Goal: Task Accomplishment & Management: Use online tool/utility

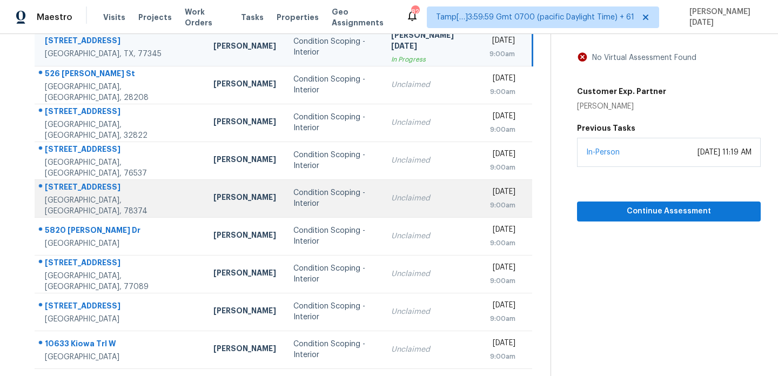
scroll to position [127, 0]
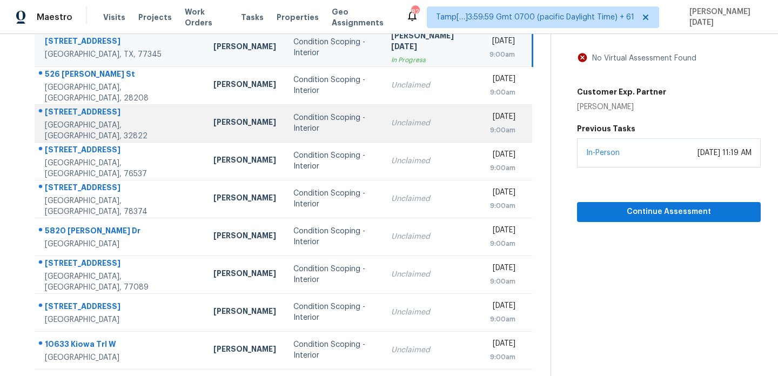
click at [323, 126] on div "Condition Scoping - Interior" at bounding box center [333, 123] width 80 height 22
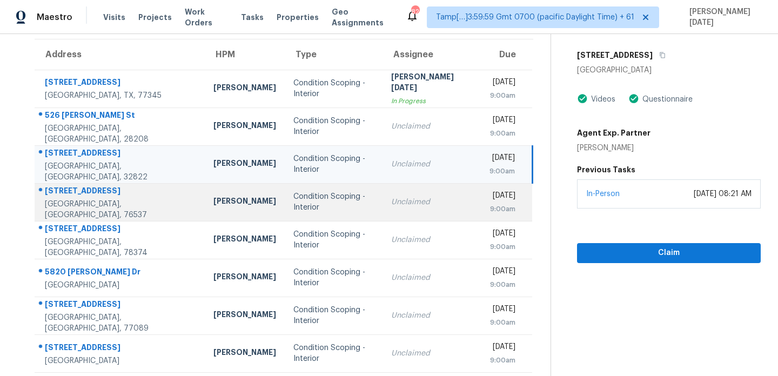
scroll to position [0, 0]
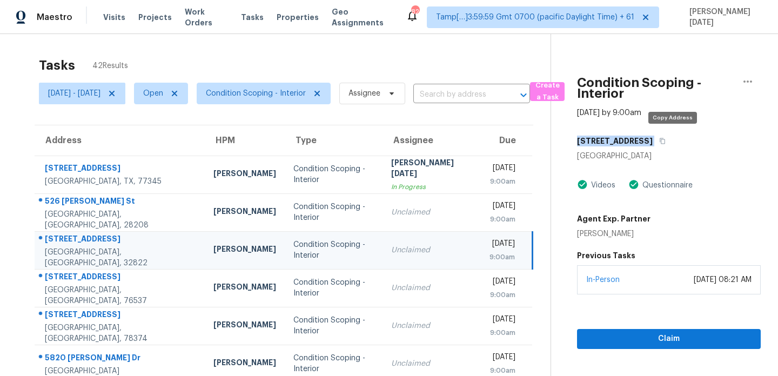
drag, startPoint x: 588, startPoint y: 139, endPoint x: 664, endPoint y: 140, distance: 75.6
click at [664, 140] on div "3012 S Semoran Blvd" at bounding box center [669, 140] width 184 height 19
copy div "3012 S Semoran Blvd"
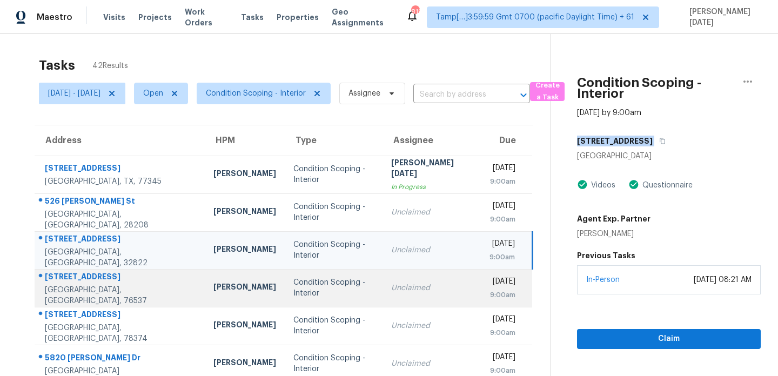
scroll to position [160, 0]
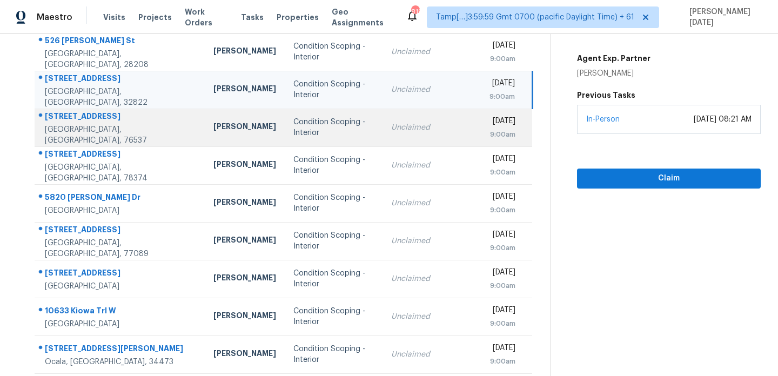
click at [306, 124] on div "Condition Scoping - Interior" at bounding box center [333, 128] width 80 height 22
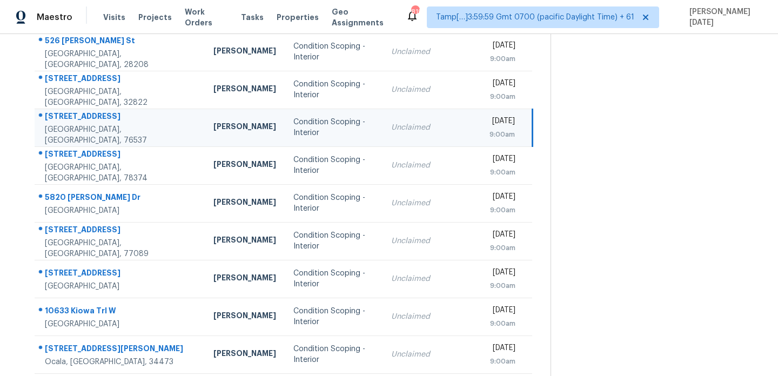
scroll to position [0, 0]
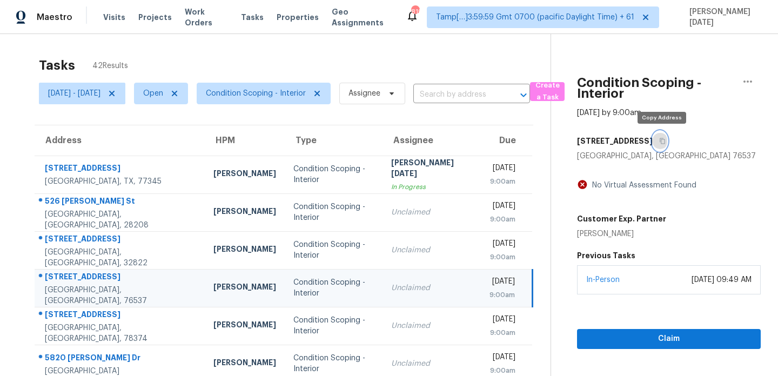
click at [662, 139] on icon "button" at bounding box center [662, 141] width 6 height 6
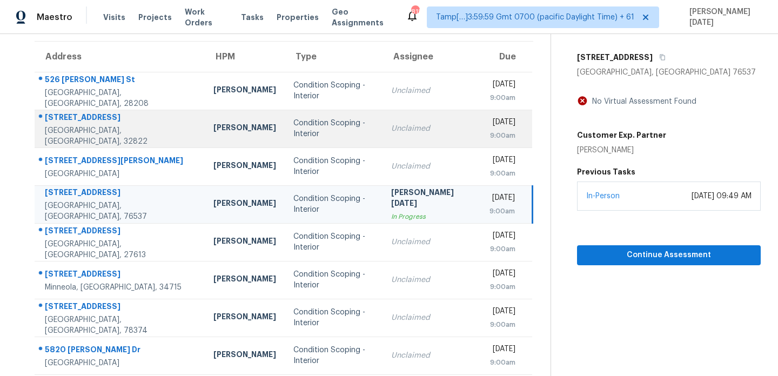
scroll to position [88, 0]
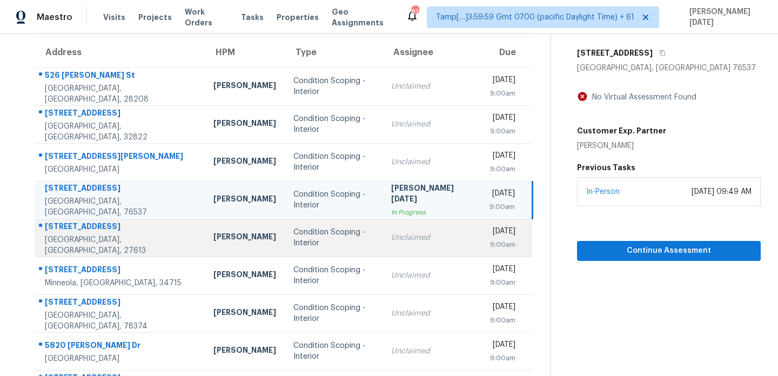
click at [383, 233] on td "Unclaimed" at bounding box center [432, 238] width 98 height 38
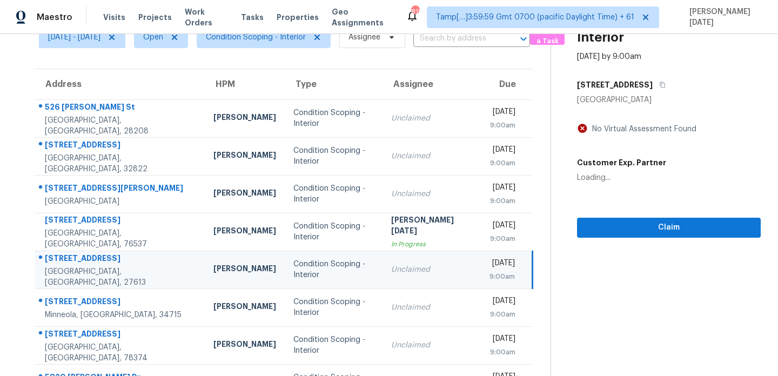
scroll to position [55, 0]
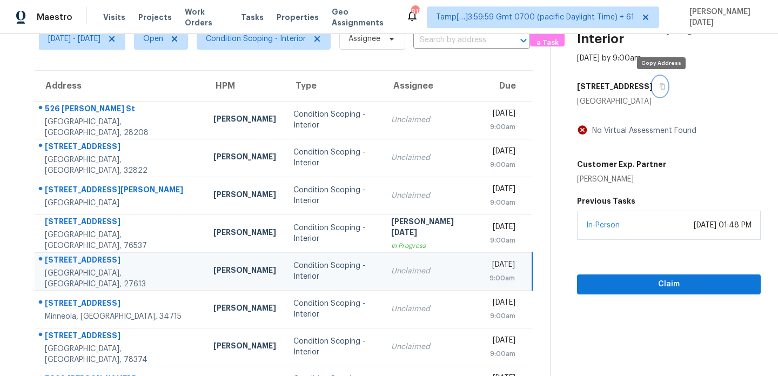
click at [662, 89] on icon "button" at bounding box center [662, 86] width 6 height 6
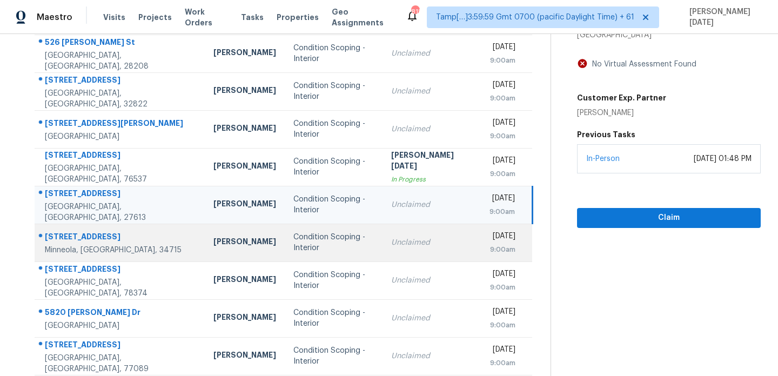
scroll to position [186, 0]
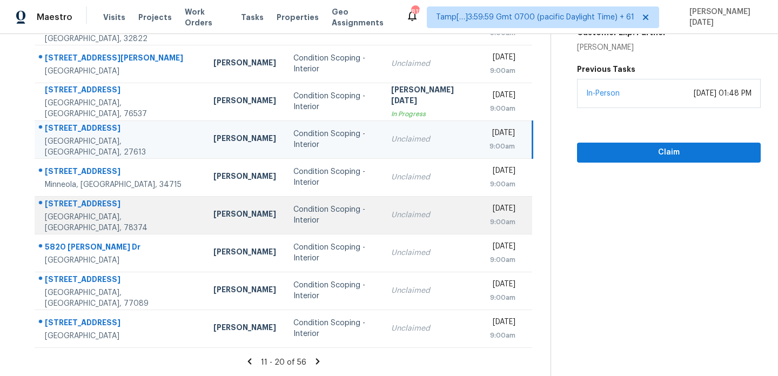
click at [337, 216] on div "Condition Scoping - Interior" at bounding box center [333, 215] width 80 height 22
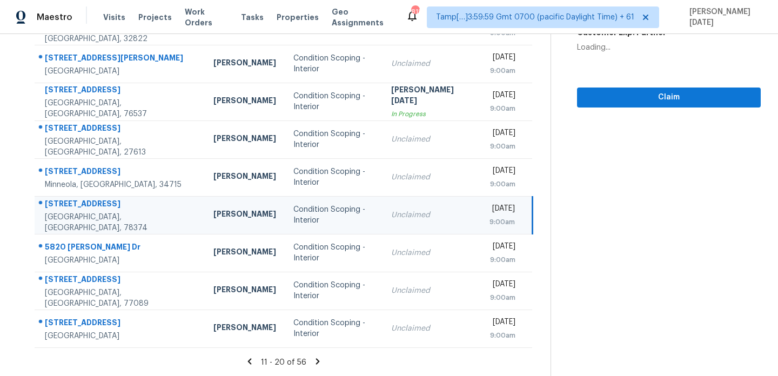
scroll to position [0, 0]
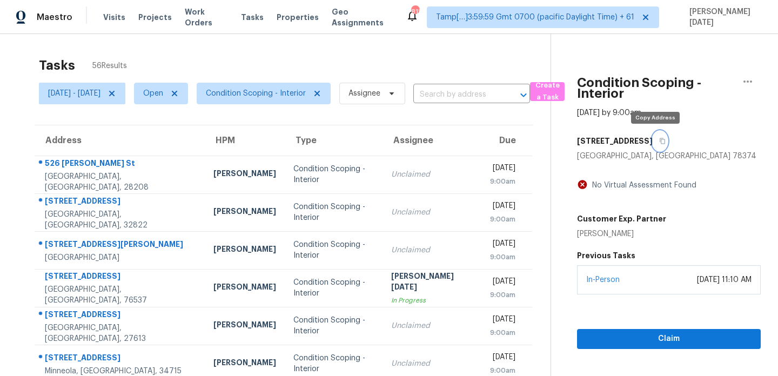
click at [660, 142] on icon "button" at bounding box center [662, 141] width 5 height 6
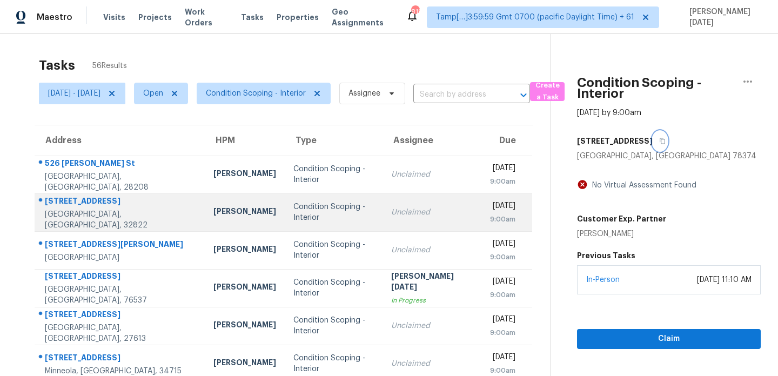
scroll to position [186, 0]
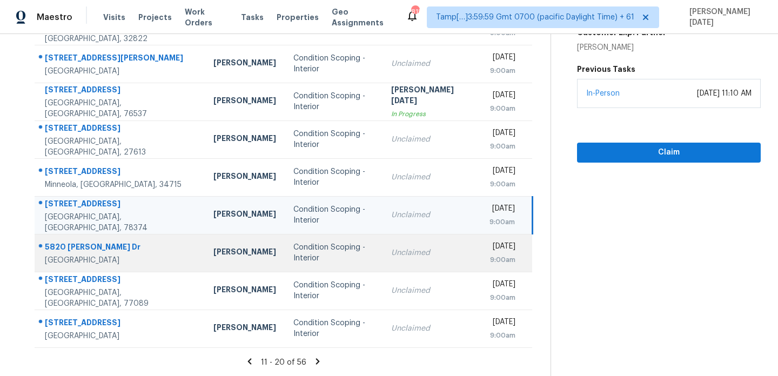
click at [336, 250] on div "Condition Scoping - Interior" at bounding box center [333, 253] width 80 height 22
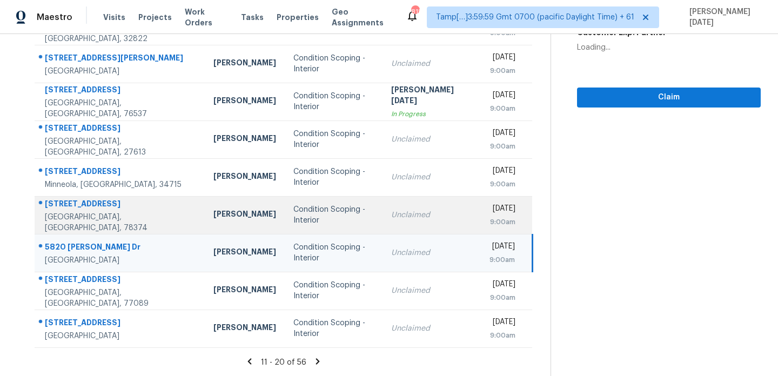
scroll to position [0, 0]
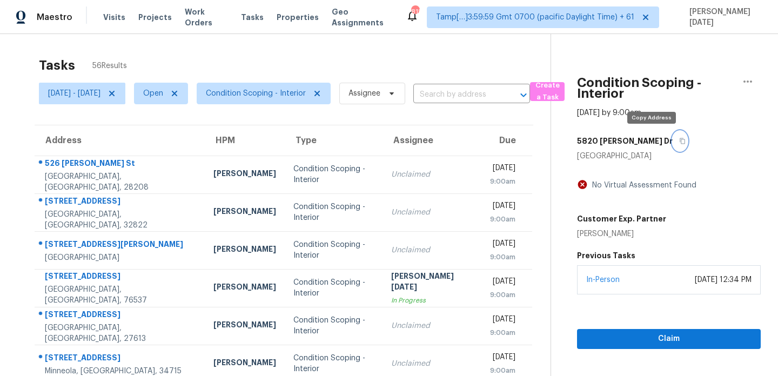
click at [679, 142] on icon "button" at bounding box center [682, 141] width 6 height 6
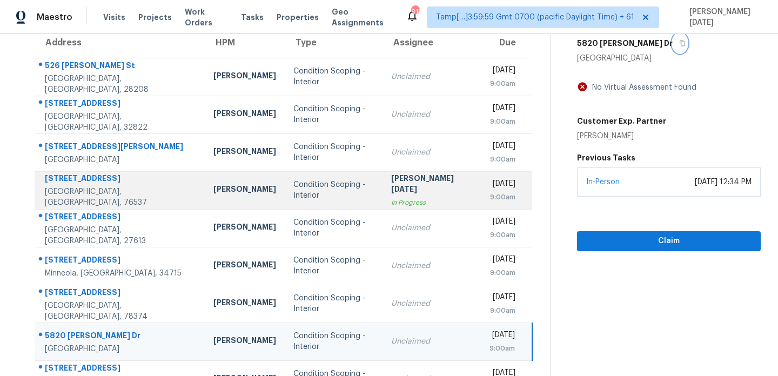
scroll to position [156, 0]
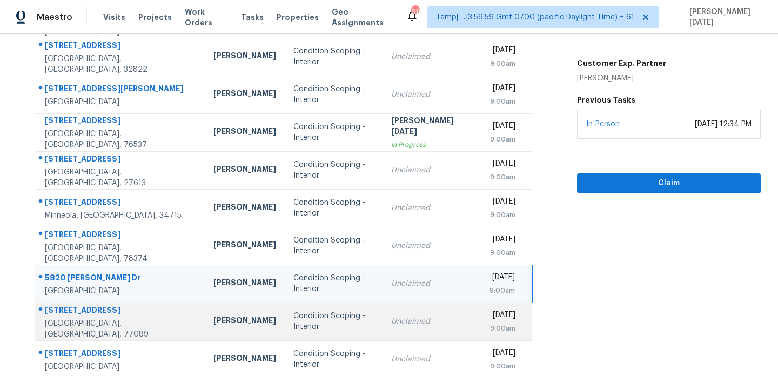
click at [346, 324] on div "Condition Scoping - Interior" at bounding box center [333, 322] width 80 height 22
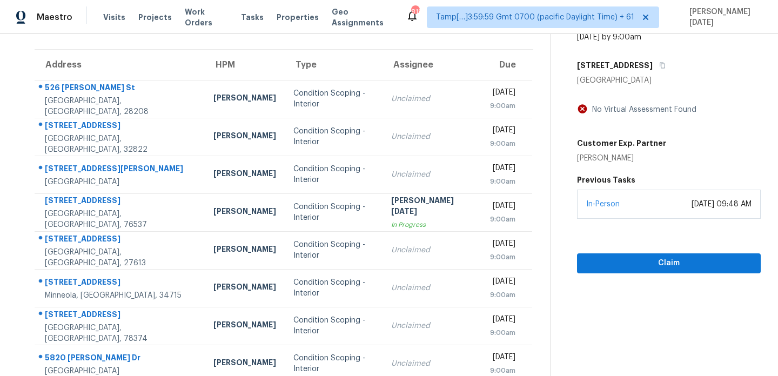
scroll to position [57, 0]
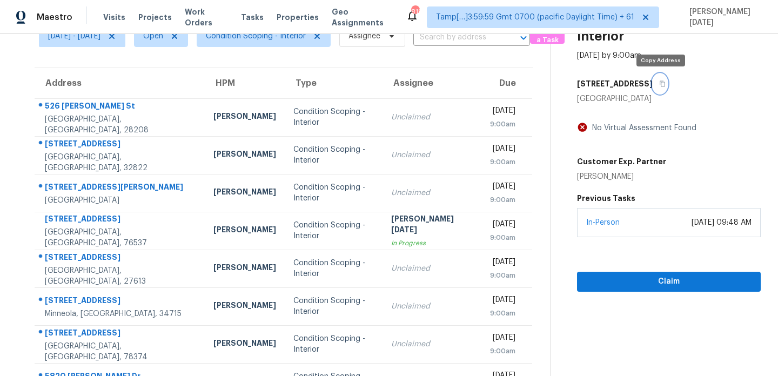
click at [662, 84] on icon "button" at bounding box center [662, 83] width 6 height 6
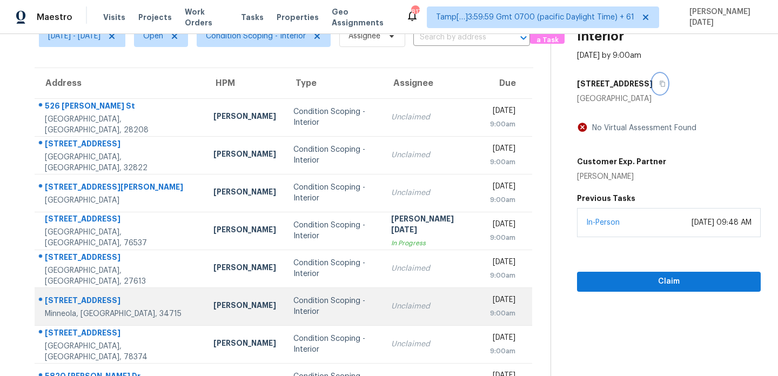
scroll to position [186, 0]
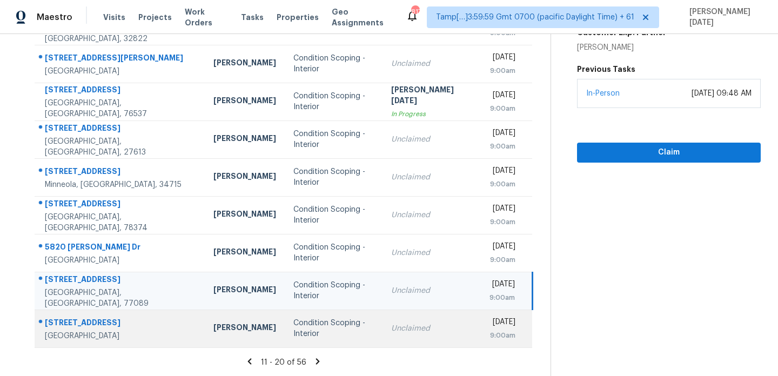
click at [364, 331] on td "Condition Scoping - Interior" at bounding box center [334, 329] width 98 height 38
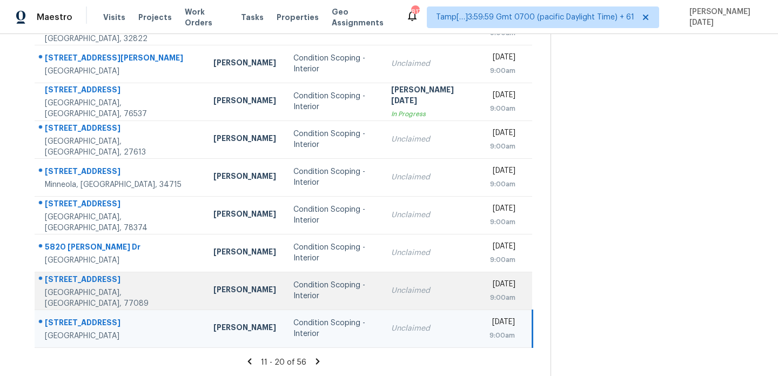
scroll to position [0, 0]
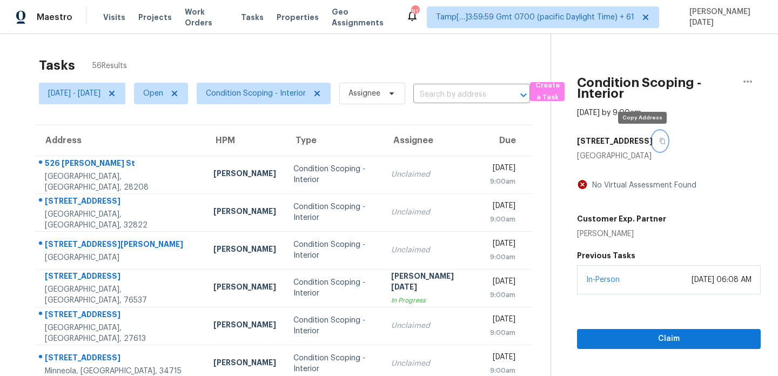
click at [659, 143] on icon "button" at bounding box center [662, 141] width 6 height 6
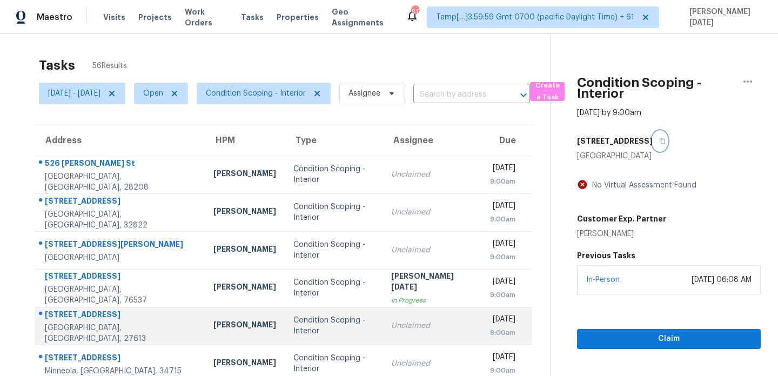
scroll to position [186, 0]
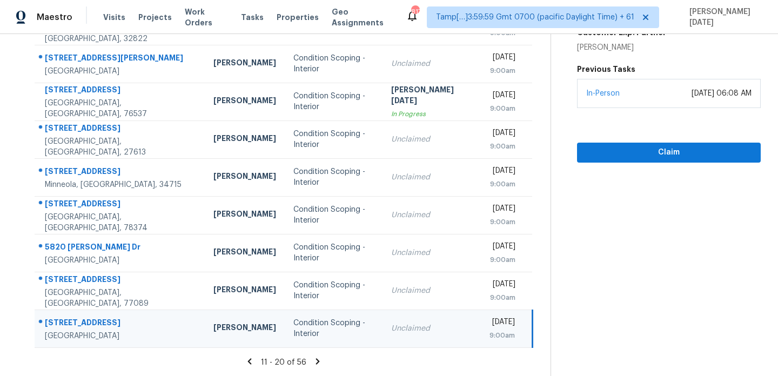
click at [320, 361] on icon at bounding box center [318, 361] width 4 height 6
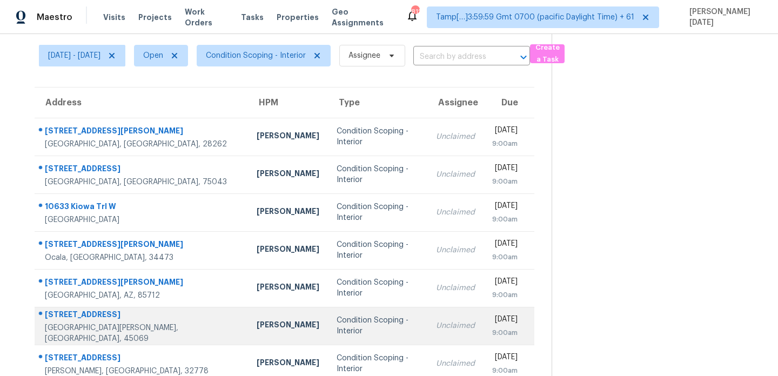
scroll to position [37, 0]
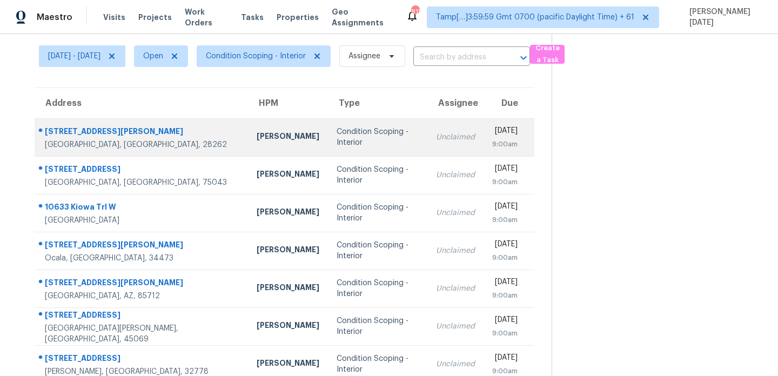
click at [337, 140] on div "Condition Scoping - Interior" at bounding box center [378, 137] width 82 height 22
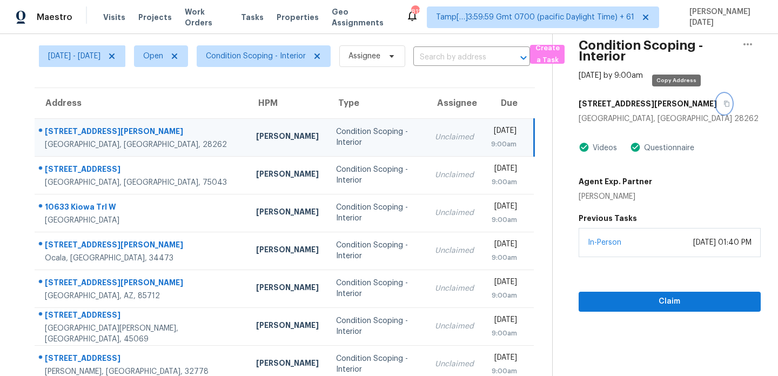
click at [724, 103] on icon "button" at bounding box center [726, 104] width 5 height 6
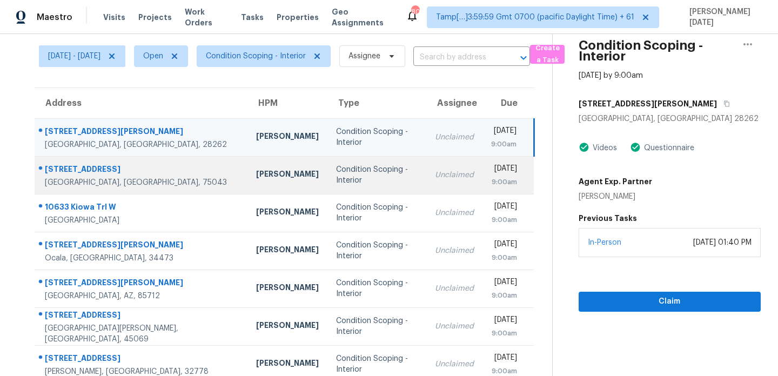
click at [336, 177] on div "Condition Scoping - Interior" at bounding box center [377, 175] width 82 height 22
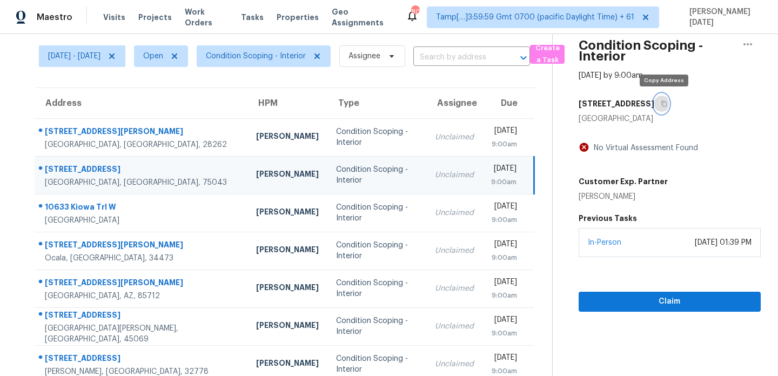
click at [664, 103] on icon "button" at bounding box center [664, 103] width 6 height 6
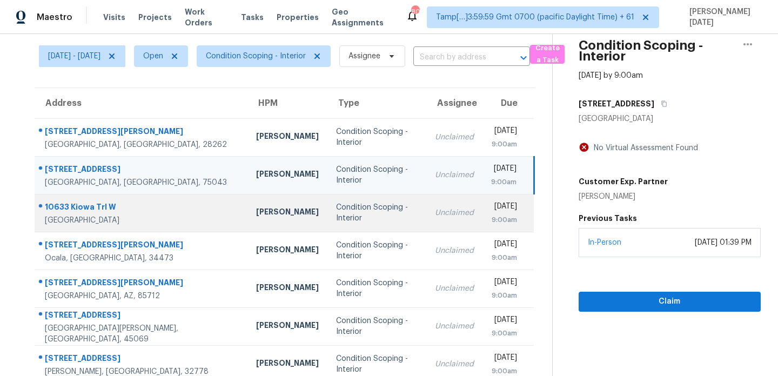
click at [336, 211] on div "Condition Scoping - Interior" at bounding box center [377, 213] width 82 height 22
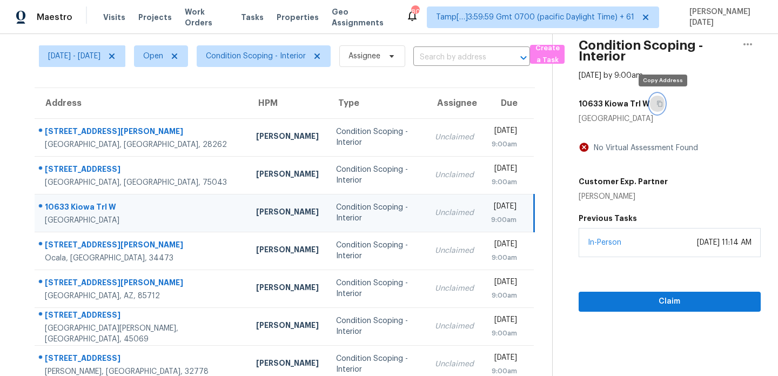
click at [663, 103] on icon "button" at bounding box center [659, 103] width 6 height 6
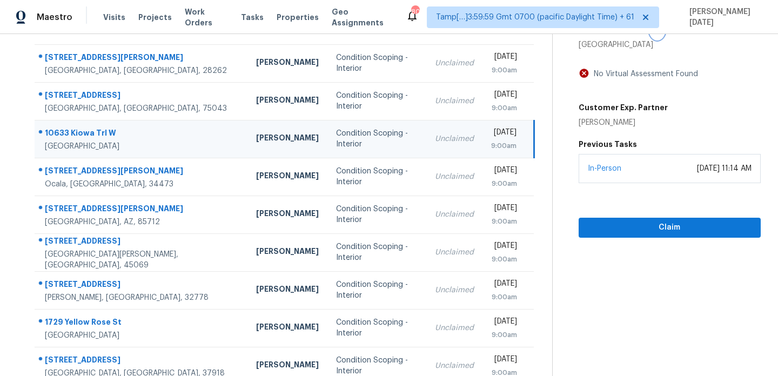
scroll to position [113, 0]
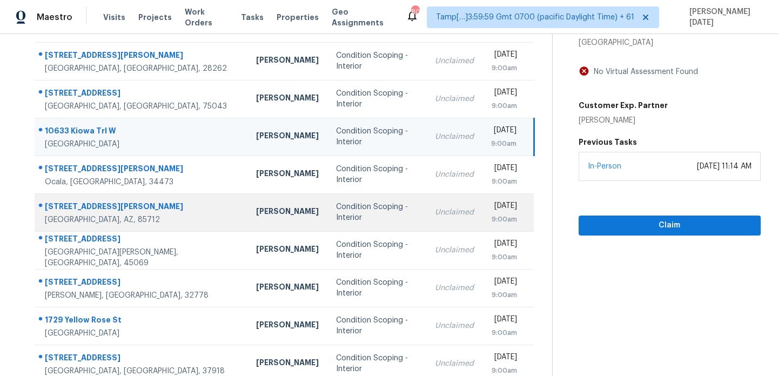
click at [347, 215] on div "Condition Scoping - Interior" at bounding box center [377, 213] width 82 height 22
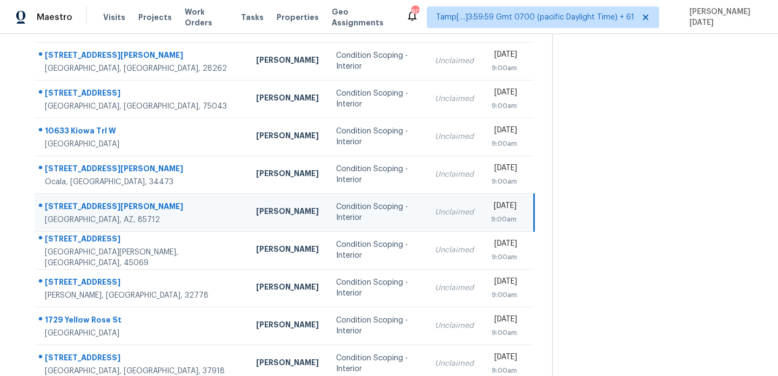
scroll to position [0, 0]
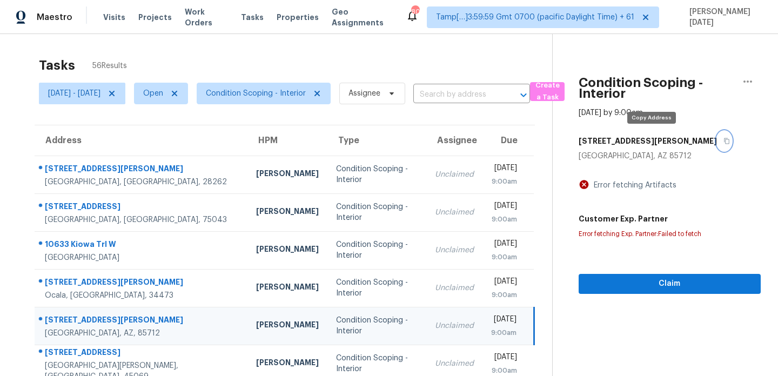
click at [723, 141] on icon "button" at bounding box center [726, 141] width 6 height 6
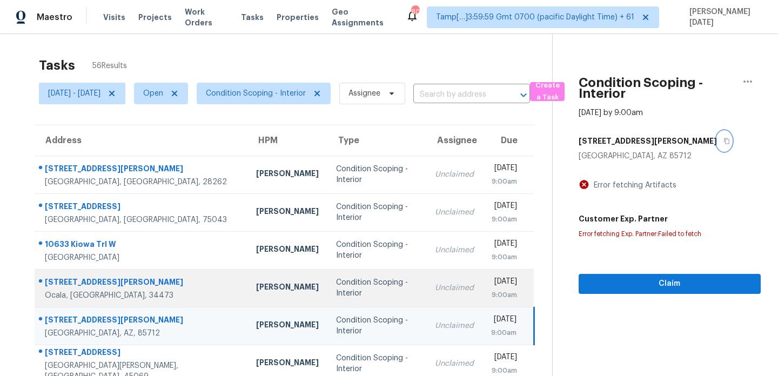
scroll to position [186, 0]
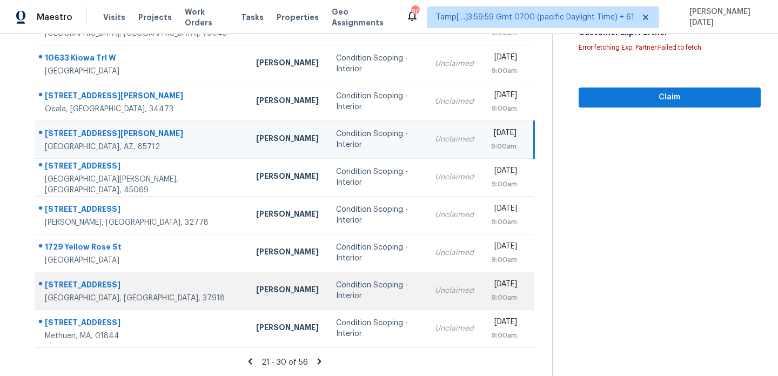
click at [339, 286] on div "Condition Scoping - Interior" at bounding box center [377, 291] width 82 height 22
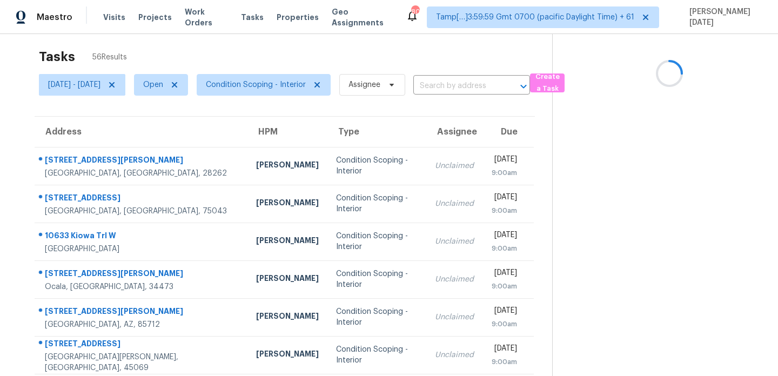
scroll to position [0, 0]
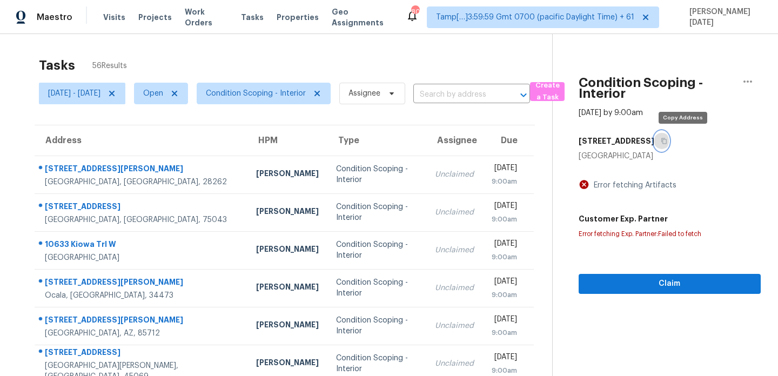
click at [667, 139] on icon "button" at bounding box center [663, 141] width 5 height 6
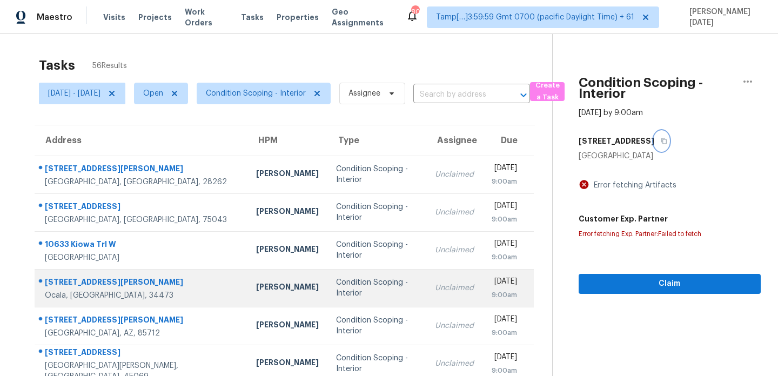
scroll to position [135, 0]
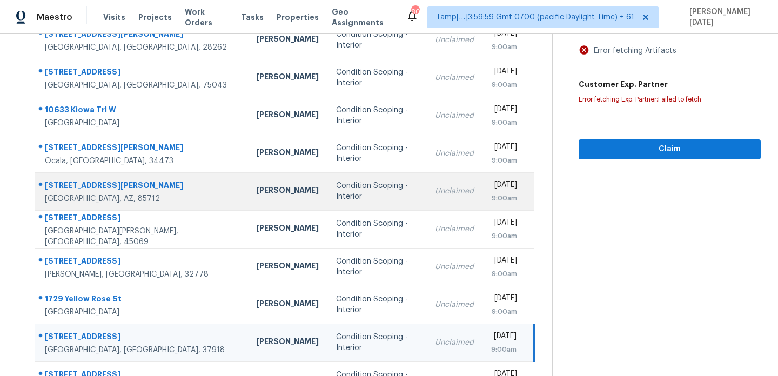
click at [338, 179] on td "Condition Scoping - Interior" at bounding box center [376, 191] width 99 height 38
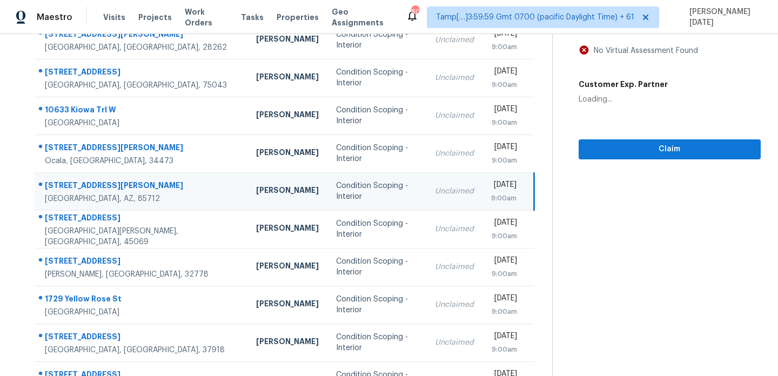
scroll to position [0, 0]
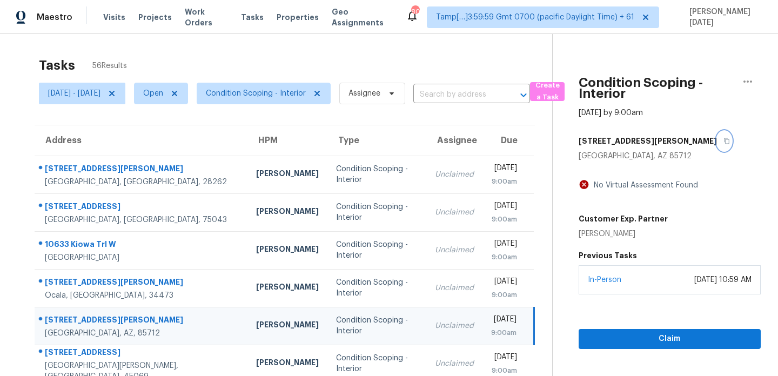
click at [717, 139] on button "button" at bounding box center [724, 140] width 15 height 19
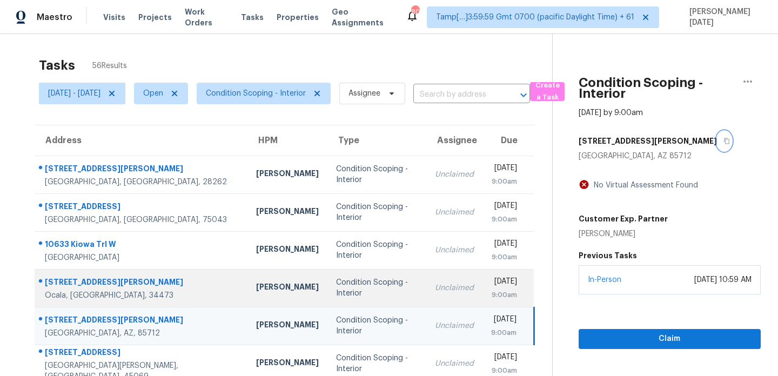
scroll to position [186, 0]
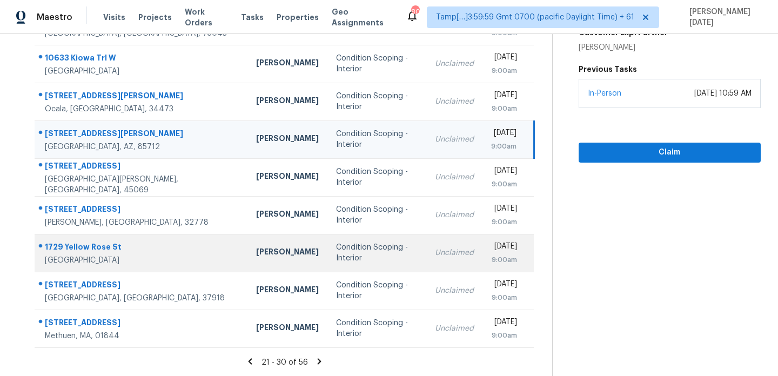
click at [347, 246] on td "Condition Scoping - Interior" at bounding box center [376, 253] width 99 height 38
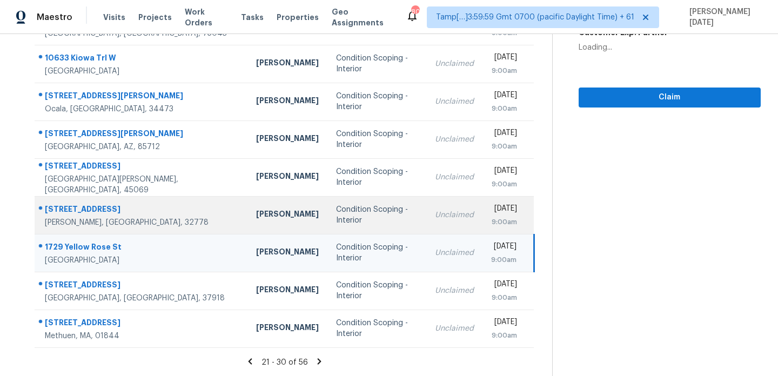
scroll to position [0, 0]
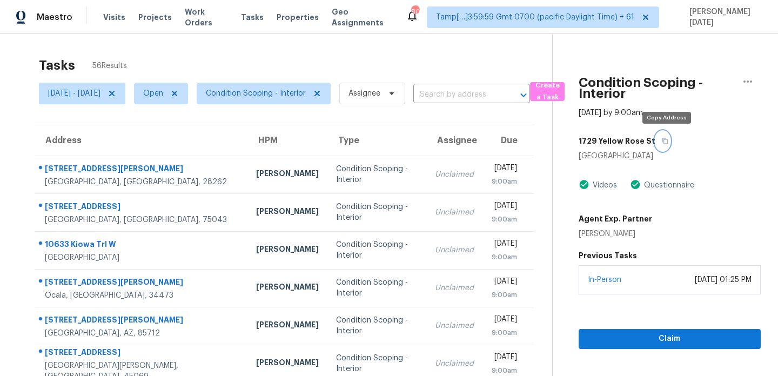
click at [668, 143] on icon "button" at bounding box center [665, 141] width 6 height 6
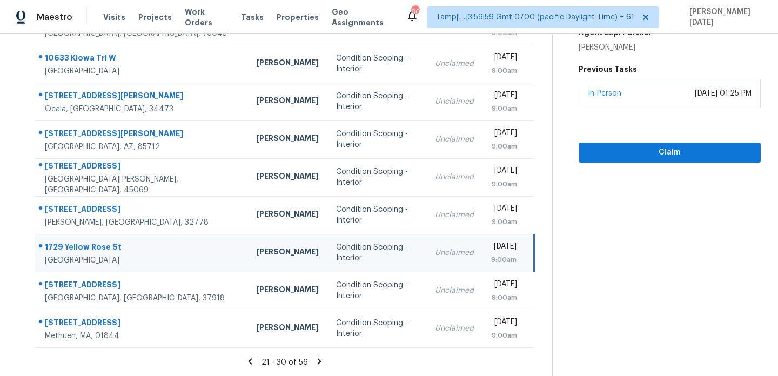
click at [324, 357] on icon at bounding box center [319, 362] width 10 height 10
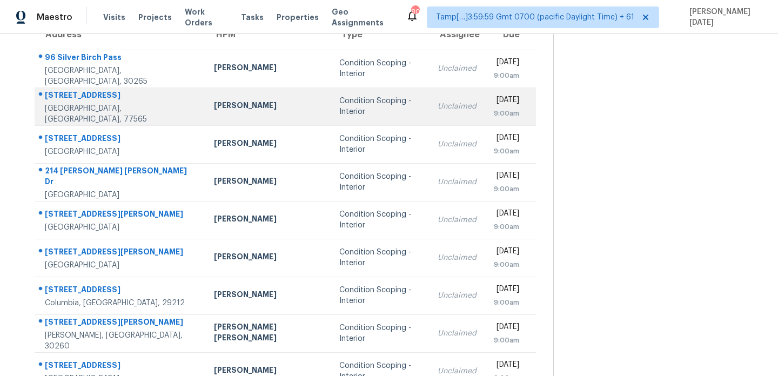
scroll to position [57, 0]
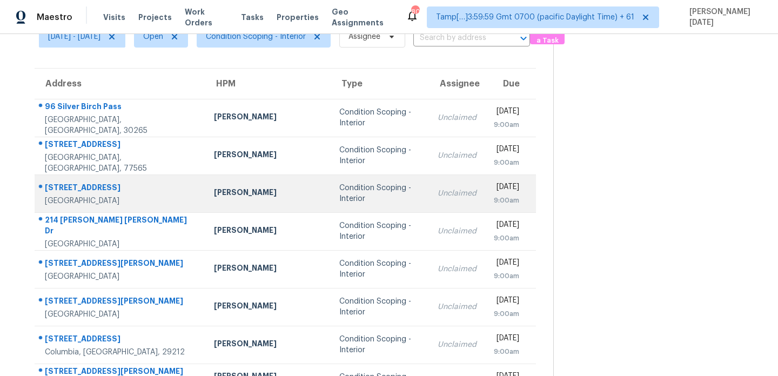
click at [331, 184] on td "Condition Scoping - Interior" at bounding box center [380, 194] width 98 height 38
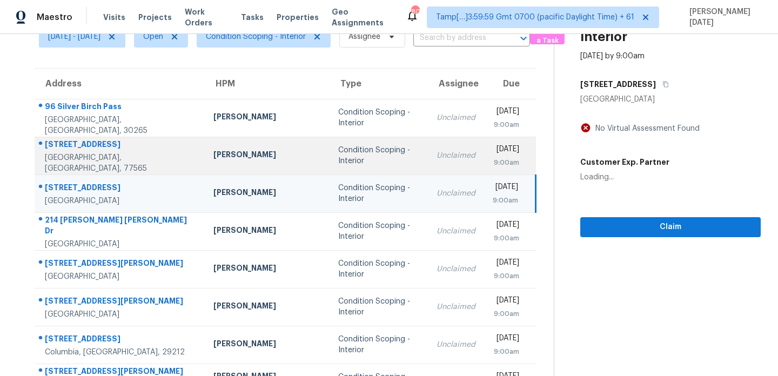
scroll to position [0, 0]
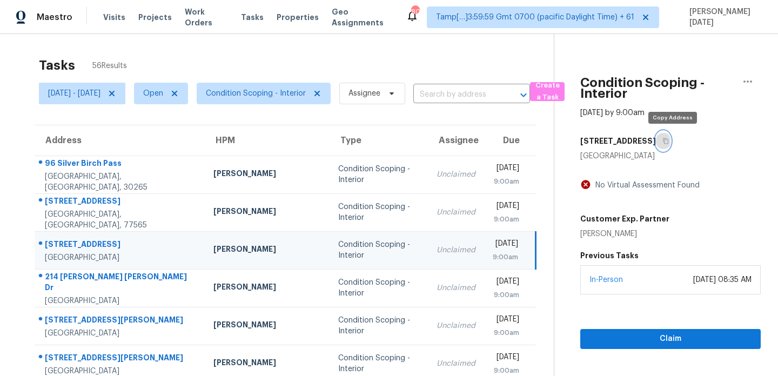
click at [669, 142] on icon "button" at bounding box center [665, 141] width 6 height 6
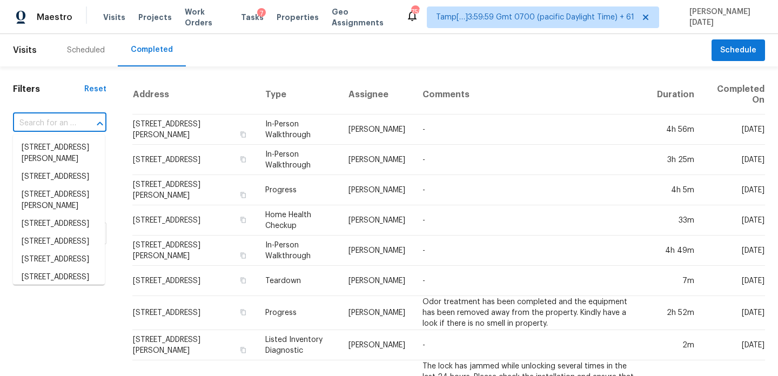
type input "3012 S Semoran Blvd"
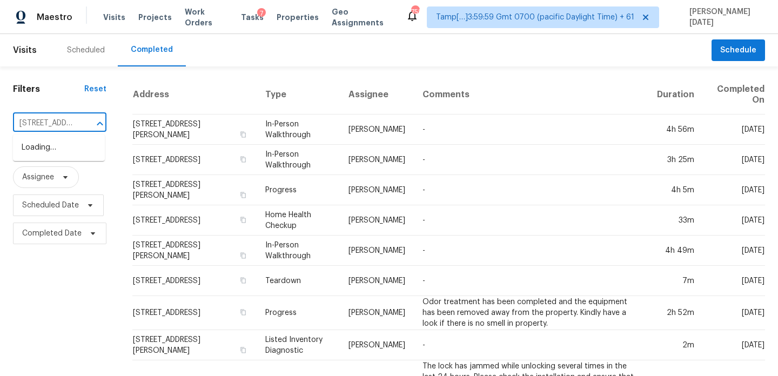
scroll to position [0, 19]
click at [66, 157] on li "3012 S Semoran Blvd Apt 7, Orlando, FL 32822" at bounding box center [59, 148] width 92 height 18
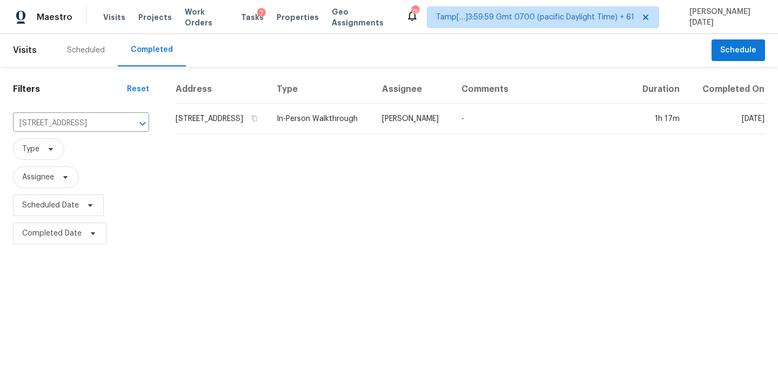
click at [345, 134] on td "In-Person Walkthrough" at bounding box center [320, 119] width 105 height 30
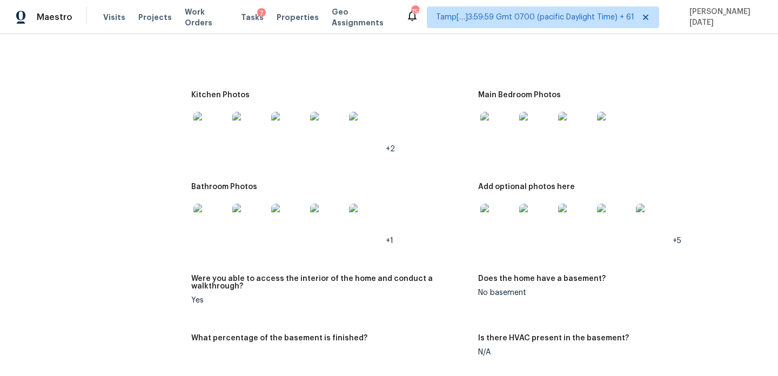
scroll to position [1162, 0]
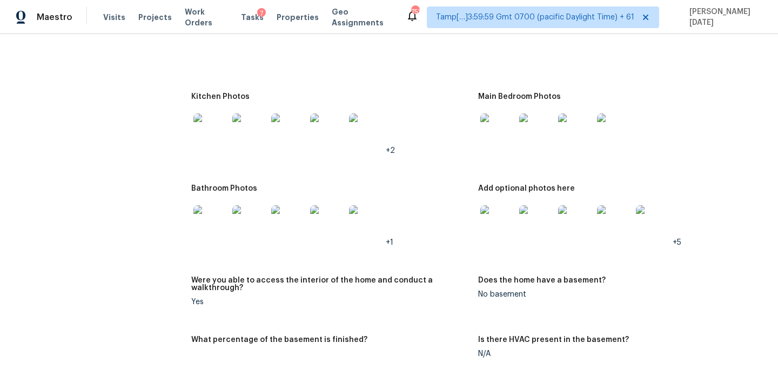
click at [527, 125] on img at bounding box center [536, 130] width 35 height 35
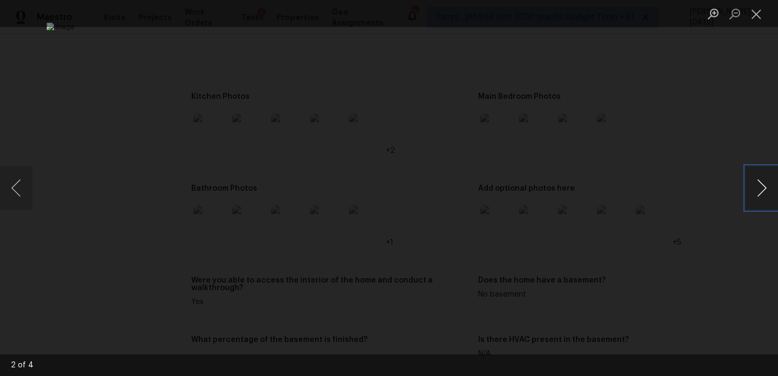
click at [762, 184] on button "Next image" at bounding box center [762, 187] width 32 height 43
click at [760, 21] on button "Close lightbox" at bounding box center [757, 13] width 22 height 19
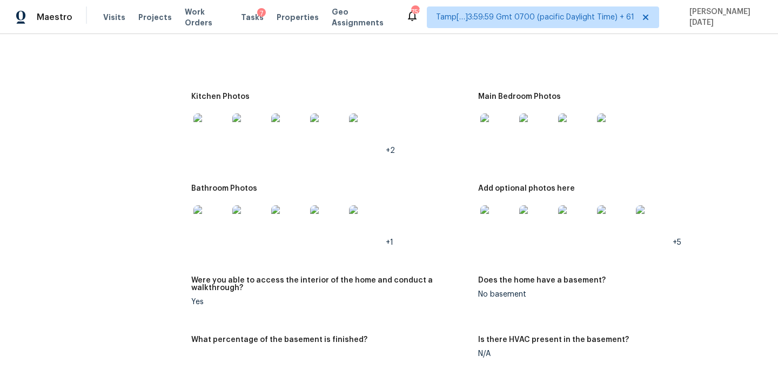
click at [574, 217] on img at bounding box center [575, 222] width 35 height 35
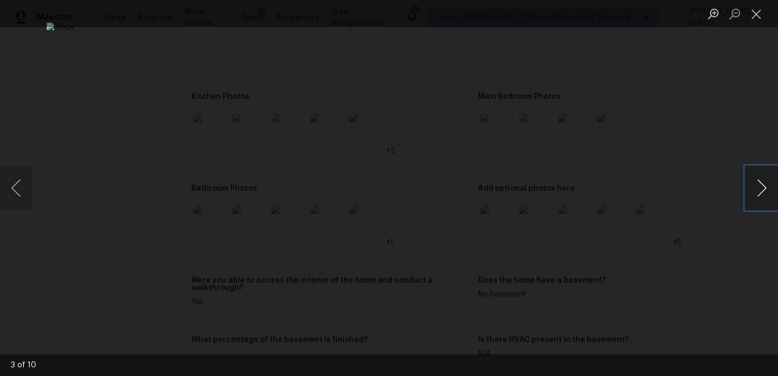
click at [757, 187] on button "Next image" at bounding box center [762, 187] width 32 height 43
click at [26, 190] on button "Previous image" at bounding box center [16, 187] width 32 height 43
click at [750, 17] on button "Close lightbox" at bounding box center [757, 13] width 22 height 19
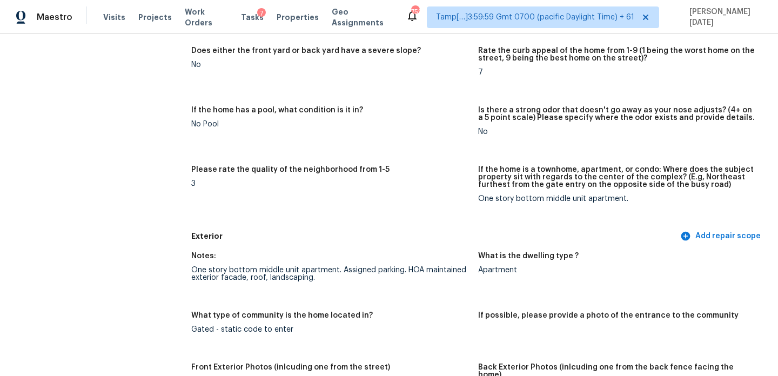
scroll to position [0, 0]
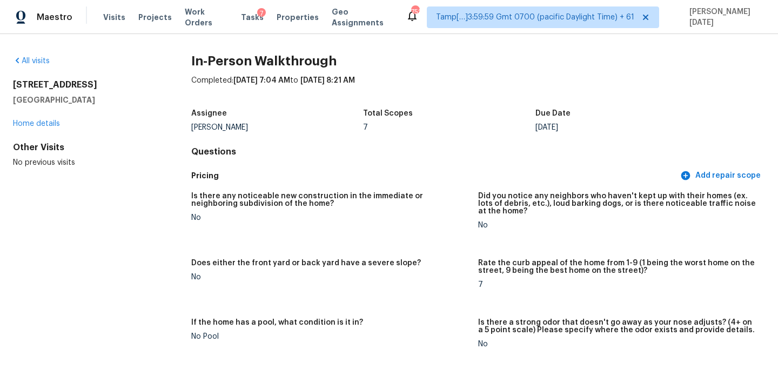
click at [32, 65] on div "All visits" at bounding box center [85, 61] width 144 height 11
click at [37, 61] on link "All visits" at bounding box center [31, 61] width 37 height 8
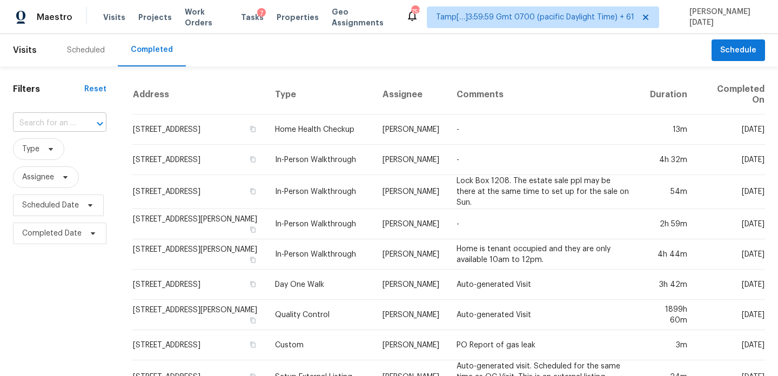
click at [54, 125] on input "text" at bounding box center [44, 123] width 63 height 17
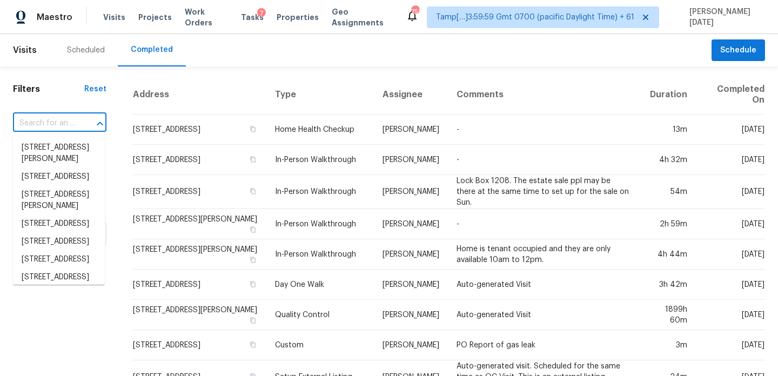
paste input "[STREET_ADDRESS][PERSON_NAME]"
type input "[STREET_ADDRESS][PERSON_NAME]"
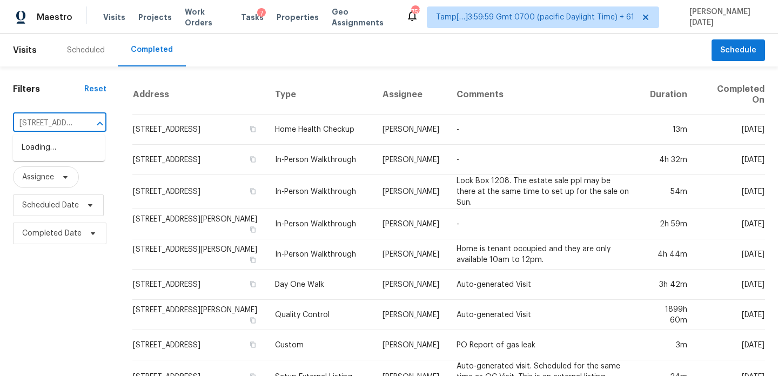
scroll to position [0, 70]
click at [56, 152] on li "[STREET_ADDRESS][PERSON_NAME]" at bounding box center [59, 153] width 92 height 29
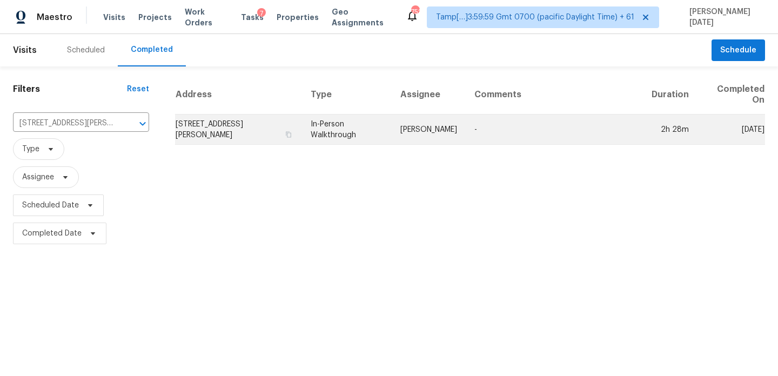
click at [328, 123] on td "In-Person Walkthrough" at bounding box center [347, 130] width 90 height 30
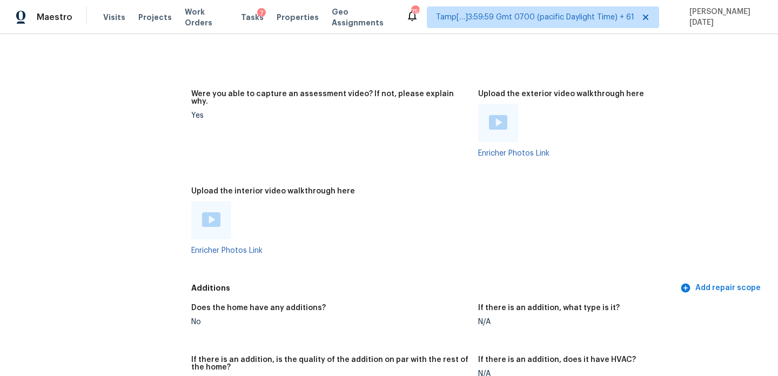
scroll to position [1937, 0]
click at [206, 213] on img at bounding box center [211, 220] width 18 height 15
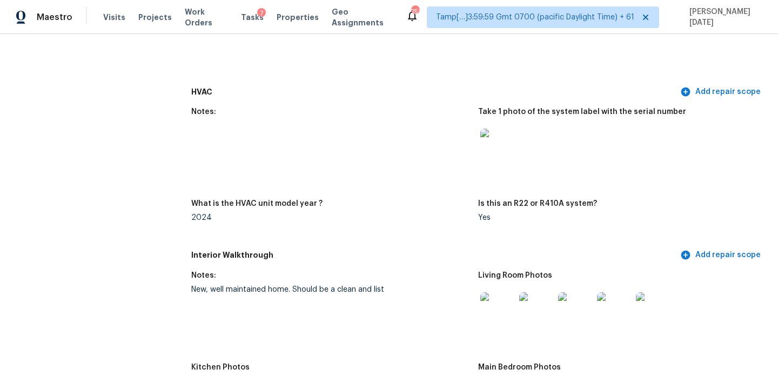
scroll to position [0, 0]
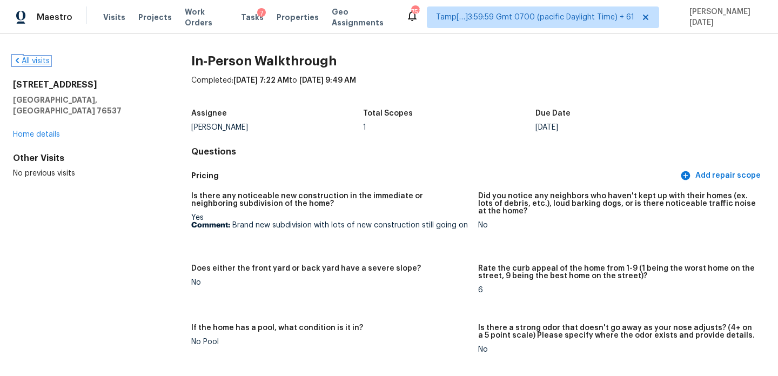
click at [39, 57] on link "All visits" at bounding box center [31, 61] width 37 height 8
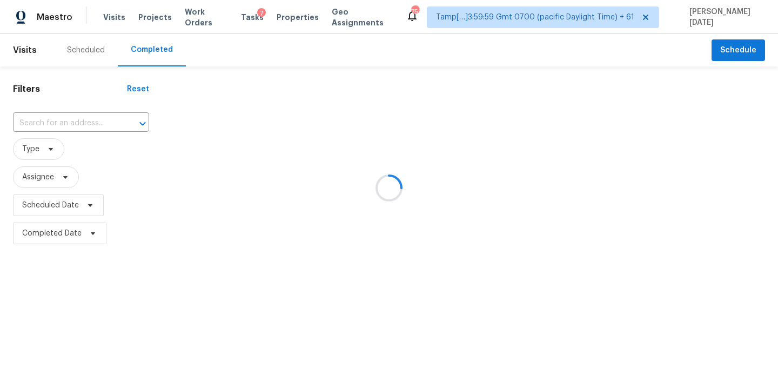
click at [92, 124] on div at bounding box center [389, 188] width 778 height 376
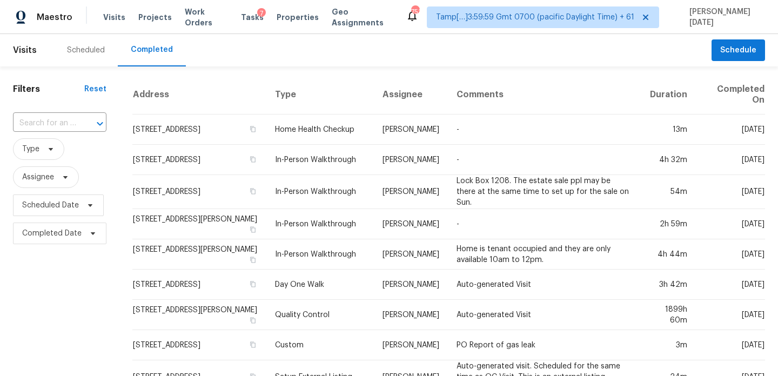
click at [93, 124] on icon "Open" at bounding box center [99, 123] width 13 height 13
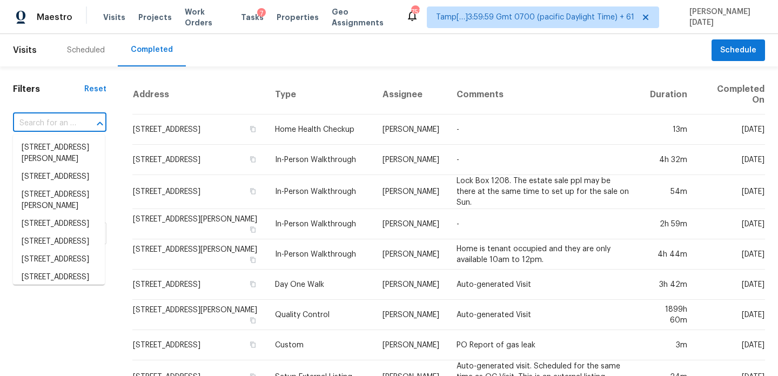
click at [93, 124] on icon "Close" at bounding box center [99, 123] width 13 height 13
paste input "7200 Ridgeline Dr, Raleigh, NC 27613"
type input "7200 Ridgeline Dr, Raleigh, NC 27613"
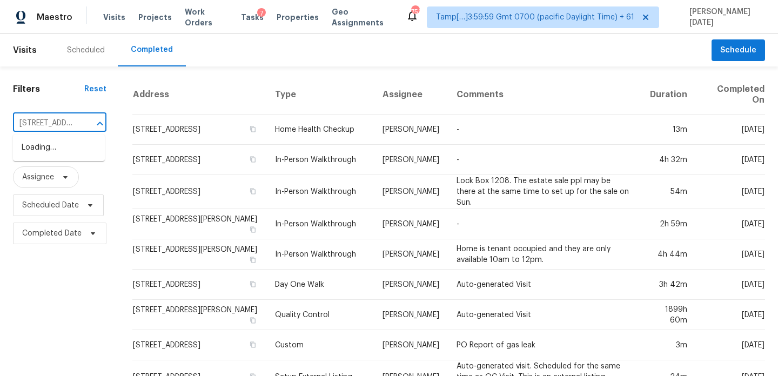
scroll to position [0, 76]
click at [70, 152] on li "7200 Ridgeline Dr, Raleigh, NC 27613" at bounding box center [59, 148] width 92 height 18
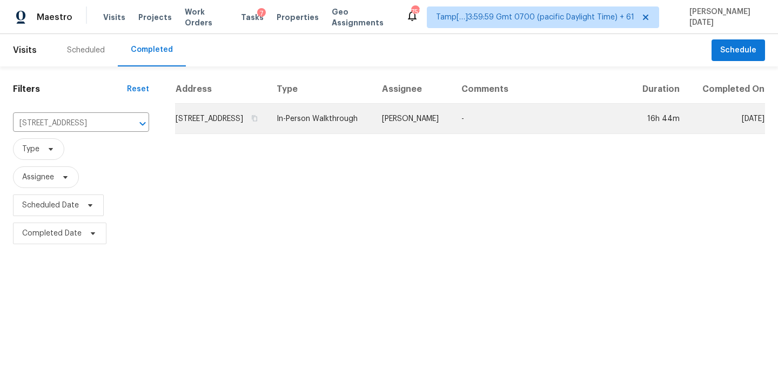
click at [431, 129] on td "Lee Privette" at bounding box center [412, 119] width 79 height 30
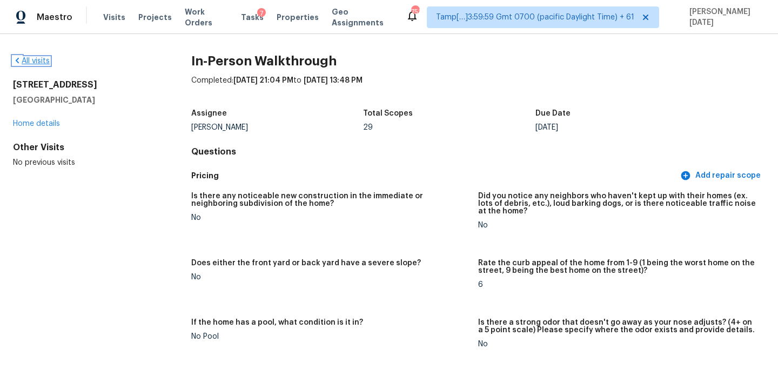
click at [36, 63] on link "All visits" at bounding box center [31, 61] width 37 height 8
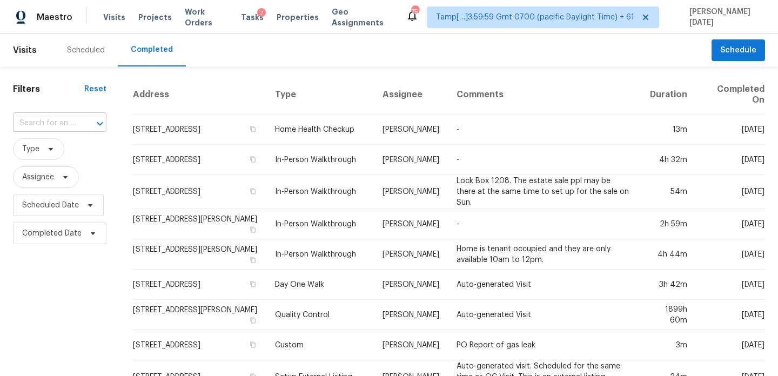
click at [38, 131] on input "text" at bounding box center [44, 123] width 63 height 17
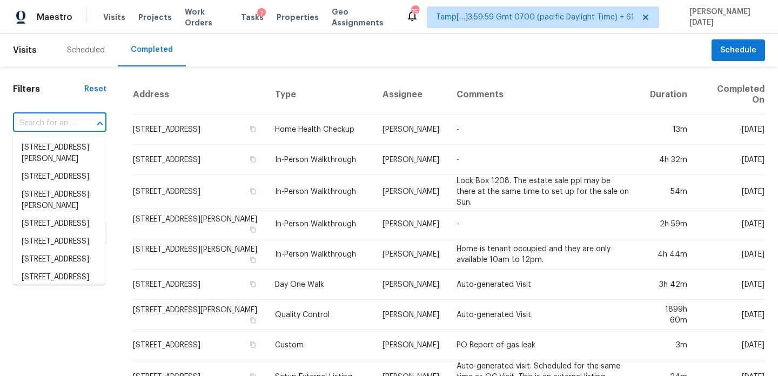
paste input "225 Terlingua Dr, Portland, TX 78374"
type input "225 Terlingua Dr, Portland, TX 78374"
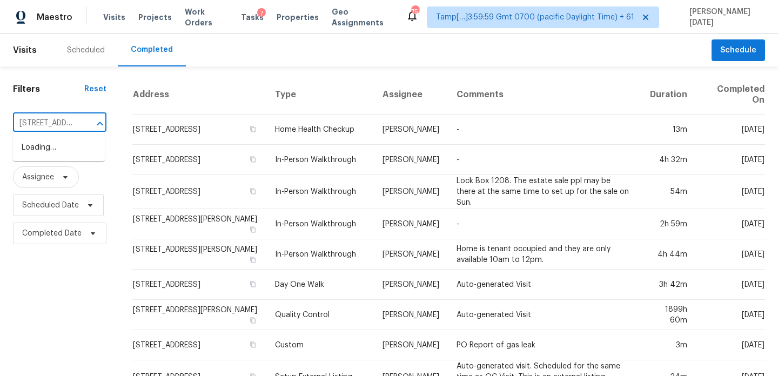
scroll to position [0, 71]
click at [53, 151] on li "225 Terlingua Dr, Portland, TX 78374" at bounding box center [59, 148] width 92 height 18
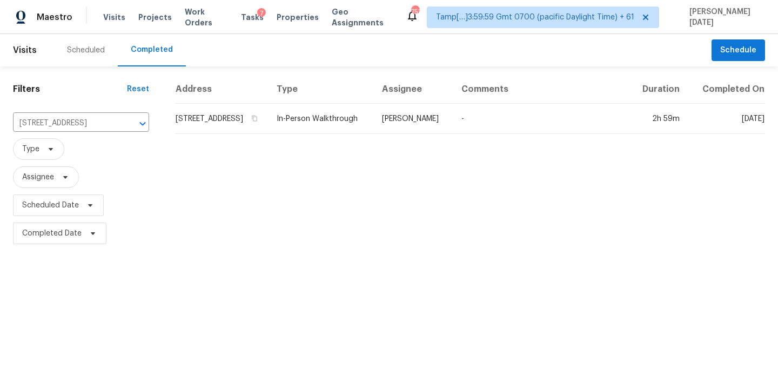
click at [353, 123] on td "In-Person Walkthrough" at bounding box center [320, 119] width 105 height 30
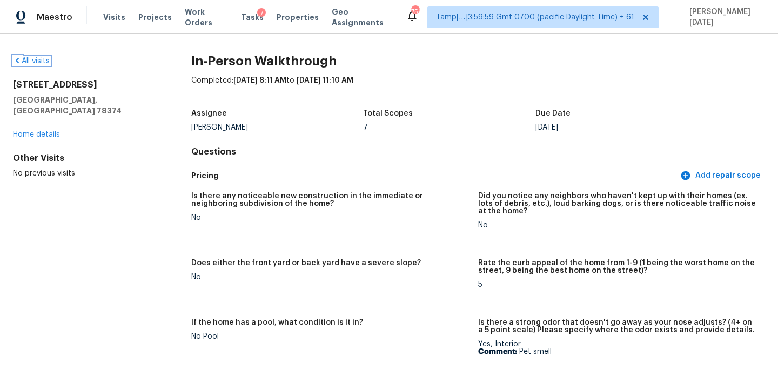
click at [39, 63] on link "All visits" at bounding box center [31, 61] width 37 height 8
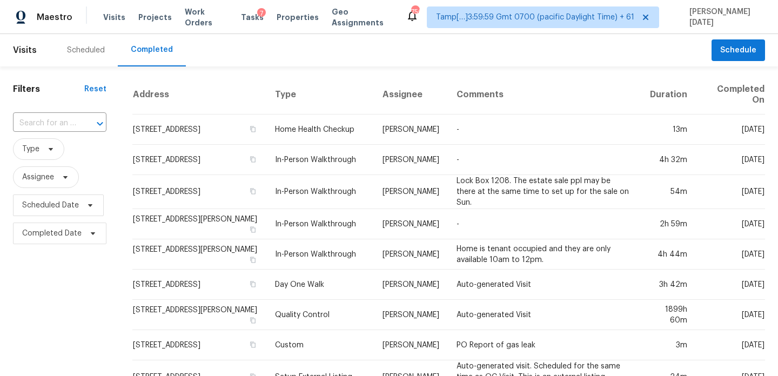
click at [23, 125] on input "text" at bounding box center [44, 123] width 63 height 17
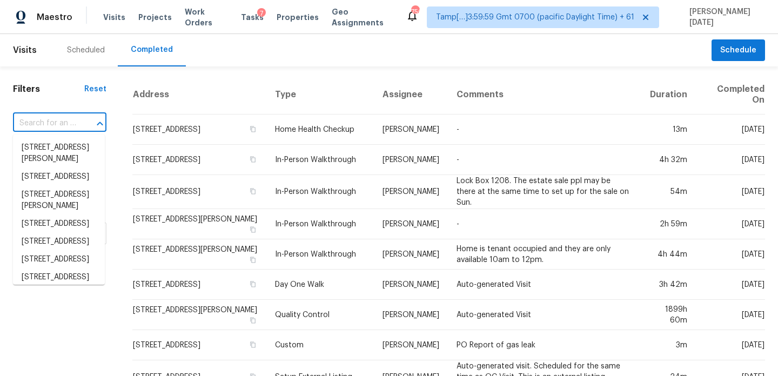
paste input "5820 Denise Dr, Haltom City, TX 76148"
type input "5820 Denise Dr, Haltom City, TX 76148"
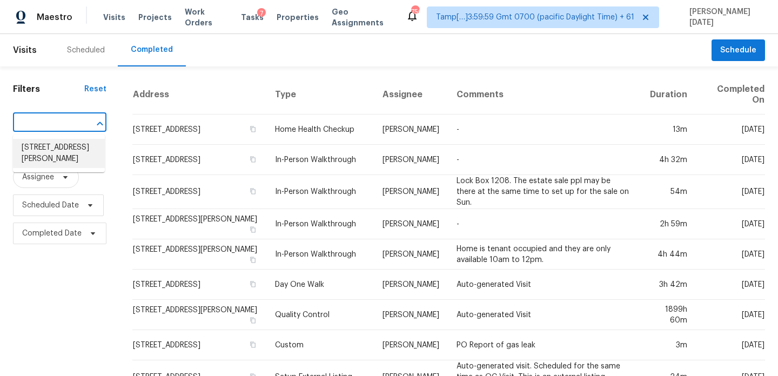
click at [47, 166] on li "5820 Denise Dr, Haltom City, TX 76148" at bounding box center [59, 153] width 92 height 29
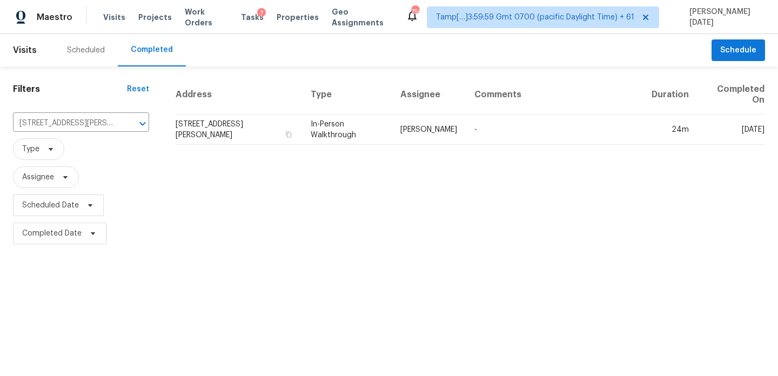
click at [455, 139] on td "Andrew Kempka" at bounding box center [429, 130] width 74 height 30
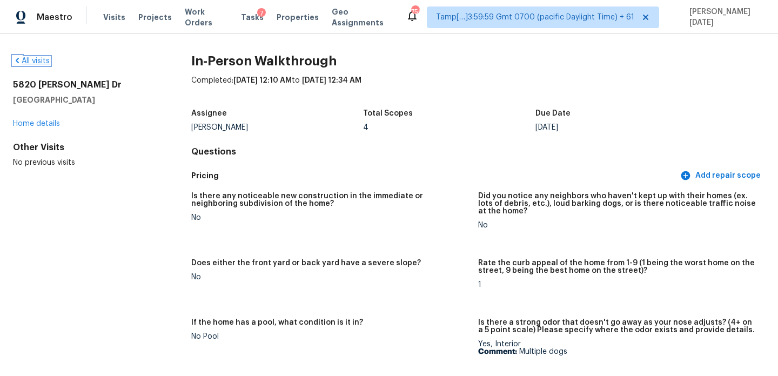
click at [19, 61] on icon at bounding box center [17, 60] width 9 height 9
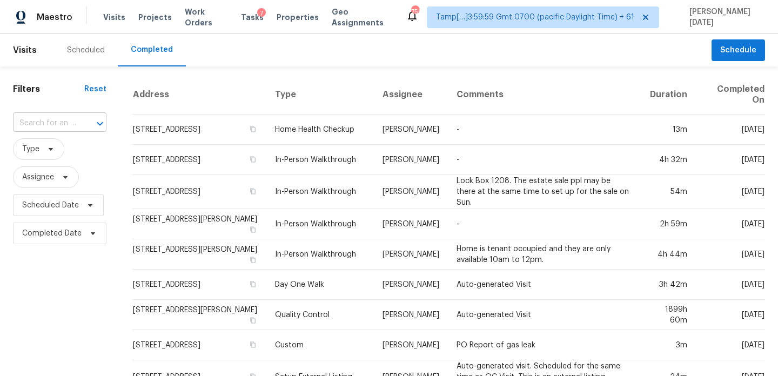
click at [49, 127] on input "text" at bounding box center [44, 123] width 63 height 17
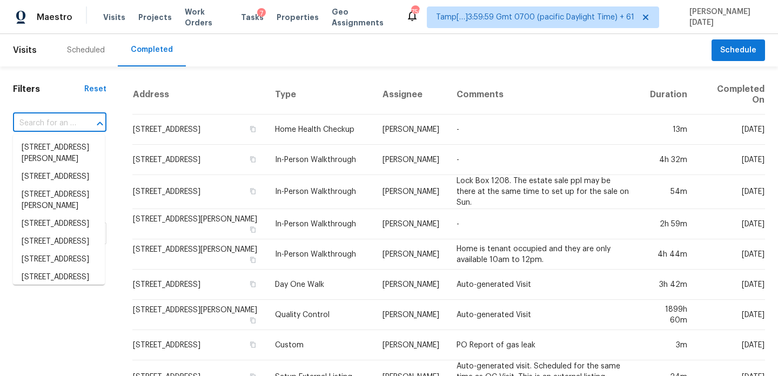
paste input "10139 Sagemill Dr, Houston, TX 77089"
type input "10139 Sagemill Dr, Houston, TX 77089"
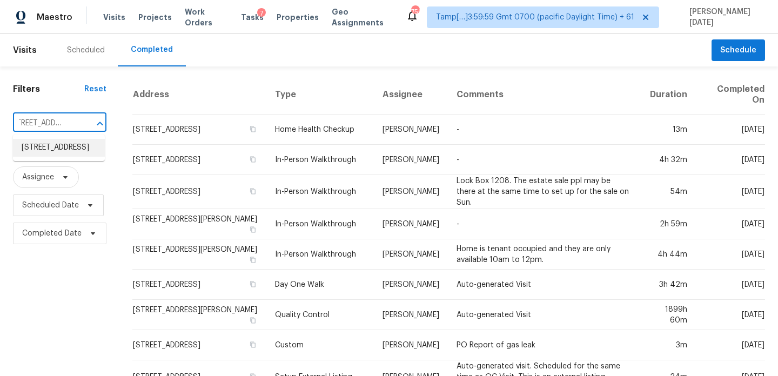
click at [61, 154] on li "10139 Sagemill Dr, Houston, TX 77089" at bounding box center [59, 148] width 92 height 18
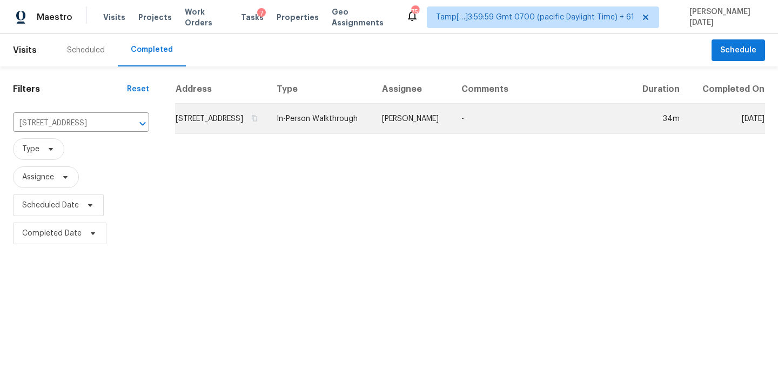
click at [415, 134] on td "Navid Ranjbar" at bounding box center [412, 119] width 79 height 30
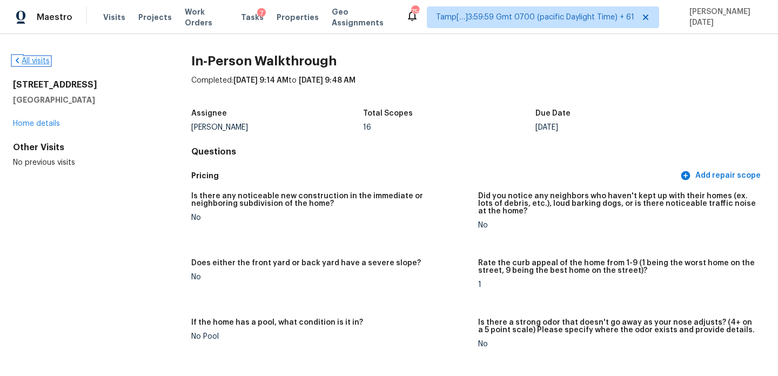
click at [36, 63] on link "All visits" at bounding box center [31, 61] width 37 height 8
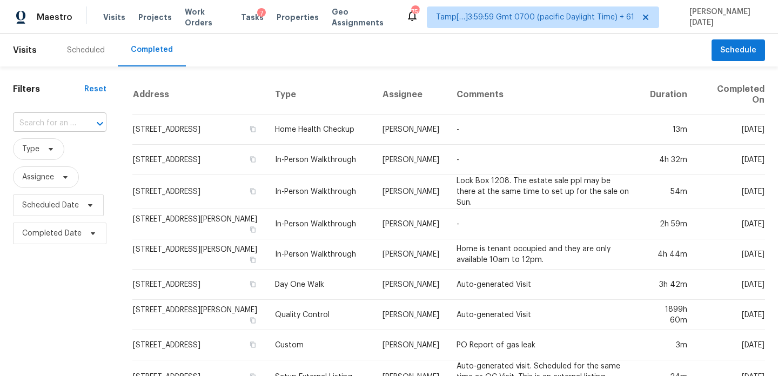
click at [42, 120] on input "text" at bounding box center [44, 123] width 63 height 17
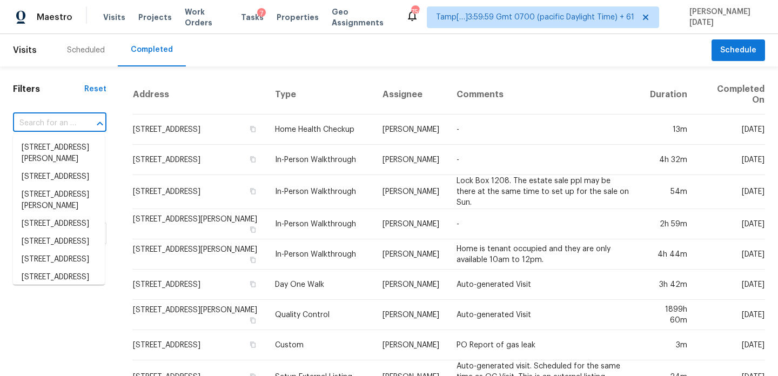
paste input "232 Syrah Ct, Leander, TX 78641"
type input "232 Syrah Ct, Leander, TX 78641"
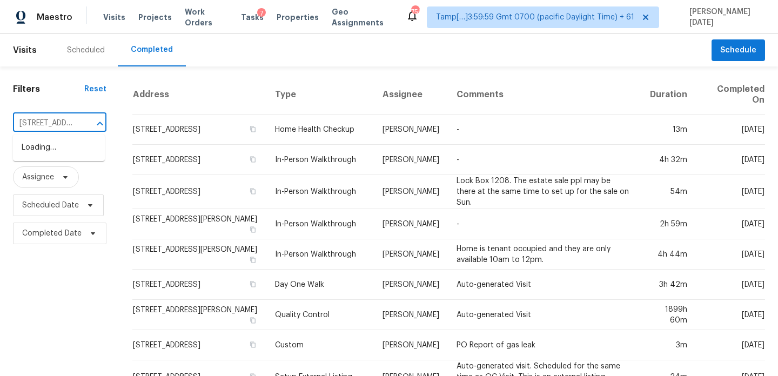
scroll to position [0, 58]
click at [58, 155] on li "232 Syrah Ct, Leander, TX 78641" at bounding box center [59, 148] width 92 height 18
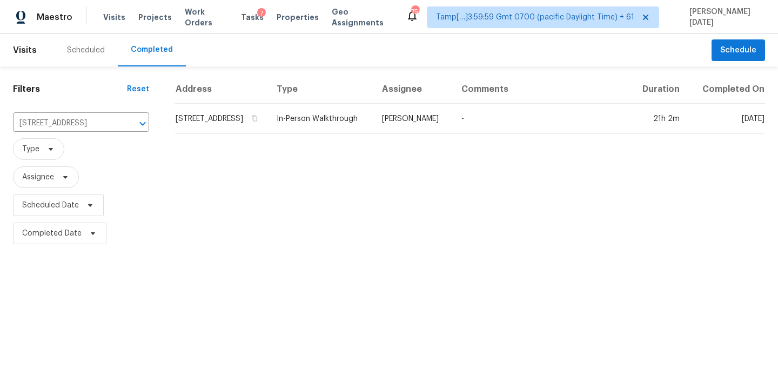
click at [373, 104] on th "Type" at bounding box center [320, 89] width 105 height 29
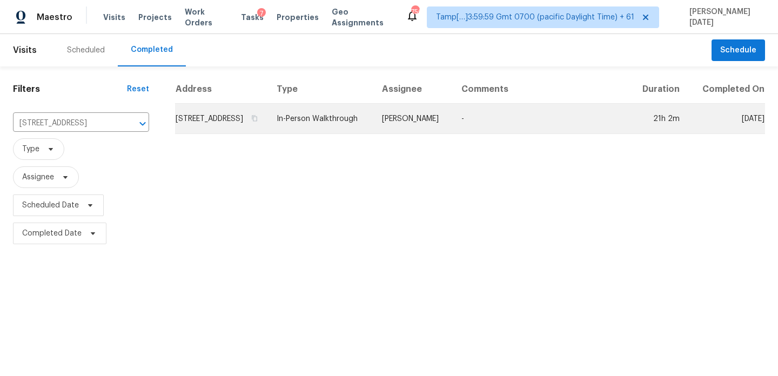
click at [373, 122] on td "In-Person Walkthrough" at bounding box center [320, 119] width 105 height 30
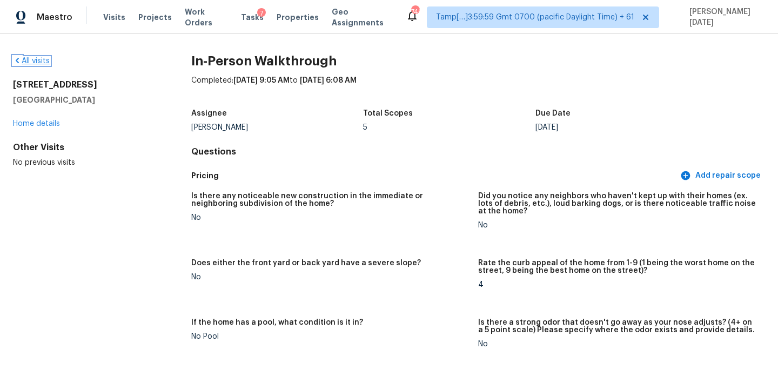
click at [32, 59] on link "All visits" at bounding box center [31, 61] width 37 height 8
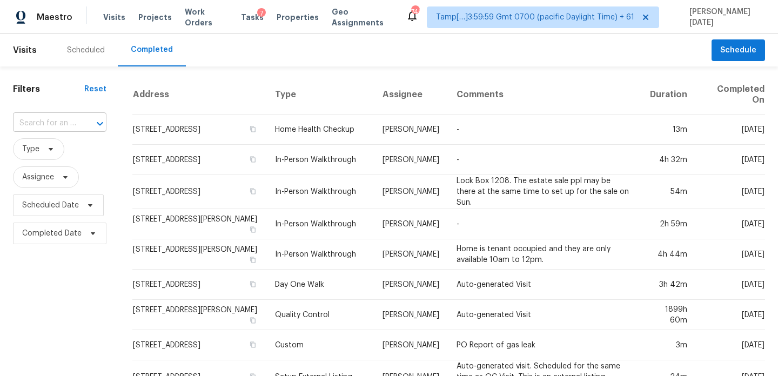
click at [39, 128] on input "text" at bounding box center [44, 123] width 63 height 17
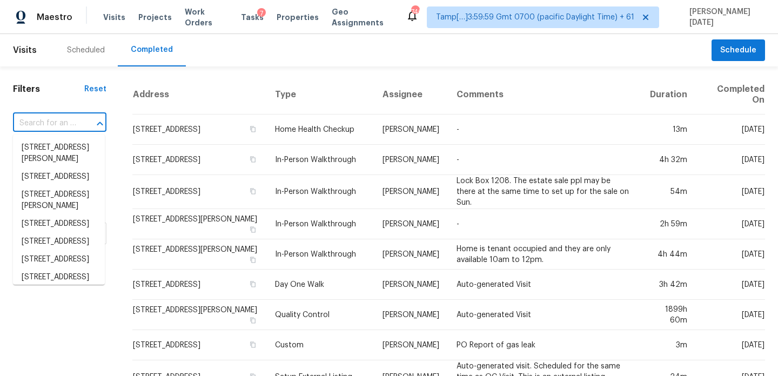
paste input "6902 Vernon Wood Ln, Charlotte, NC 28262"
type input "6902 Vernon Wood Ln, Charlotte, NC 28262"
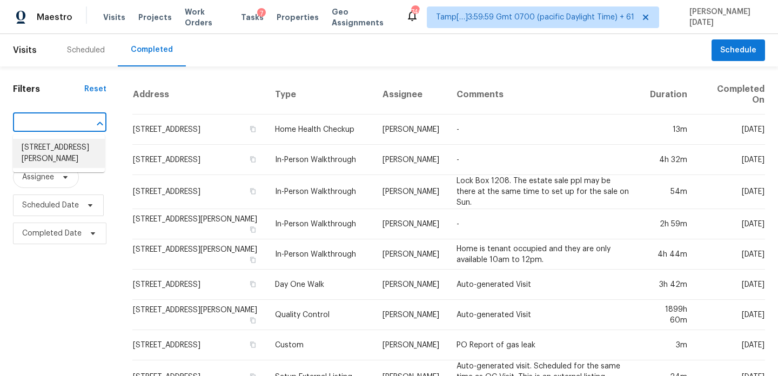
click at [52, 158] on li "6902 Vernon Wood Ln, Charlotte, NC 28262" at bounding box center [59, 153] width 92 height 29
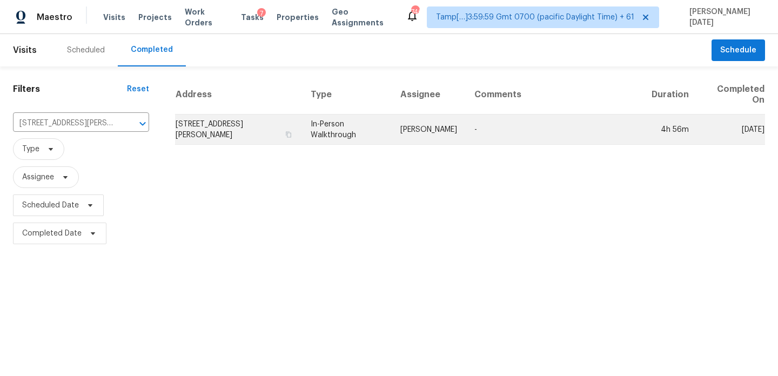
click at [418, 133] on td "Dan Baquero" at bounding box center [429, 130] width 74 height 30
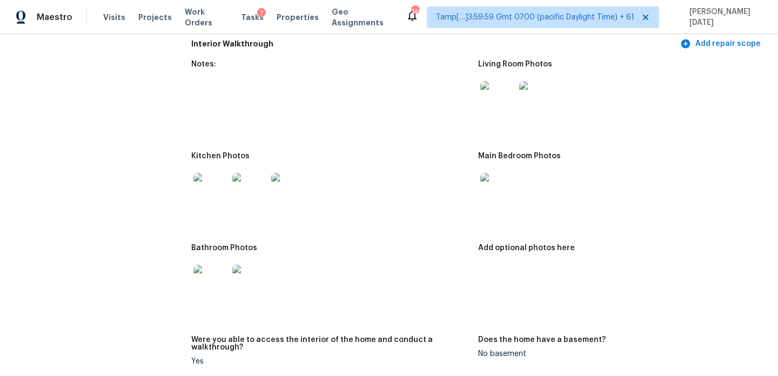
scroll to position [1146, 0]
click at [500, 98] on img at bounding box center [497, 99] width 35 height 35
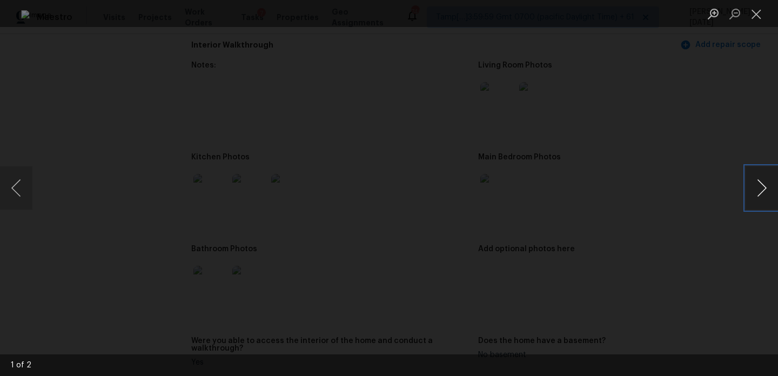
click at [761, 183] on button "Next image" at bounding box center [762, 187] width 32 height 43
click at [763, 10] on button "Close lightbox" at bounding box center [757, 13] width 22 height 19
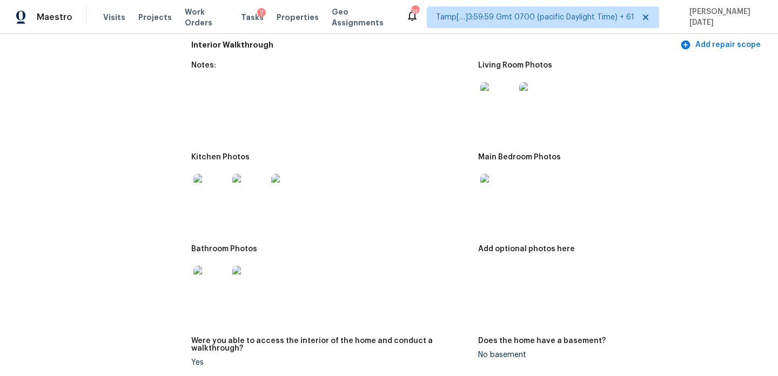
click at [495, 189] on img at bounding box center [497, 191] width 35 height 35
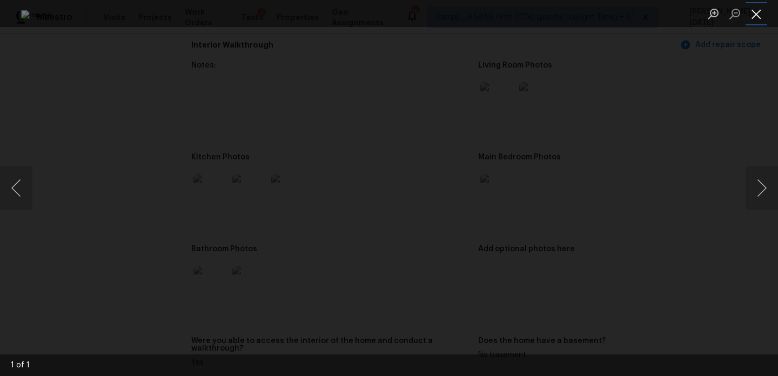
click at [753, 18] on button "Close lightbox" at bounding box center [757, 13] width 22 height 19
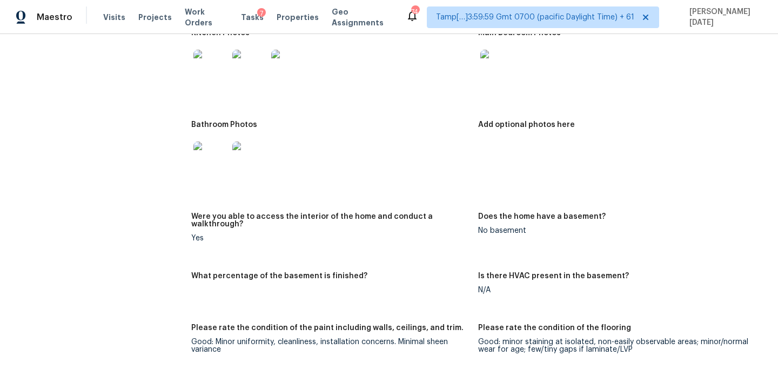
scroll to position [1102, 0]
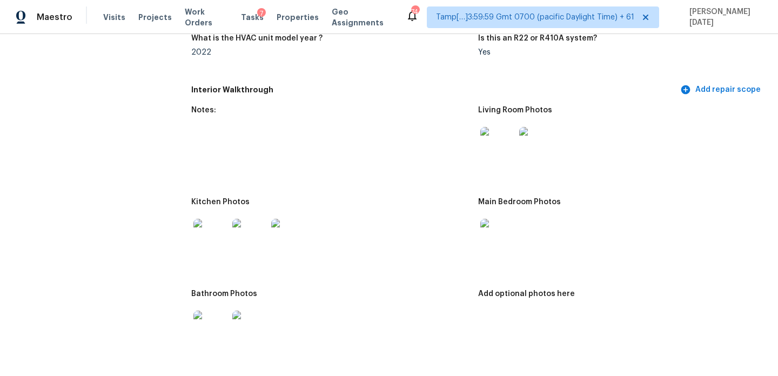
click at [257, 232] on img at bounding box center [249, 236] width 35 height 35
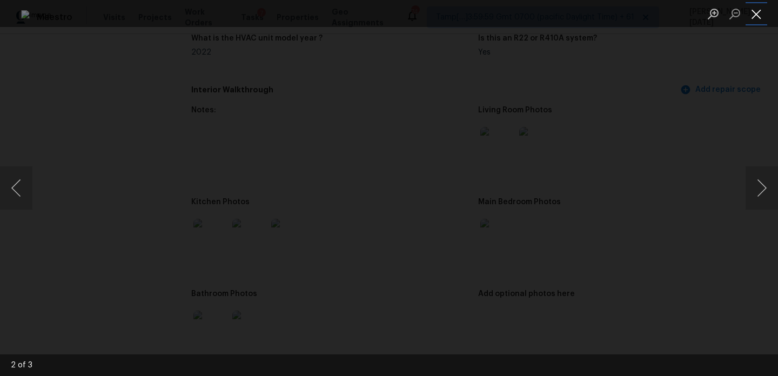
click at [756, 16] on button "Close lightbox" at bounding box center [757, 13] width 22 height 19
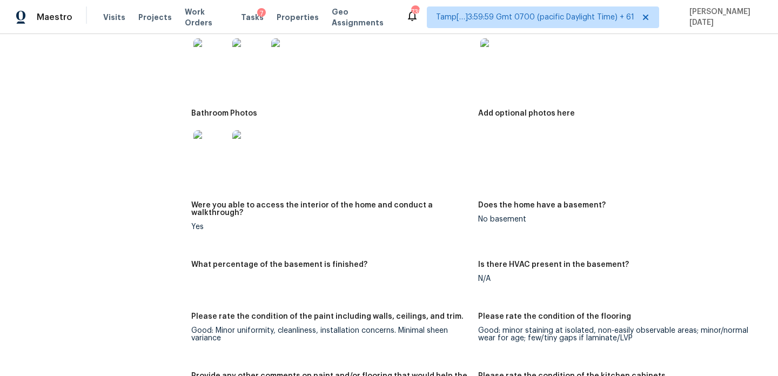
scroll to position [0, 0]
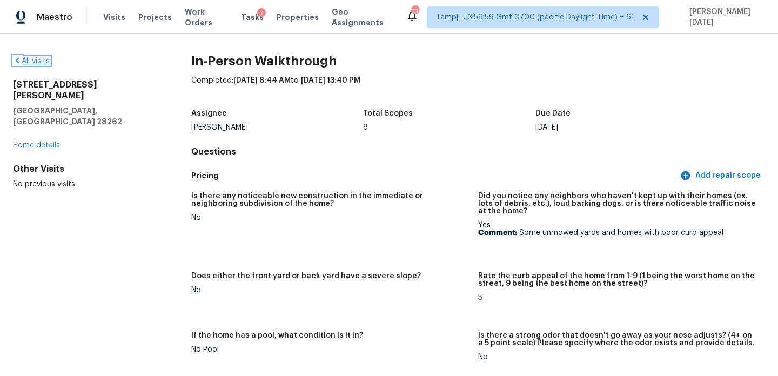
click at [32, 62] on link "All visits" at bounding box center [31, 61] width 37 height 8
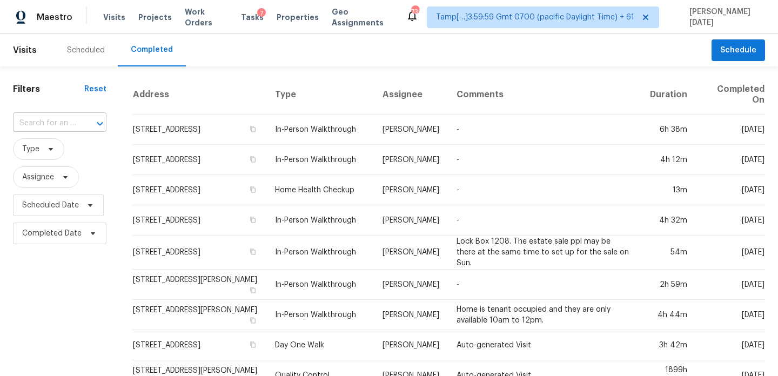
click at [42, 125] on input "text" at bounding box center [44, 123] width 63 height 17
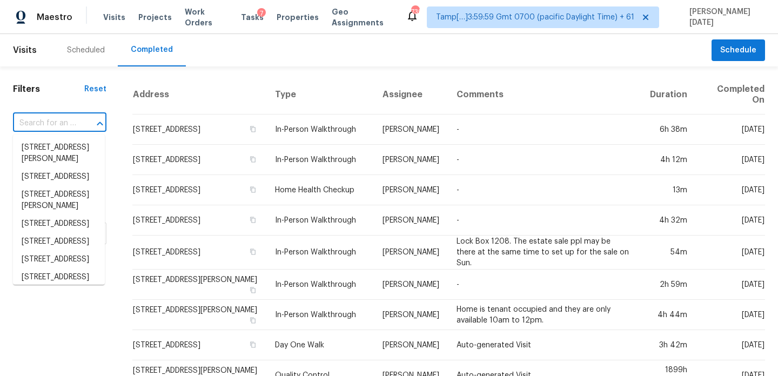
paste input "3818 Dartmouth St, Garland, TX 75043"
type input "3818 Dartmouth St, Garland, TX 75043"
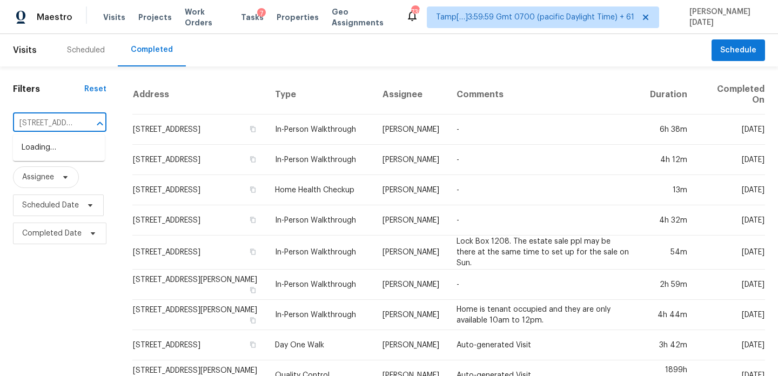
scroll to position [0, 80]
click at [42, 152] on li "3818 Dartmouth St, Garland, TX 75043" at bounding box center [59, 148] width 92 height 18
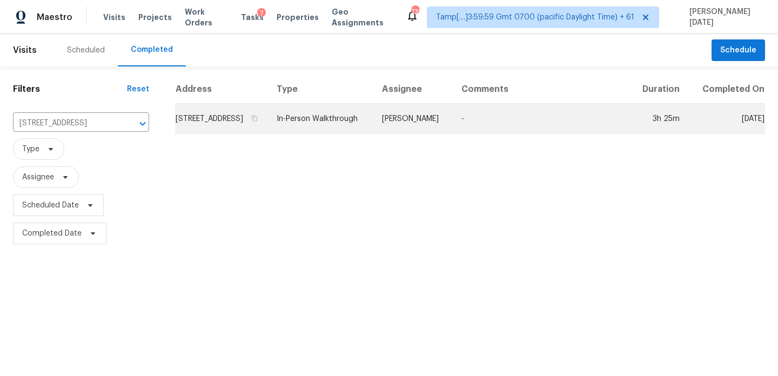
click at [339, 131] on td "In-Person Walkthrough" at bounding box center [320, 119] width 105 height 30
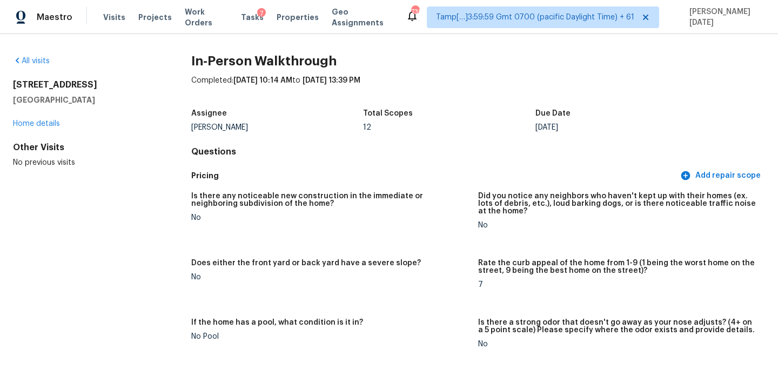
click at [42, 65] on div "All visits" at bounding box center [85, 61] width 144 height 11
click at [38, 59] on link "All visits" at bounding box center [31, 61] width 37 height 8
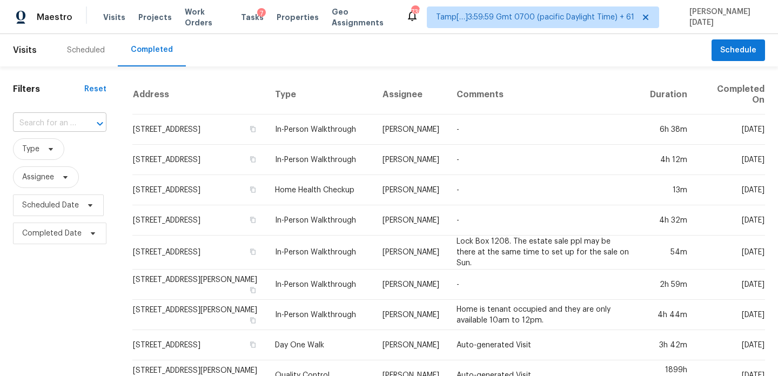
click at [48, 123] on input "text" at bounding box center [44, 123] width 63 height 17
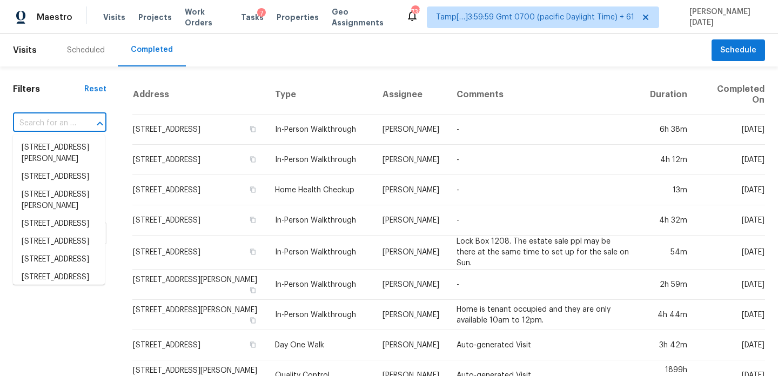
paste input "10633 Kiowa Trl W, Fort Worth, TX 76108"
type input "10633 Kiowa Trl W, Fort Worth, TX 76108"
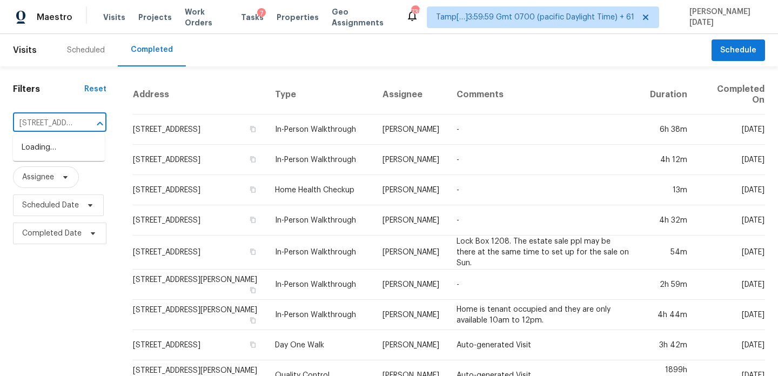
scroll to position [0, 86]
click at [61, 151] on li "10633 Kiowa Trl W, Fort Worth, TX 76108" at bounding box center [59, 148] width 92 height 18
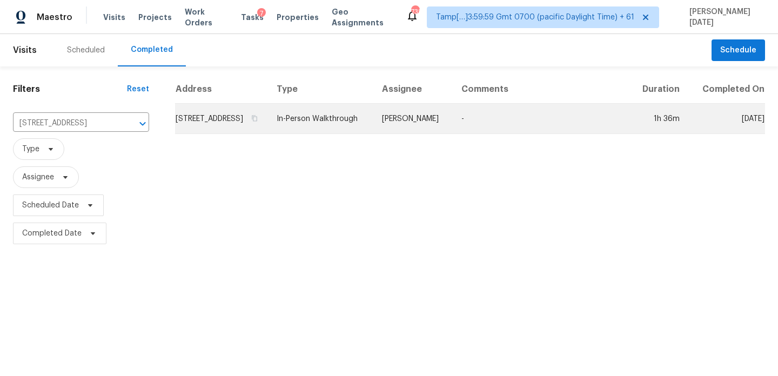
click at [401, 130] on td "Spencer Kleintop" at bounding box center [412, 119] width 79 height 30
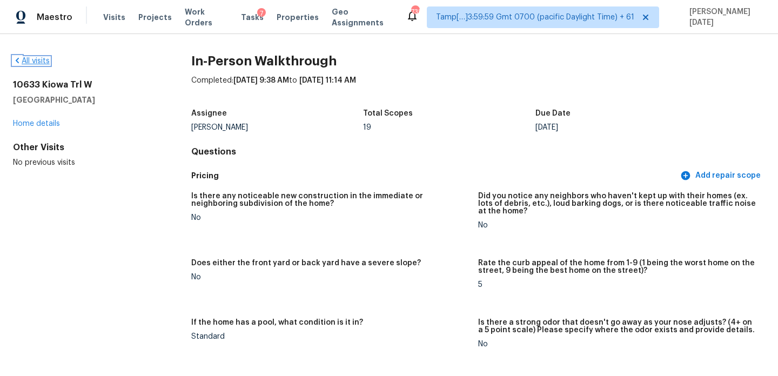
click at [37, 64] on link "All visits" at bounding box center [31, 61] width 37 height 8
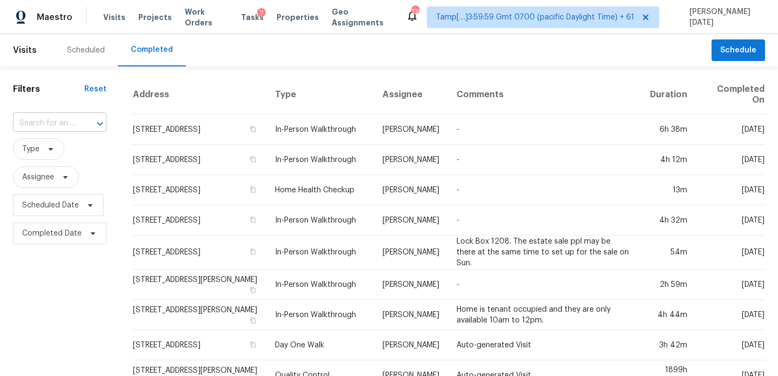
click at [44, 130] on input "text" at bounding box center [44, 123] width 63 height 17
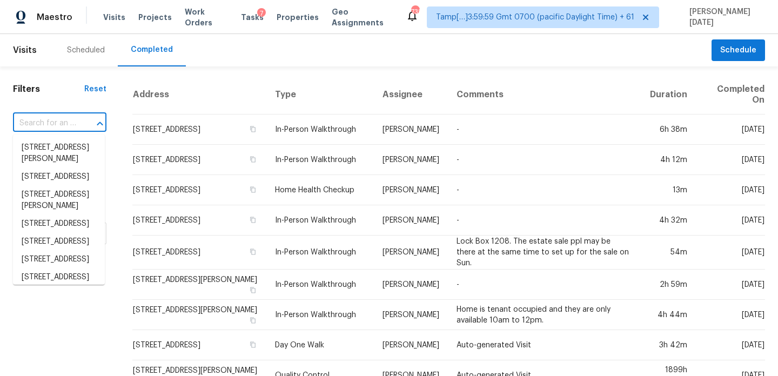
paste input "5701 E Helen St, Tucson, AZ 85712"
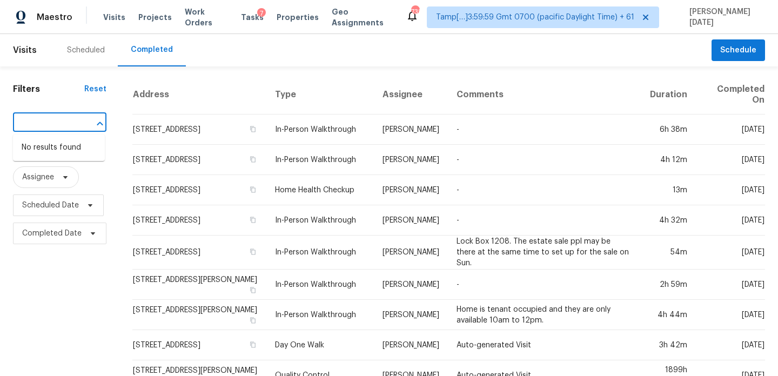
type input "5701 E Helen St, Tucson, AZ 85712"
click at [63, 130] on input "text" at bounding box center [44, 123] width 63 height 17
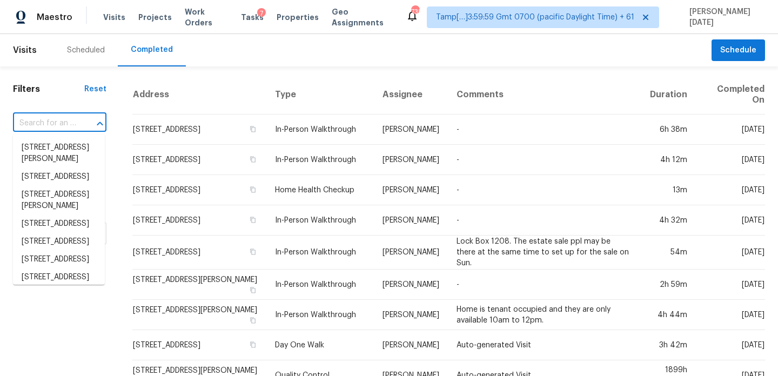
paste input "5701 E Helen St, Tucson, AZ 85712"
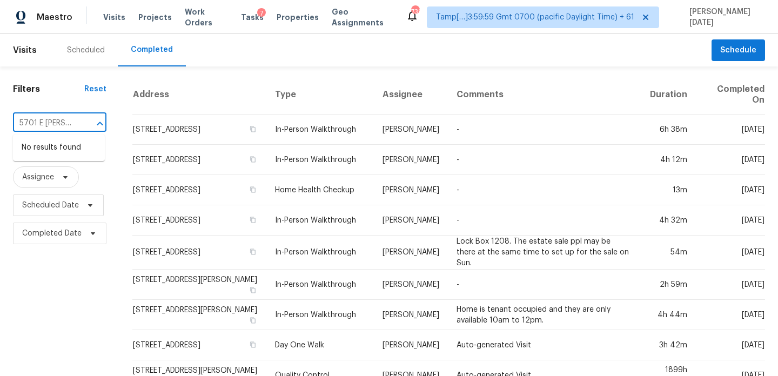
type input "5701 E Helen"
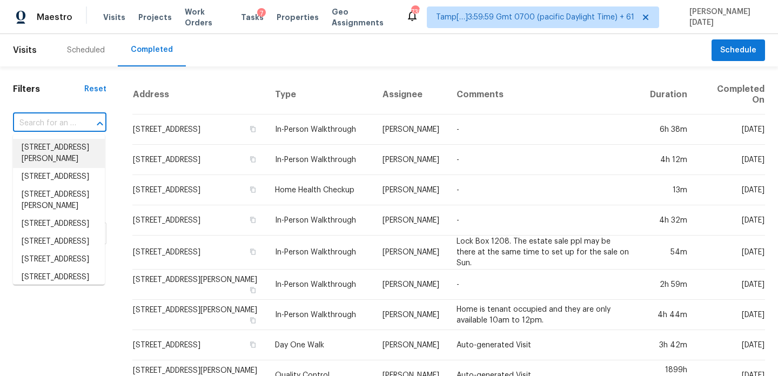
click at [28, 122] on input "text" at bounding box center [44, 123] width 63 height 17
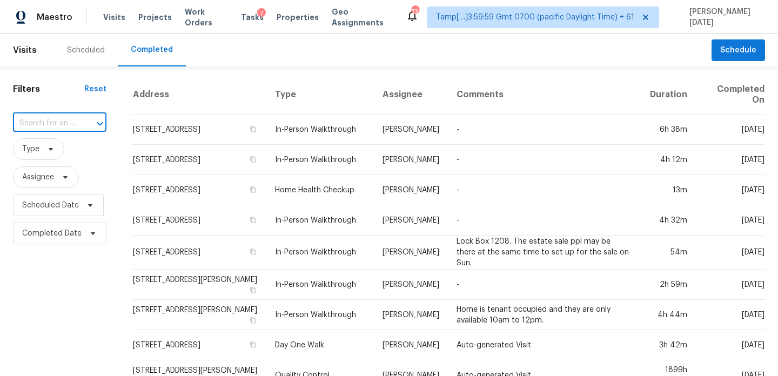
paste input "5329 Kesterbrooke Blvd, Knoxville, TN 37918"
type input "5329 Kesterbrooke Blvd, Knoxville, TN 37918"
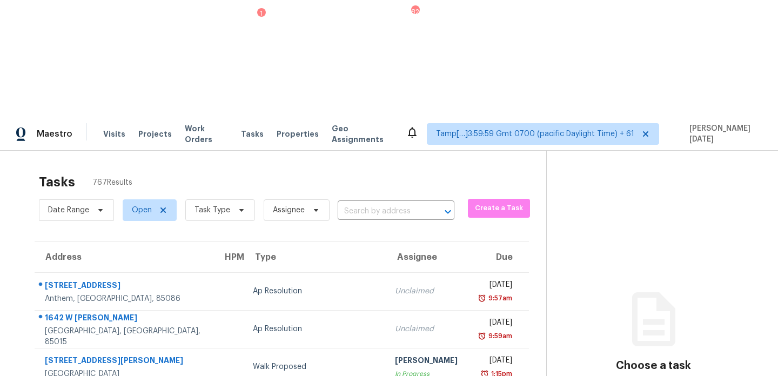
click at [371, 203] on input "text" at bounding box center [381, 211] width 86 height 17
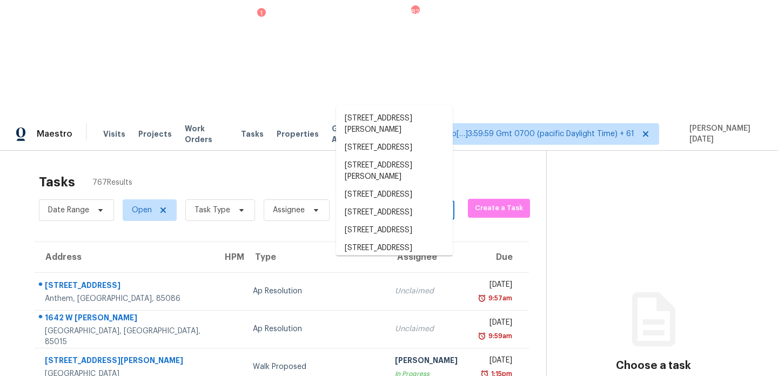
paste input "[STREET_ADDRESS][PERSON_NAME]"
type input "[STREET_ADDRESS][PERSON_NAME]"
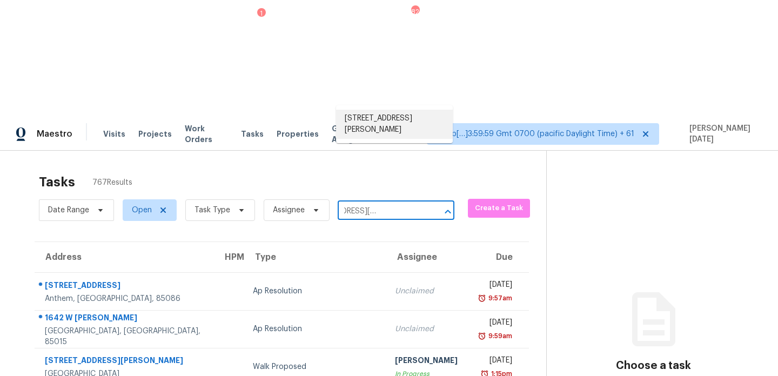
click at [387, 120] on li "[STREET_ADDRESS][PERSON_NAME]" at bounding box center [394, 124] width 117 height 29
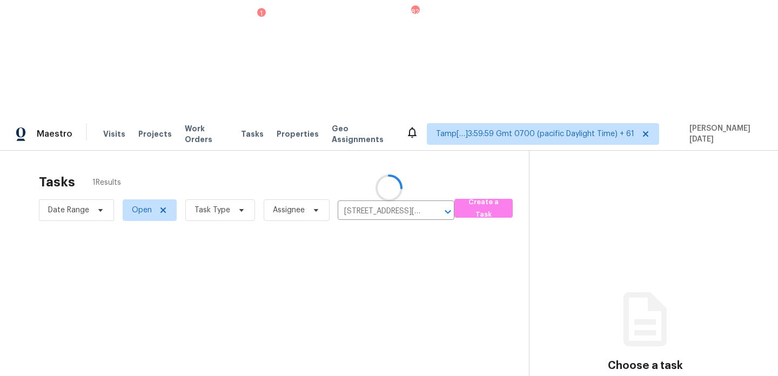
click at [410, 167] on div at bounding box center [389, 188] width 778 height 376
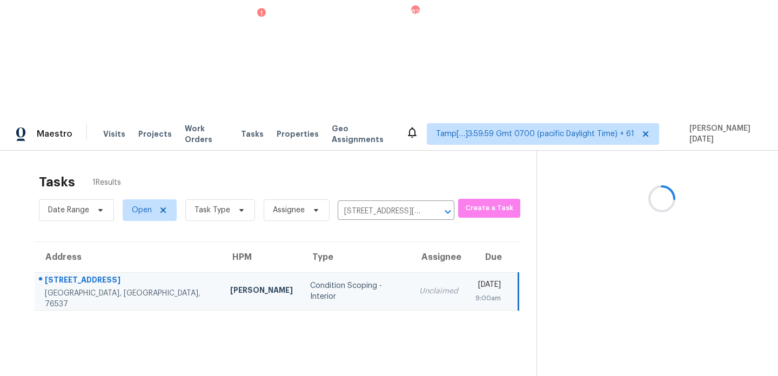
click at [467, 272] on td "[DATE] 9:00am" at bounding box center [493, 291] width 52 height 38
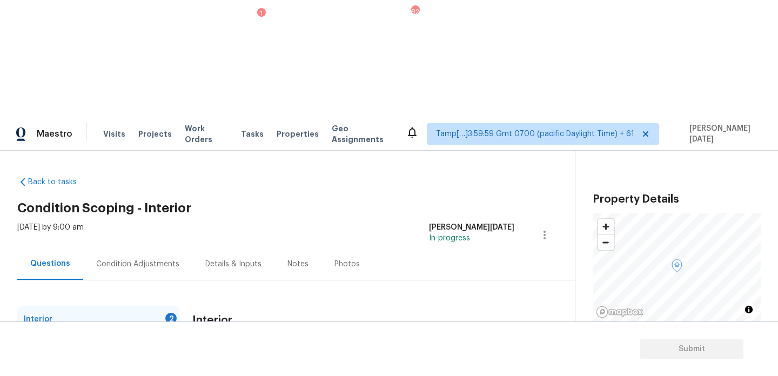
click at [99, 248] on div "Condition Adjustments" at bounding box center [137, 264] width 109 height 32
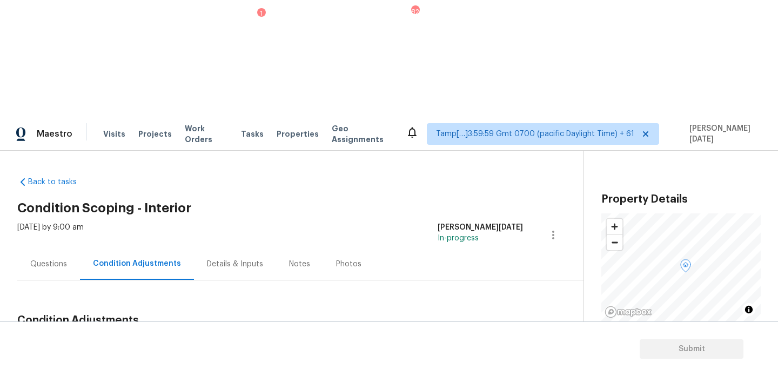
click at [683, 337] on icon "button" at bounding box center [685, 340] width 5 height 6
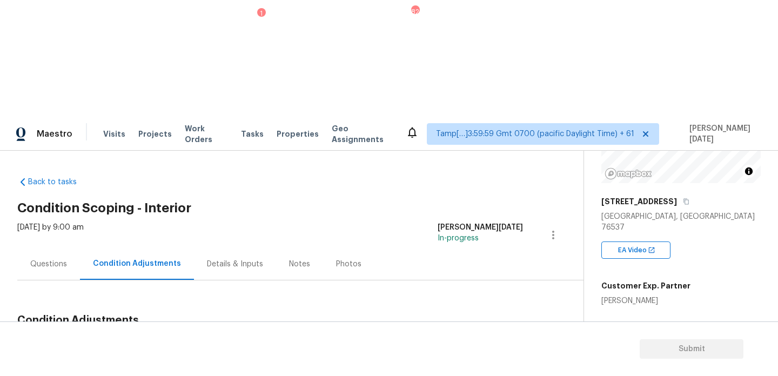
click at [610, 328] on div "Square Foot" at bounding box center [624, 335] width 46 height 14
click at [607, 342] on span "1343" at bounding box center [609, 346] width 17 height 8
copy span "1343"
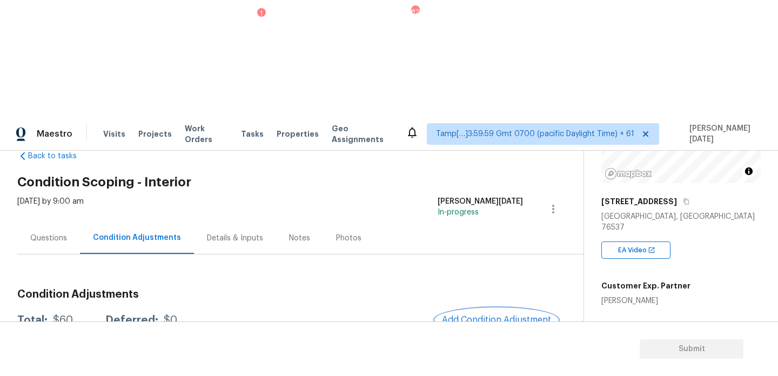
click at [480, 308] on button "Add Condition Adjustment" at bounding box center [496, 319] width 122 height 23
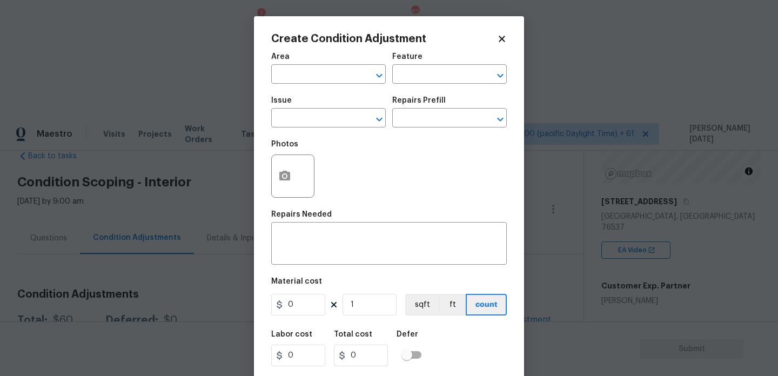
click at [294, 84] on span "Area ​" at bounding box center [328, 68] width 115 height 44
click at [288, 78] on input "text" at bounding box center [313, 75] width 84 height 17
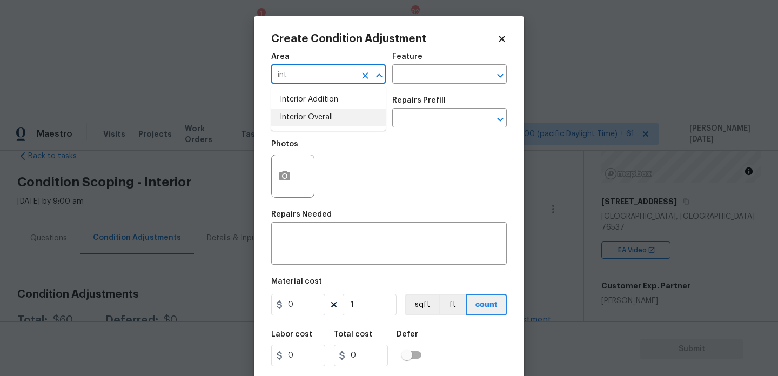
click at [308, 116] on li "Interior Overall" at bounding box center [328, 118] width 115 height 18
type input "Interior Overall"
click at [308, 116] on input "text" at bounding box center [313, 119] width 84 height 17
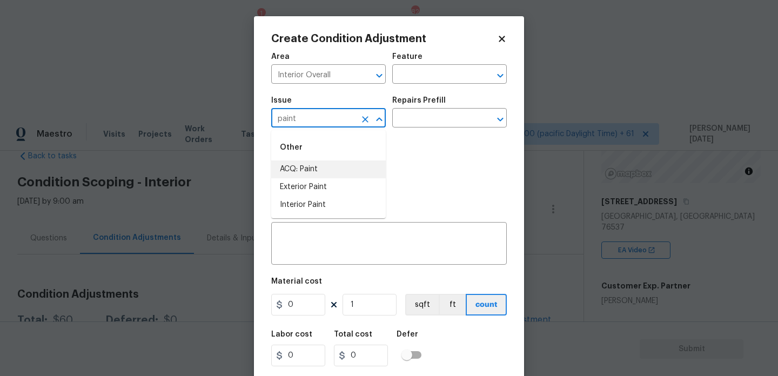
click at [317, 175] on li "ACQ: Paint" at bounding box center [328, 169] width 115 height 18
type input "ACQ: Paint"
click at [430, 135] on div "Photos" at bounding box center [389, 169] width 236 height 70
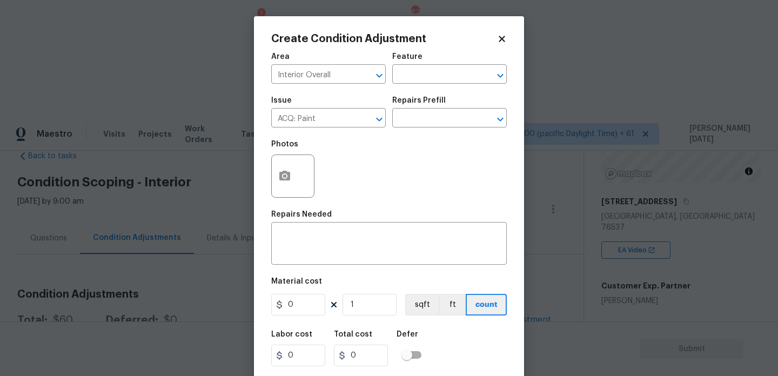
click at [442, 130] on div "Issue ACQ: Paint ​ Repairs Prefill ​" at bounding box center [389, 112] width 236 height 44
click at [447, 123] on input "text" at bounding box center [434, 119] width 84 height 17
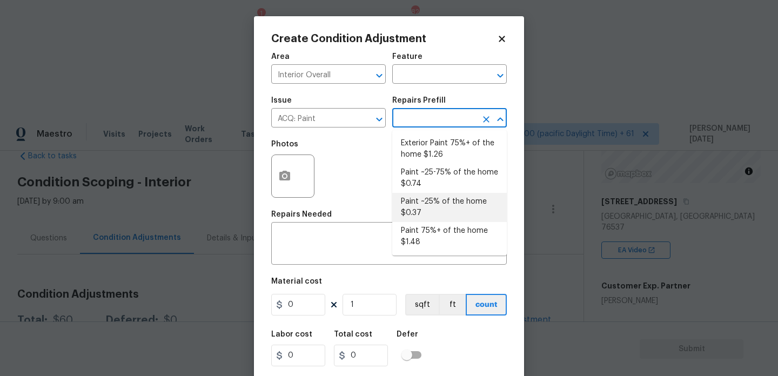
click at [439, 204] on li "Paint ~25% of the home $0.37" at bounding box center [449, 207] width 115 height 29
type input "Acquisition"
type textarea "Acquisition Scope: ~25% of the home needs interior paint"
type input "0.37"
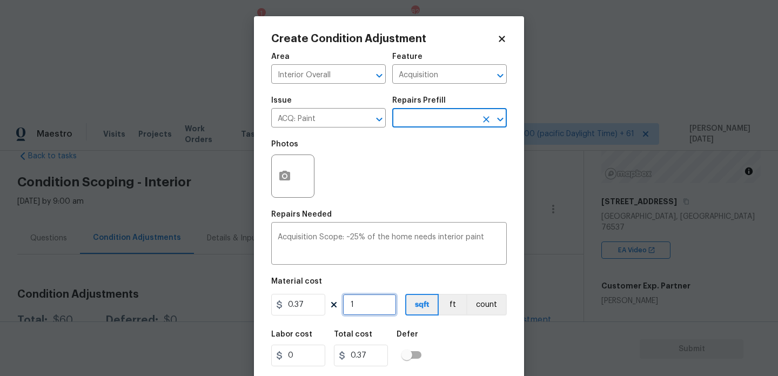
click at [377, 307] on input "1" at bounding box center [370, 305] width 54 height 22
type input "0"
paste input "1343"
type input "1343"
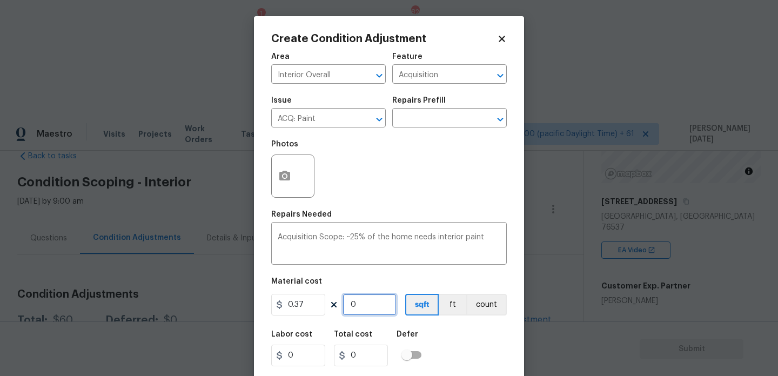
type input "496.91"
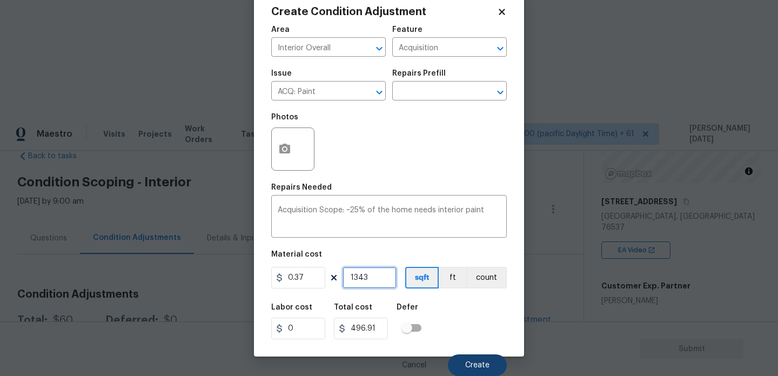
type input "1343"
click at [482, 370] on button "Create" at bounding box center [477, 365] width 59 height 22
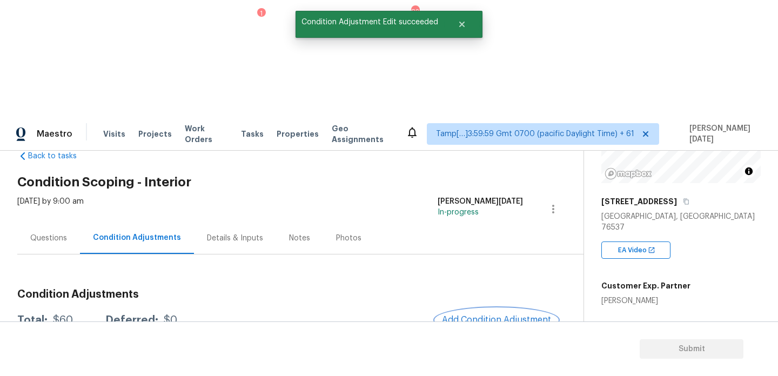
scroll to position [0, 0]
click at [477, 315] on span "Add Condition Adjustment" at bounding box center [496, 320] width 109 height 10
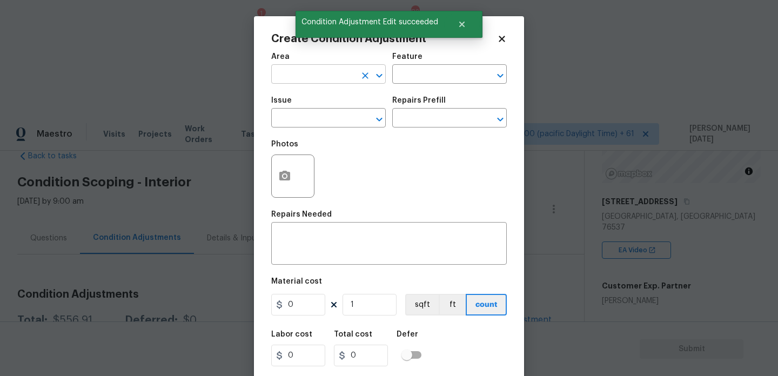
click at [297, 82] on input "text" at bounding box center [313, 75] width 84 height 17
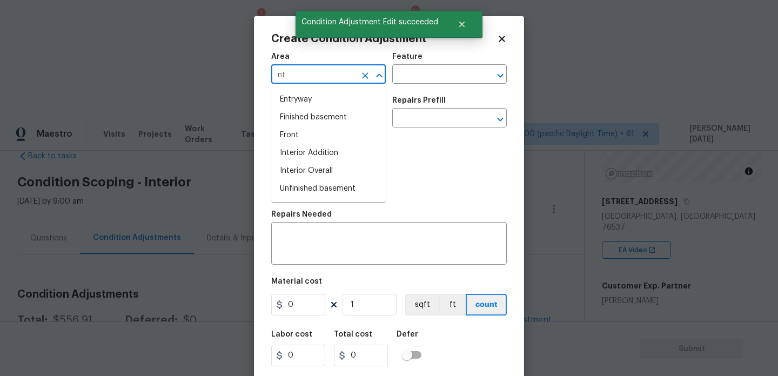
type input "n"
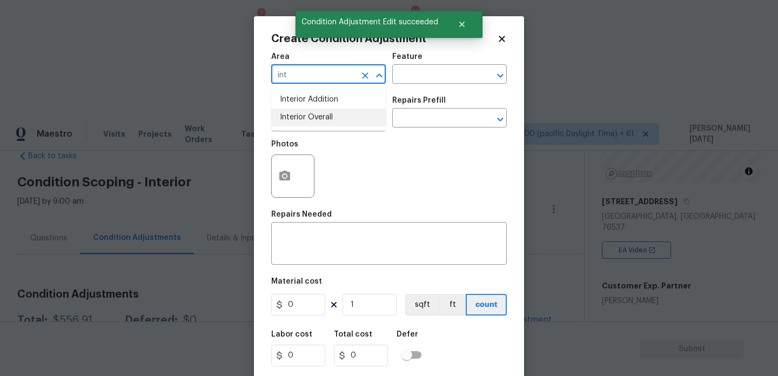
click at [306, 119] on li "Interior Overall" at bounding box center [328, 118] width 115 height 18
type input "Interior Overall"
click at [306, 119] on input "text" at bounding box center [313, 119] width 84 height 17
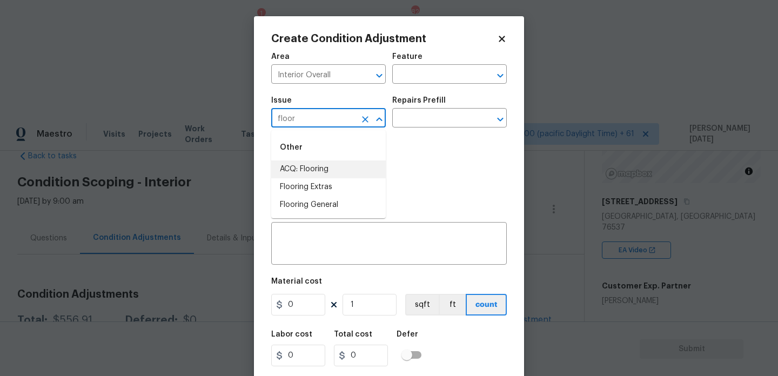
click at [319, 166] on li "ACQ: Flooring" at bounding box center [328, 169] width 115 height 18
type input "ACQ: Flooring"
click at [410, 133] on div "Issue ACQ: Flooring ​ Repairs Prefill ​" at bounding box center [389, 112] width 236 height 44
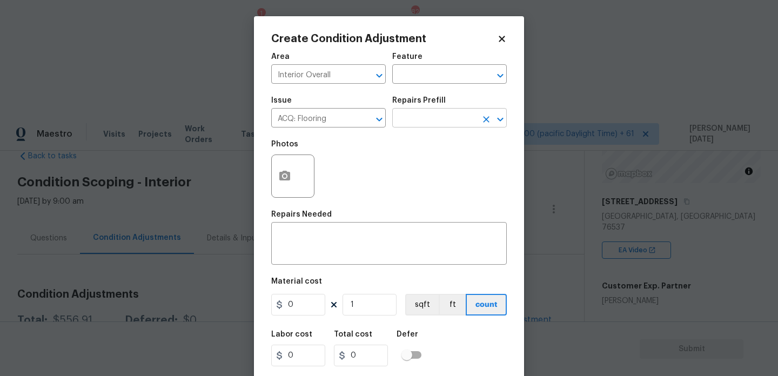
click at [437, 125] on input "text" at bounding box center [434, 119] width 84 height 17
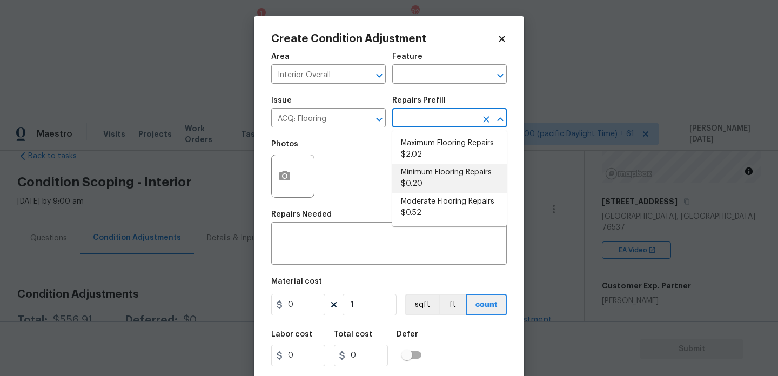
click at [440, 177] on li "Minimum Flooring Repairs $0.20" at bounding box center [449, 178] width 115 height 29
type input "Acquisition"
type textarea "Acquisition Scope: Minimum flooring repairs"
type input "0.2"
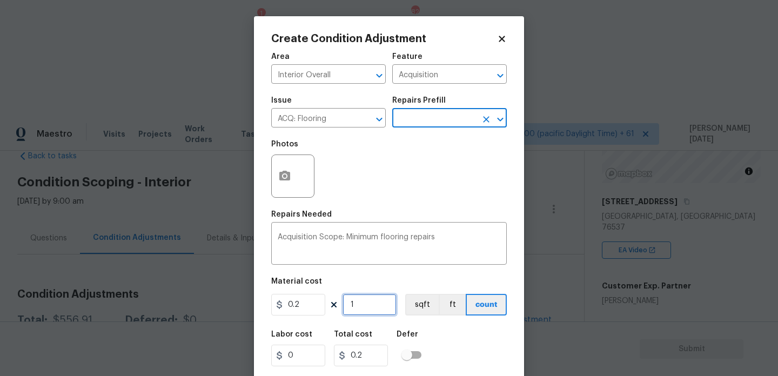
click at [381, 299] on input "1" at bounding box center [370, 305] width 54 height 22
type input "0"
paste input "1343"
type input "1343"
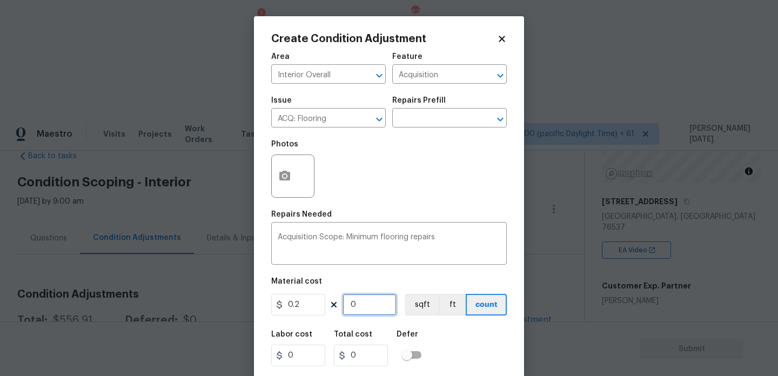
type input "268.6"
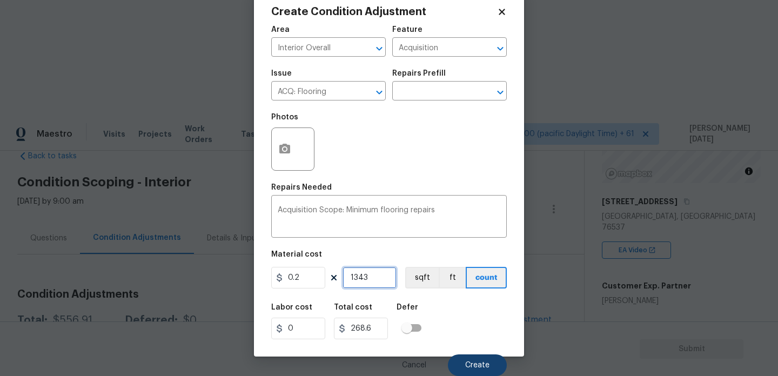
type input "1343"
click at [471, 364] on span "Create" at bounding box center [477, 365] width 24 height 8
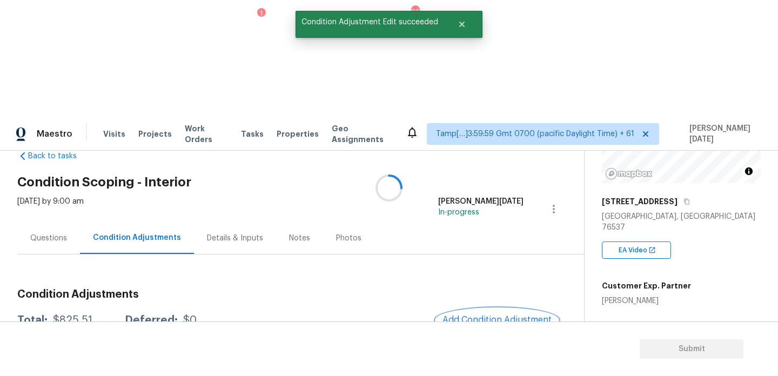
scroll to position [0, 0]
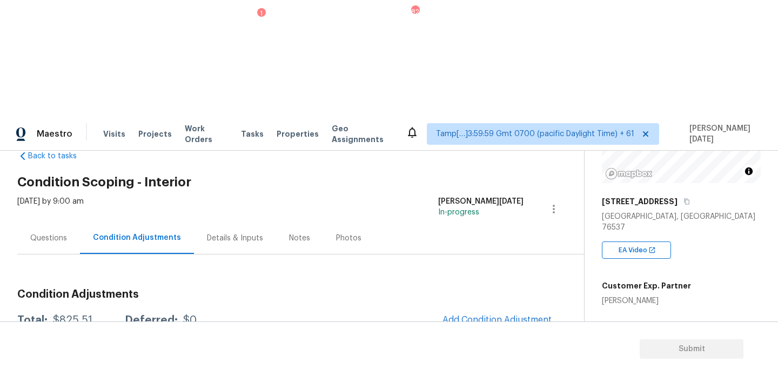
click at [36, 233] on div "Questions" at bounding box center [48, 238] width 37 height 11
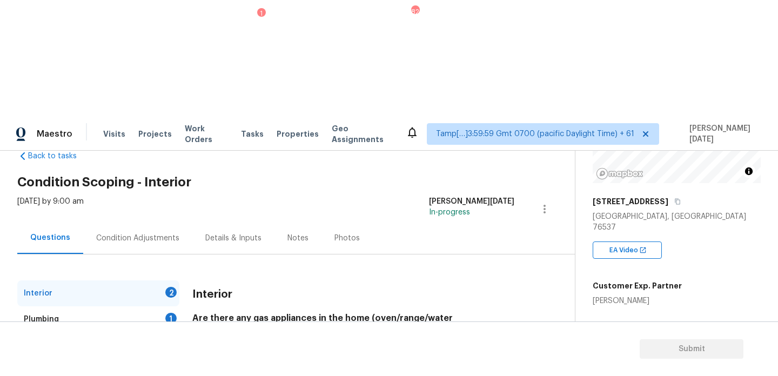
checkbox input "true"
click at [245, 343] on input "No" at bounding box center [235, 354] width 23 height 23
checkbox input "true"
click at [163, 306] on div "Plumbing 1" at bounding box center [98, 319] width 162 height 26
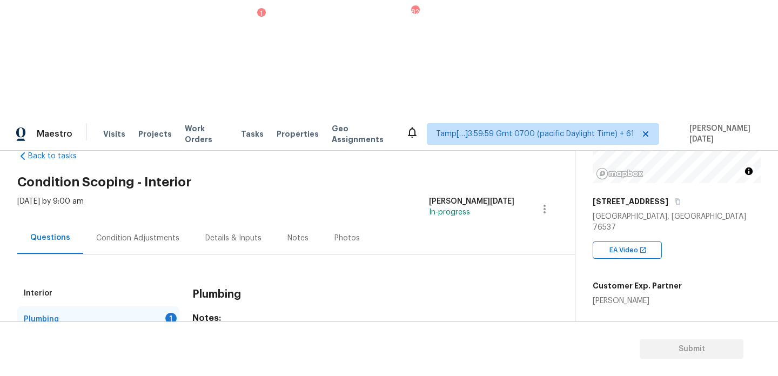
checkbox input "true"
click at [167, 365] on div "5" at bounding box center [170, 370] width 11 height 11
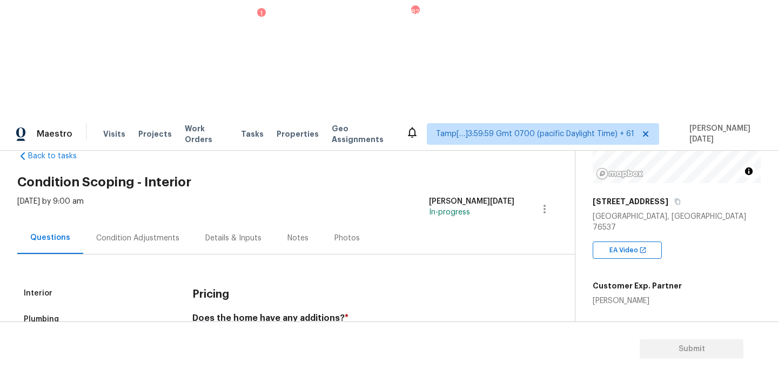
click at [252, 338] on span "No" at bounding box center [252, 343] width 10 height 11
click at [247, 332] on input "No" at bounding box center [235, 343] width 23 height 23
checkbox input "true"
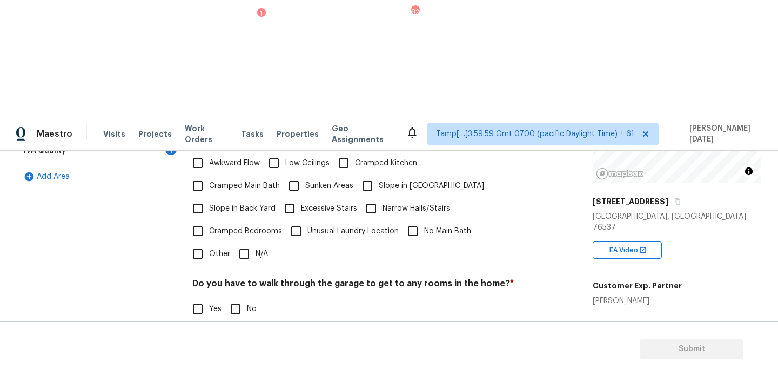
click at [237, 220] on label "Cramped Bedrooms" at bounding box center [234, 231] width 96 height 23
click at [209, 220] on input "Cramped Bedrooms" at bounding box center [197, 231] width 23 height 23
click at [247, 138] on div "Pricing Does the home have any additions? * Yes No N/A Does the home have any l…" at bounding box center [353, 239] width 322 height 411
click at [215, 226] on span "Cramped Bedrooms" at bounding box center [245, 231] width 73 height 11
click at [209, 220] on input "Cramped Bedrooms" at bounding box center [197, 231] width 23 height 23
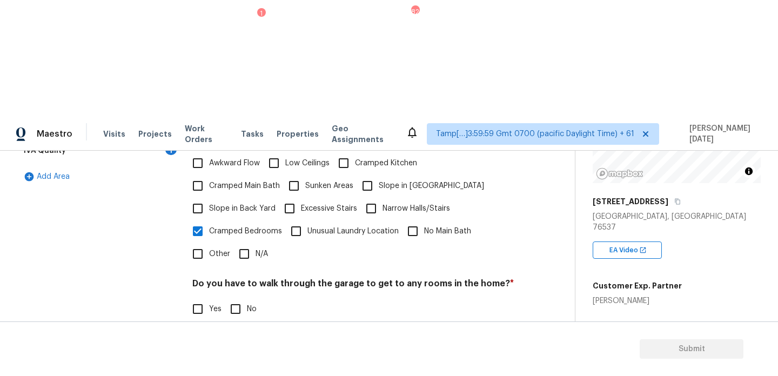
checkbox input "false"
click at [254, 138] on div "Pricing Does the home have any additions? * Yes No N/A Does the home have any l…" at bounding box center [353, 239] width 322 height 410
click at [250, 243] on input "N/A" at bounding box center [244, 254] width 23 height 23
checkbox input "true"
click at [241, 299] on input "No" at bounding box center [235, 310] width 23 height 23
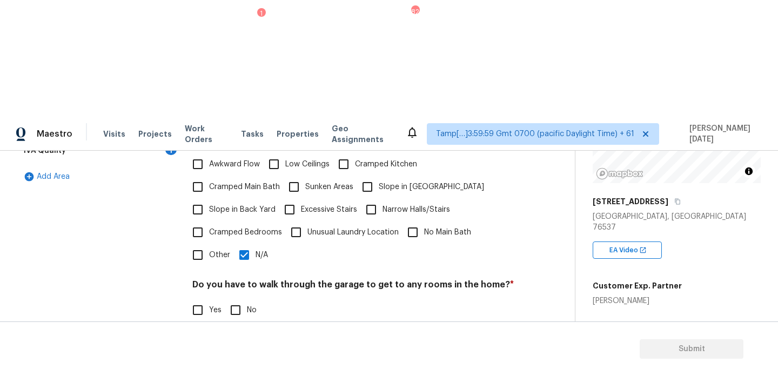
checkbox input "true"
click at [241, 353] on input "No" at bounding box center [235, 364] width 23 height 23
checkbox input "true"
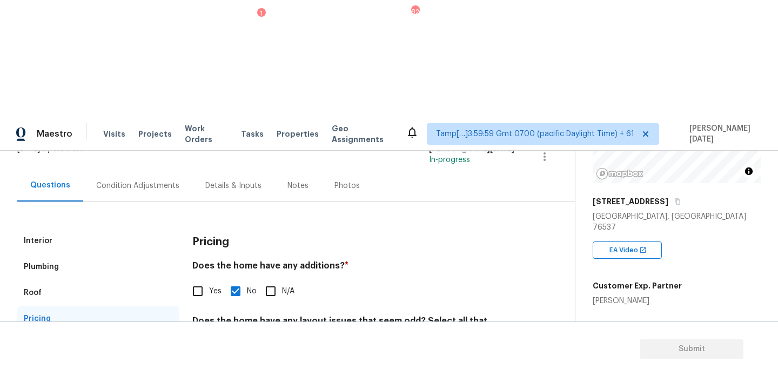
click at [171, 332] on div "IVA Quality 1" at bounding box center [98, 345] width 162 height 26
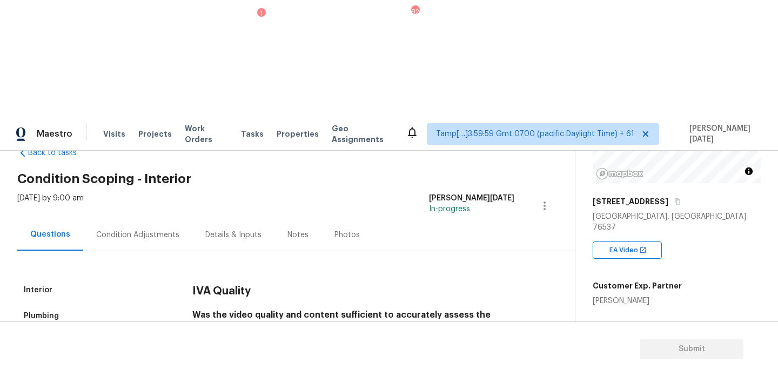
click at [200, 351] on input "Yes" at bounding box center [197, 362] width 23 height 23
checkbox input "true"
click at [141, 219] on div "Condition Adjustments" at bounding box center [137, 235] width 109 height 32
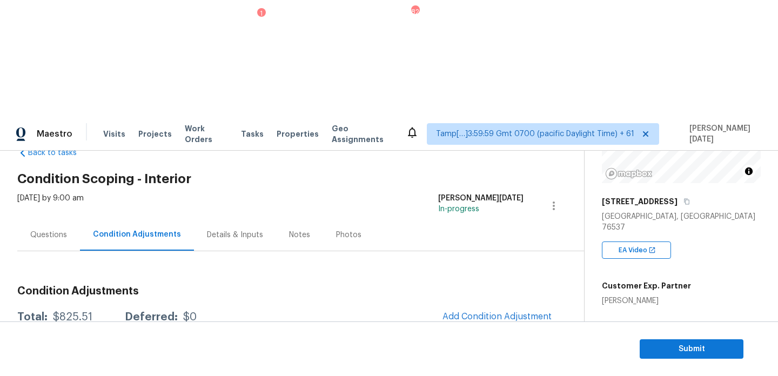
click at [63, 312] on div "$825.51" at bounding box center [72, 317] width 39 height 11
drag, startPoint x: 51, startPoint y: 199, endPoint x: 97, endPoint y: 199, distance: 45.9
click at [97, 312] on div "Total: $825.51 Deferred: $0" at bounding box center [106, 317] width 179 height 11
copy div "$825.51"
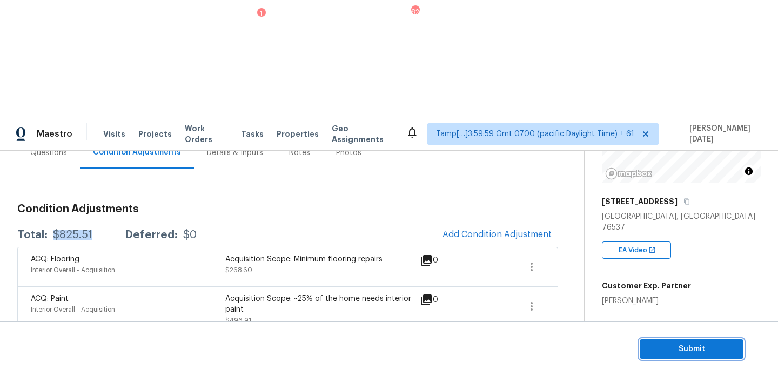
click at [678, 345] on span "Submit" at bounding box center [691, 350] width 86 height 14
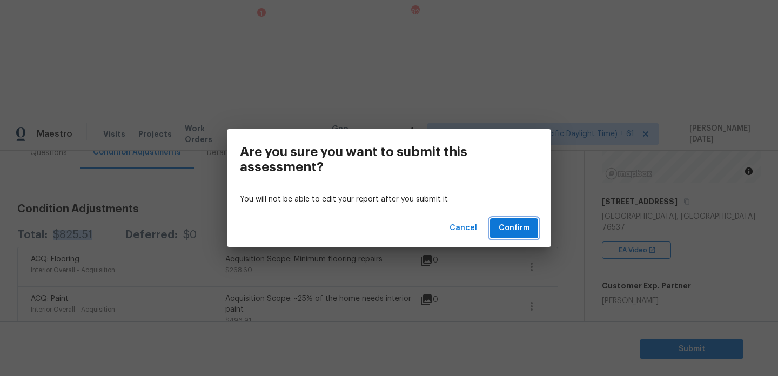
click at [529, 235] on button "Confirm" at bounding box center [514, 228] width 48 height 20
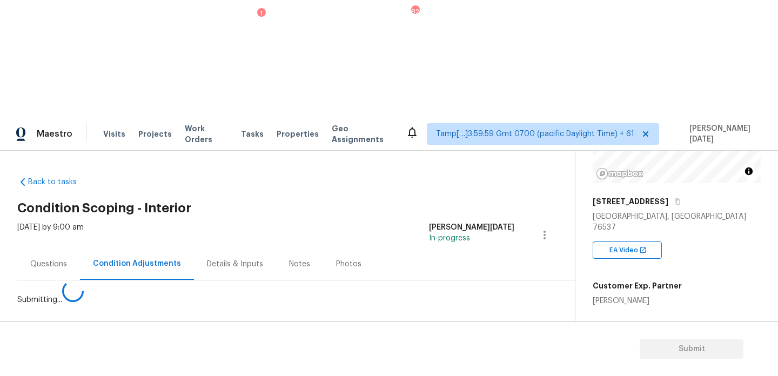
scroll to position [0, 0]
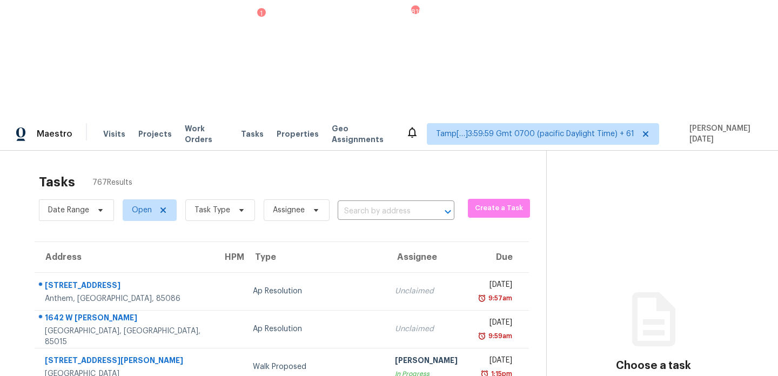
click at [386, 196] on div "Date Range Open Task Type Assignee ​" at bounding box center [246, 210] width 415 height 28
click at [367, 203] on input "text" at bounding box center [381, 211] width 86 height 17
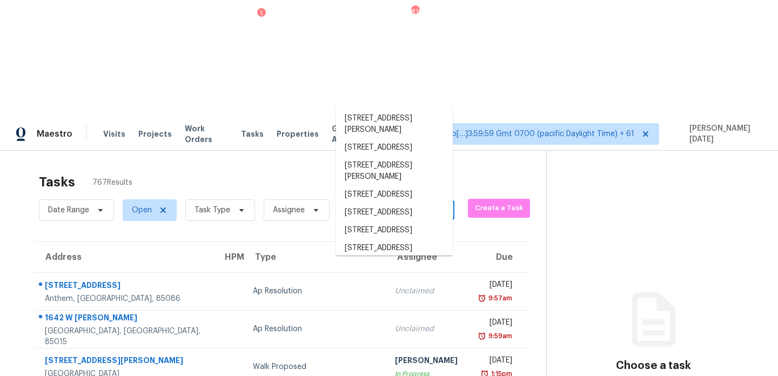
paste input "232 Syrah Ct, Leander, TX 78641"
type input "232 Syrah Ct, Leander, TX 78641"
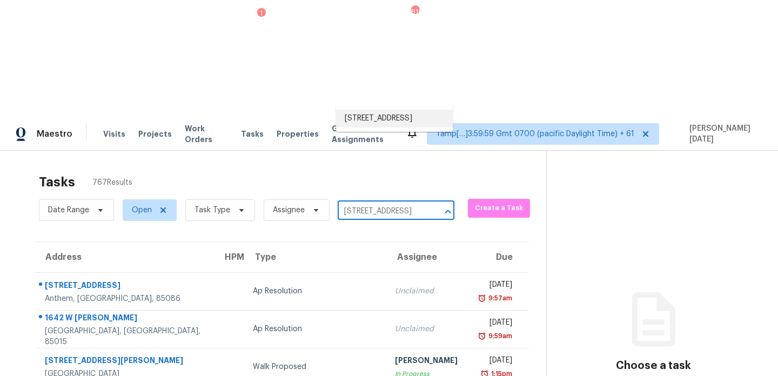
click at [393, 125] on li "232 Syrah Ct, Leander, TX 78641" at bounding box center [394, 119] width 117 height 18
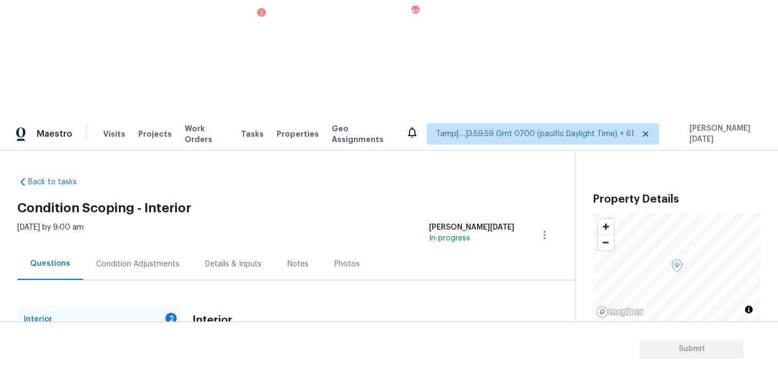
click at [164, 259] on div "Condition Adjustments" at bounding box center [137, 264] width 83 height 11
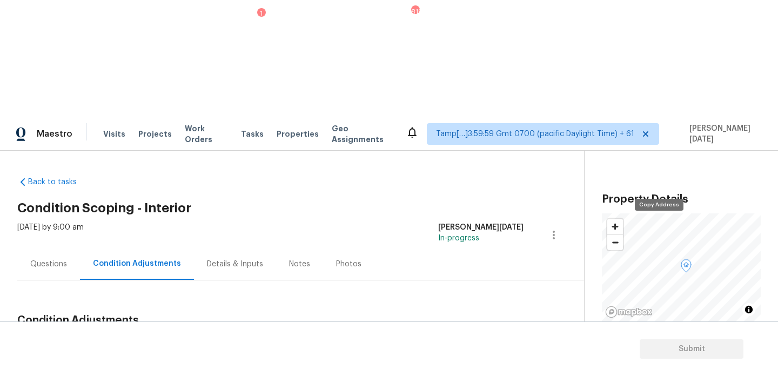
click at [682, 335] on button "button" at bounding box center [687, 340] width 10 height 10
drag, startPoint x: 54, startPoint y: 229, endPoint x: 89, endPoint y: 230, distance: 34.6
click at [89, 341] on div "Total: $5185 Deferred: $0" at bounding box center [102, 346] width 170 height 11
copy div "$5185"
click at [51, 259] on div "Questions" at bounding box center [48, 264] width 37 height 11
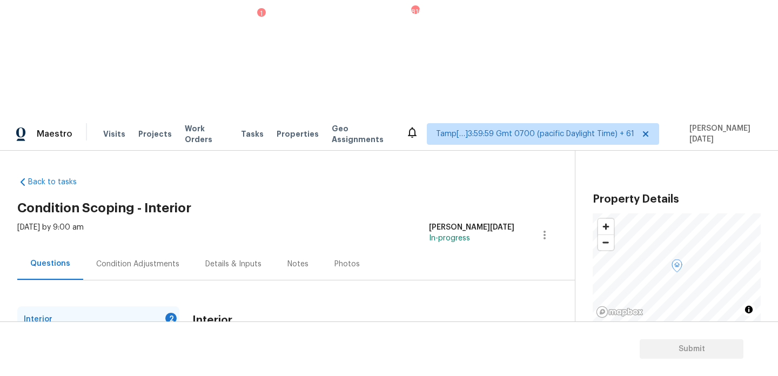
click at [245, 369] on input "No" at bounding box center [235, 380] width 23 height 23
checkbox input "true"
click at [157, 332] on div "Plumbing 1" at bounding box center [98, 345] width 162 height 26
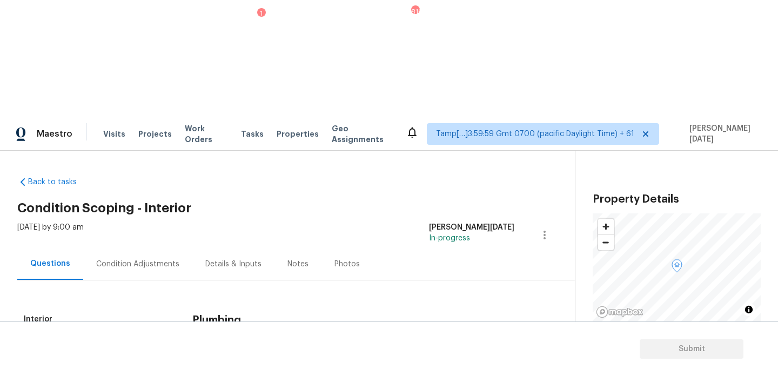
scroll to position [29, 0]
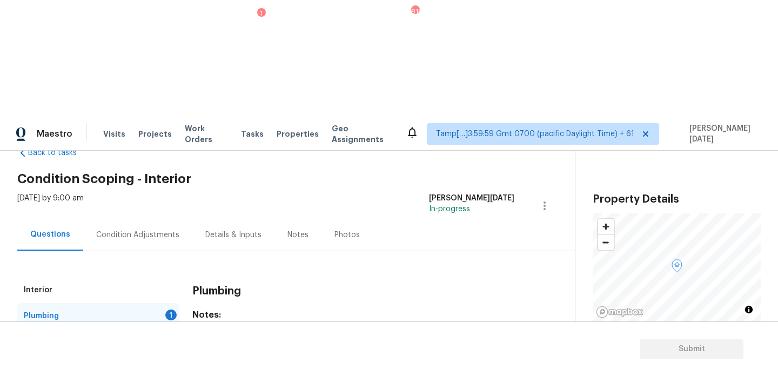
checkbox input "true"
click at [166, 361] on div "5" at bounding box center [170, 366] width 11 height 11
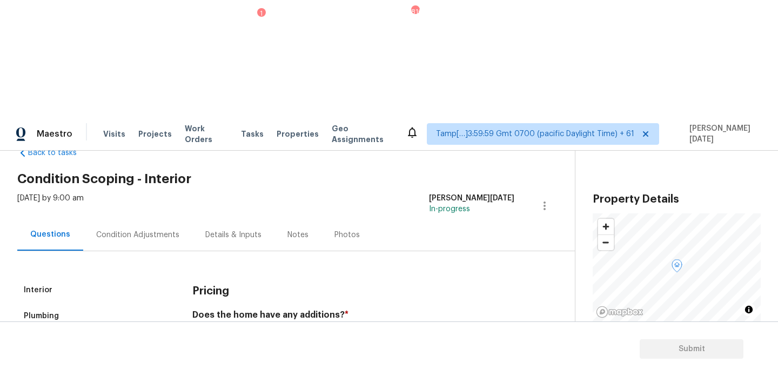
click at [233, 329] on input "No" at bounding box center [235, 340] width 23 height 23
checkbox input "true"
click at [128, 277] on div "Interior" at bounding box center [98, 290] width 162 height 26
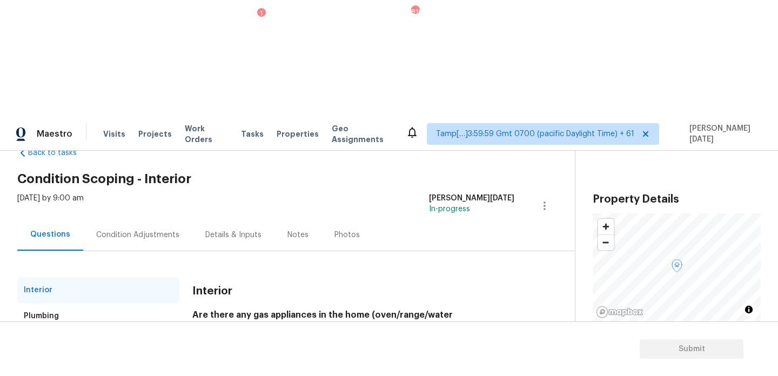
click at [191, 277] on div "Interior Plumbing Roof Pricing 4 IVA Quality 1 Add Area Interior Are there any …" at bounding box center [283, 355] width 532 height 156
click at [193, 340] on input "Yes" at bounding box center [197, 351] width 23 height 23
checkbox input "true"
checkbox input "false"
click at [172, 361] on div "4" at bounding box center [170, 366] width 11 height 11
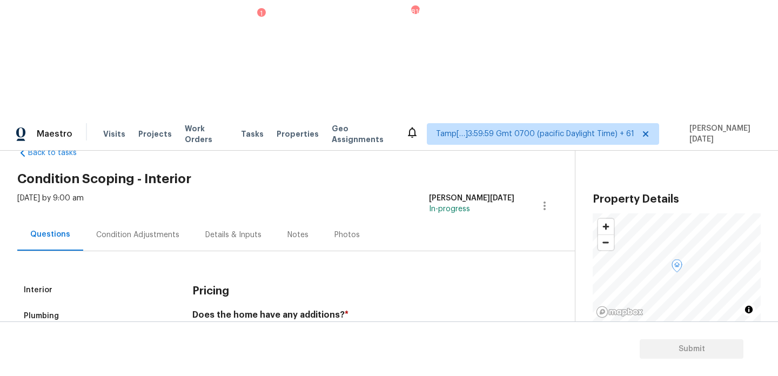
scroll to position [272, 0]
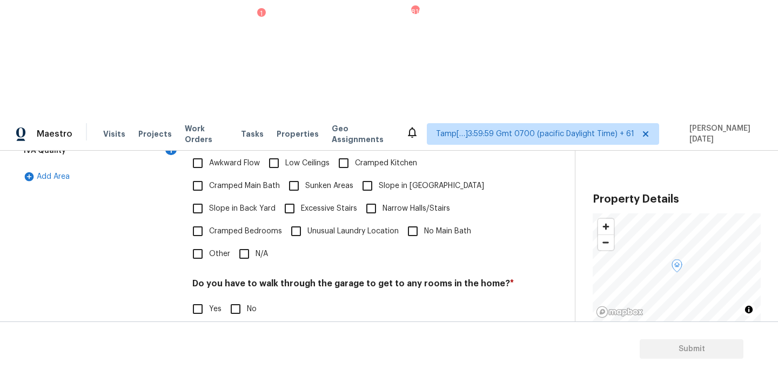
click at [239, 298] on input "No" at bounding box center [235, 309] width 23 height 23
checkbox input "true"
click at [244, 365] on input "No" at bounding box center [235, 376] width 23 height 23
checkbox input "true"
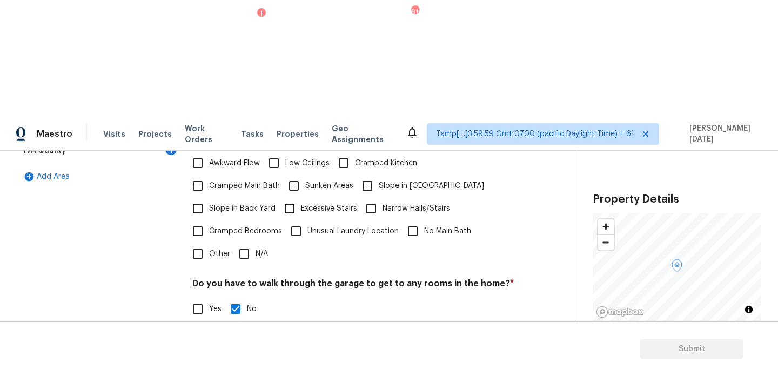
checkbox input "true"
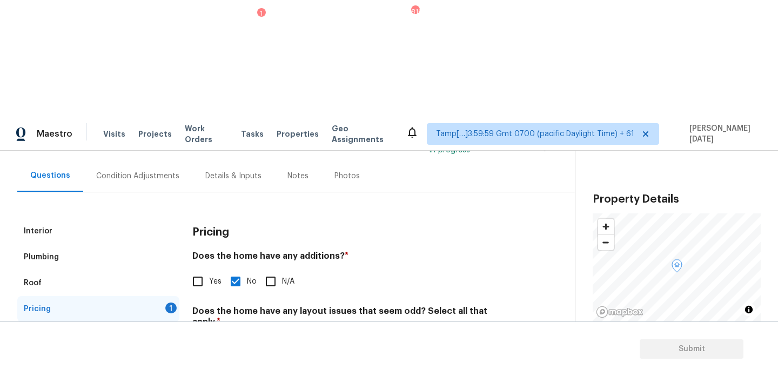
click at [160, 322] on div "IVA Quality 1" at bounding box center [98, 335] width 162 height 26
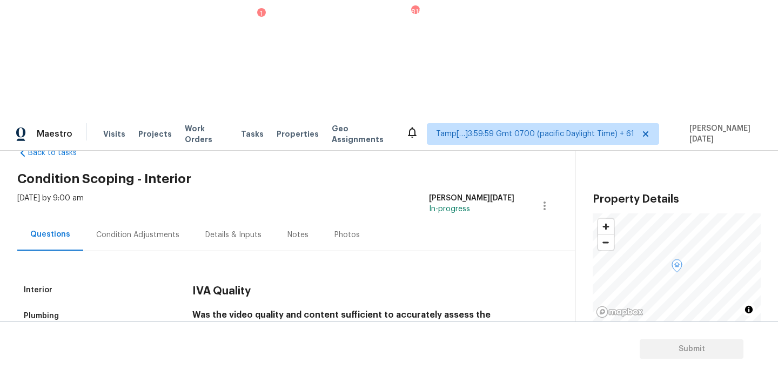
click at [203, 351] on input "Yes" at bounding box center [197, 362] width 23 height 23
checkbox input "true"
click at [156, 355] on div "Pricing 1" at bounding box center [98, 368] width 162 height 26
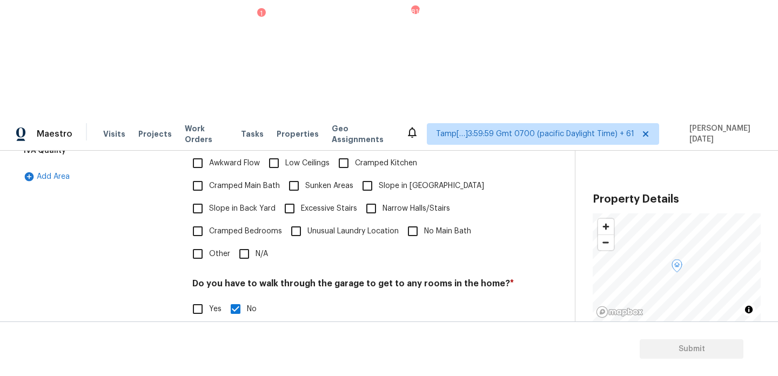
click at [249, 243] on input "N/A" at bounding box center [244, 254] width 23 height 23
checkbox input "true"
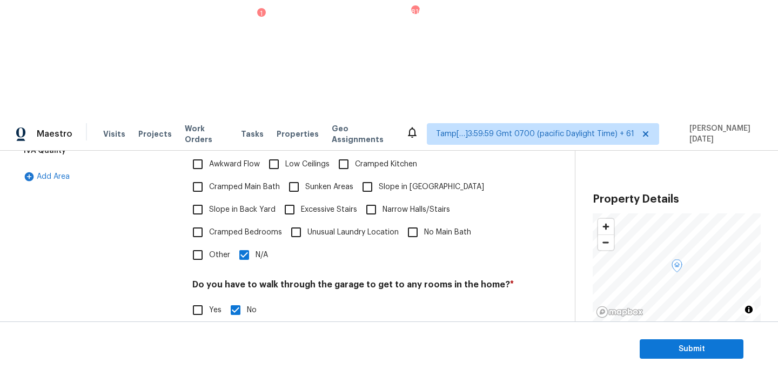
scroll to position [0, 0]
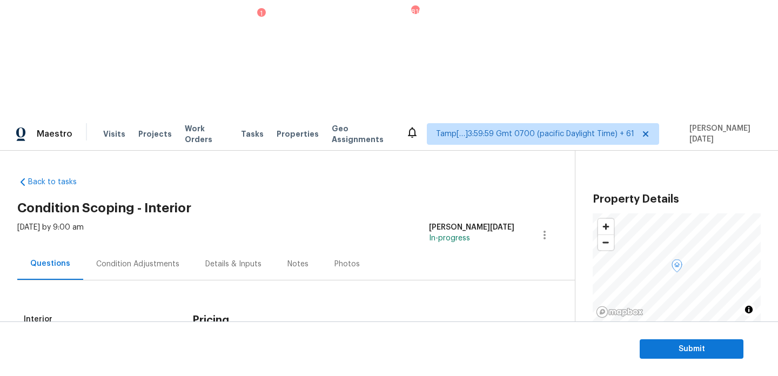
click at [126, 259] on div "Condition Adjustments" at bounding box center [137, 264] width 83 height 11
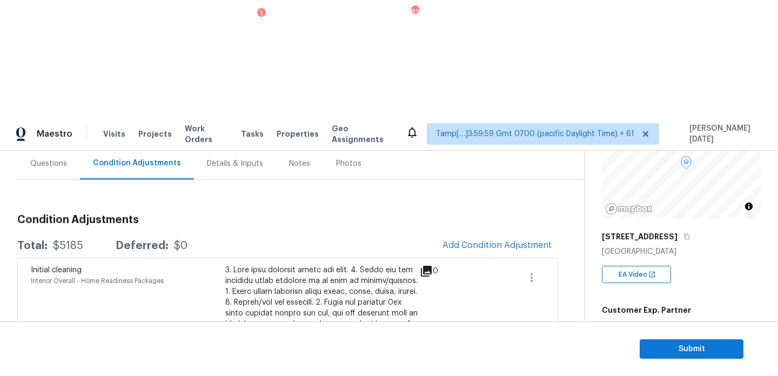
scroll to position [110, 0]
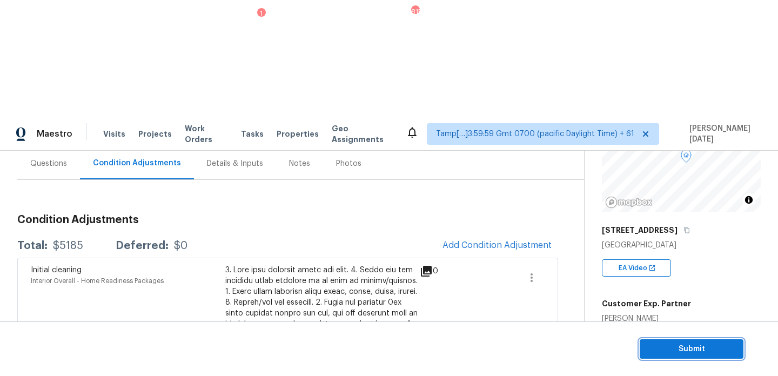
click at [679, 348] on span "Submit" at bounding box center [691, 350] width 86 height 14
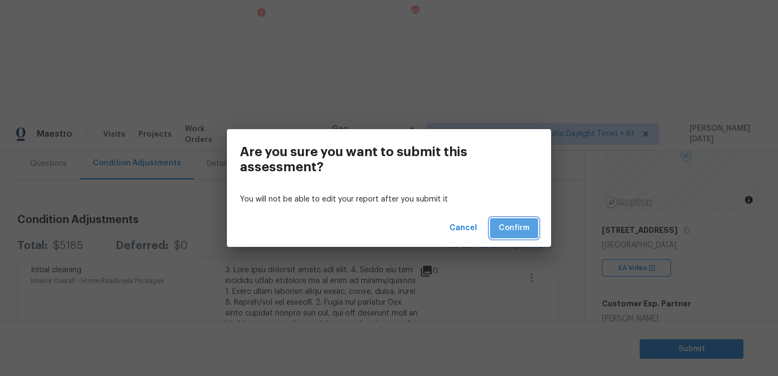
click at [509, 224] on span "Confirm" at bounding box center [514, 229] width 31 height 14
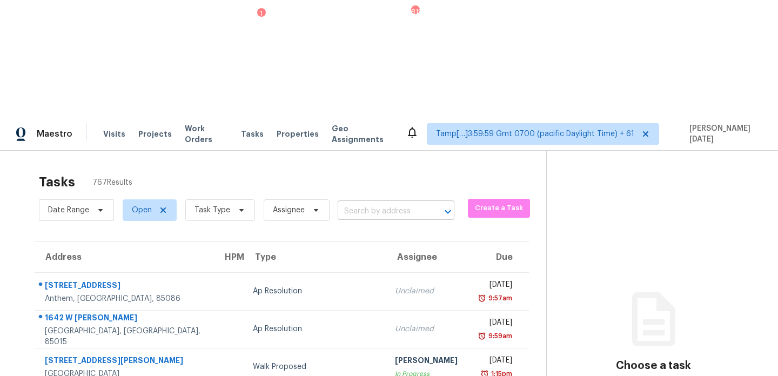
click at [374, 203] on input "text" at bounding box center [381, 211] width 86 height 17
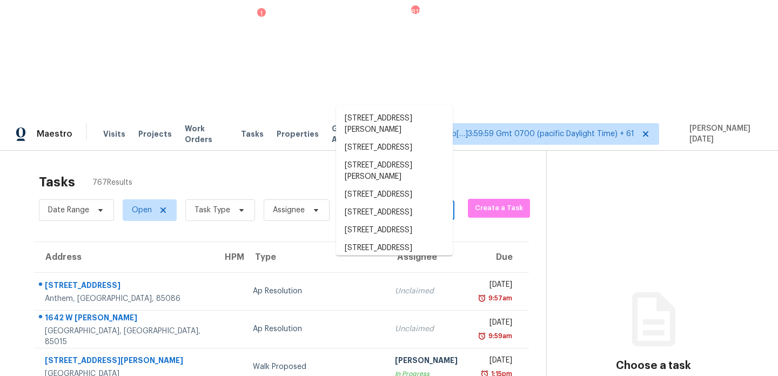
paste input "6902 Vernon Wood Ln, Charlotte, NC 28262"
type input "6902 Vernon Wood Ln, Charlotte, NC 28262"
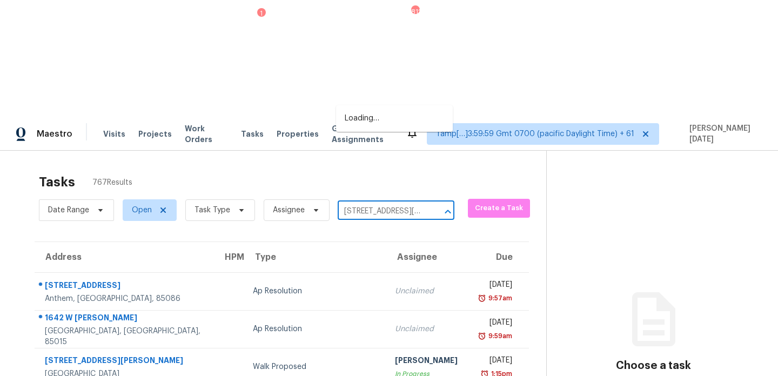
scroll to position [0, 75]
click at [384, 129] on li "6902 Vernon Wood Ln, Charlotte, NC 28262" at bounding box center [394, 124] width 117 height 29
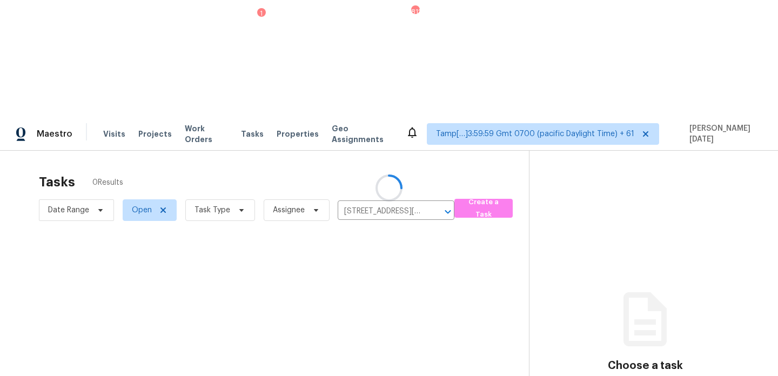
click at [404, 168] on div at bounding box center [389, 188] width 778 height 376
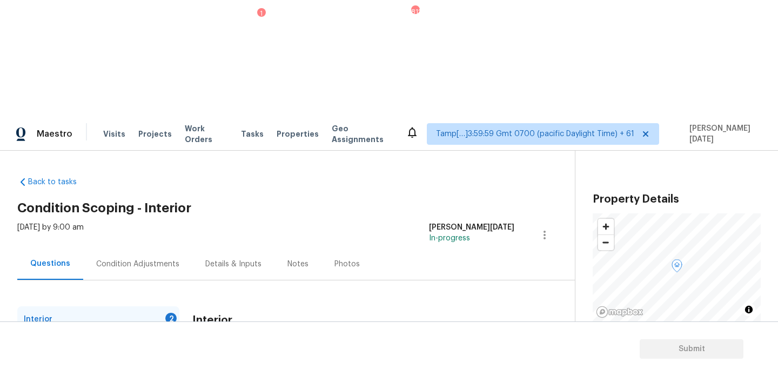
click at [134, 259] on div "Condition Adjustments" at bounding box center [137, 264] width 83 height 11
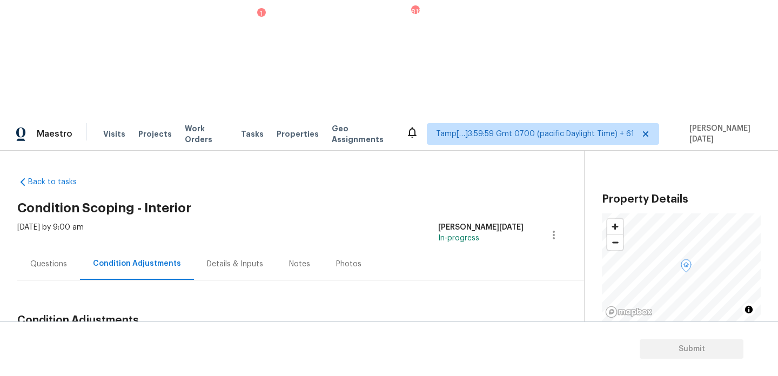
click at [484, 341] on span "Add Condition Adjustment" at bounding box center [496, 346] width 109 height 10
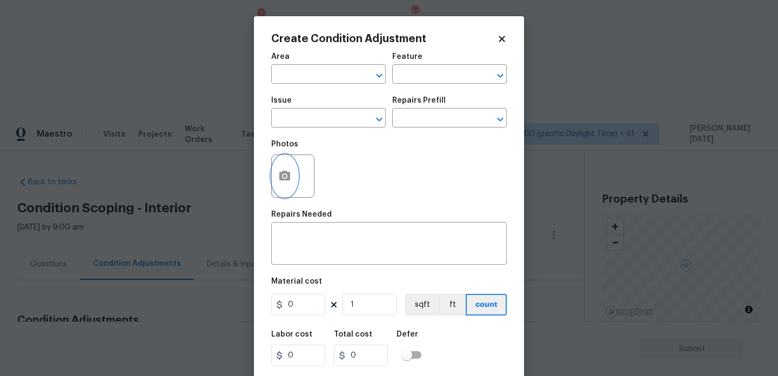
click at [281, 185] on button "button" at bounding box center [285, 176] width 26 height 42
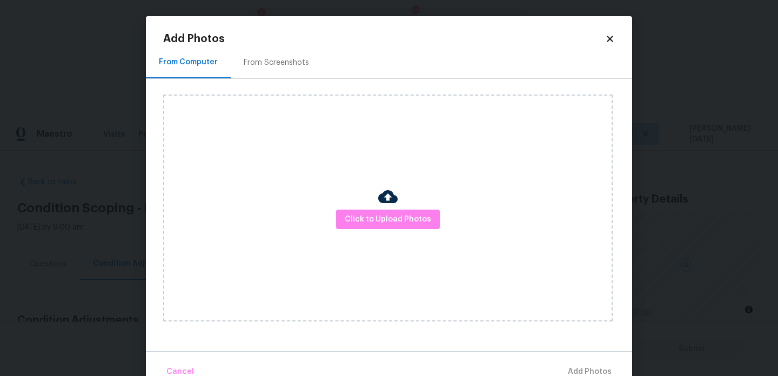
click at [384, 230] on div "Click to Upload Photos" at bounding box center [387, 208] width 449 height 227
click at [394, 222] on span "Click to Upload Photos" at bounding box center [388, 220] width 86 height 14
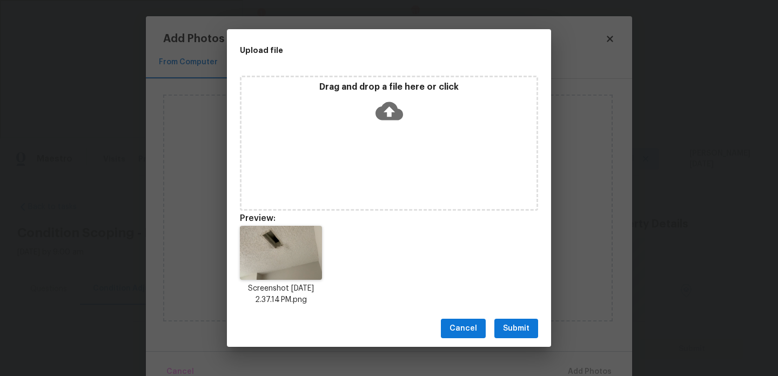
click at [511, 320] on button "Submit" at bounding box center [516, 329] width 44 height 20
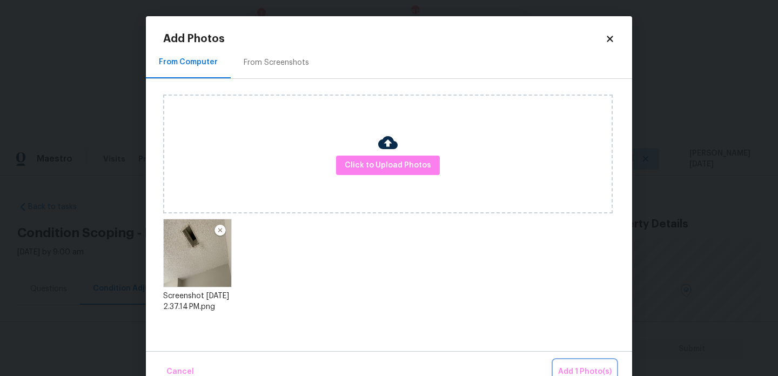
click at [566, 368] on span "Add 1 Photo(s)" at bounding box center [584, 372] width 53 height 14
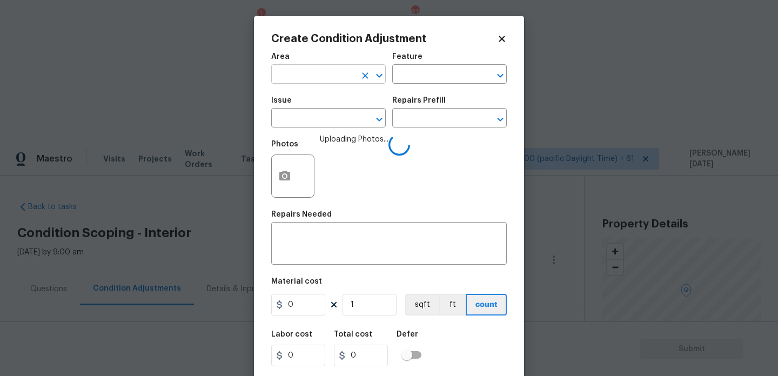
click at [290, 79] on input "text" at bounding box center [313, 75] width 84 height 17
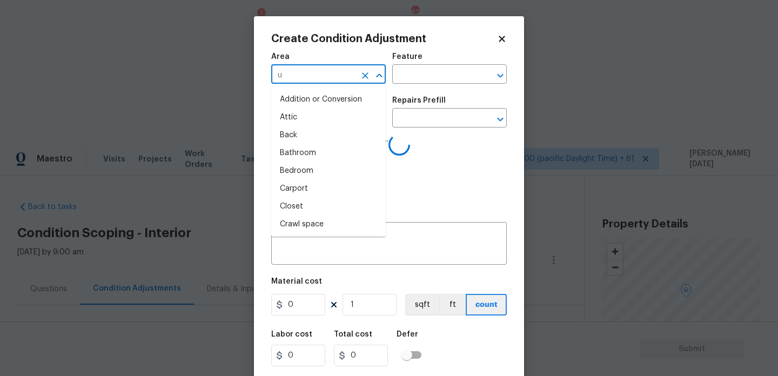
type input "un"
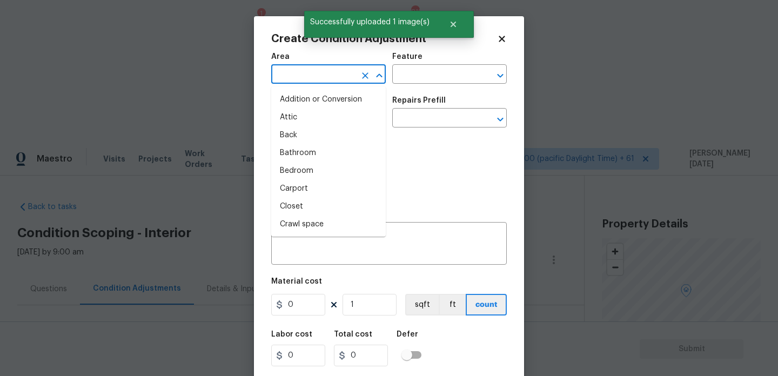
type input "t"
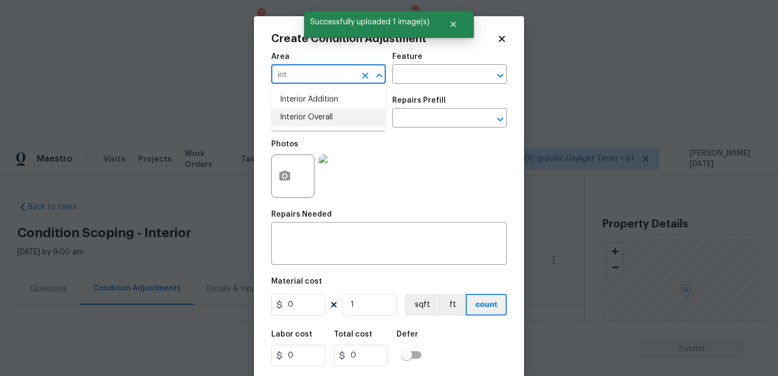
click at [303, 119] on li "Interior Overall" at bounding box center [328, 118] width 115 height 18
type input "Interior Overall"
click at [407, 74] on input "text" at bounding box center [434, 75] width 84 height 17
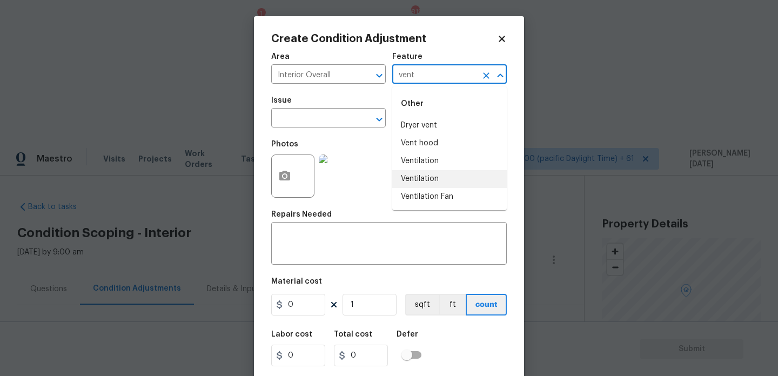
click at [445, 174] on li "Ventilation" at bounding box center [449, 179] width 115 height 18
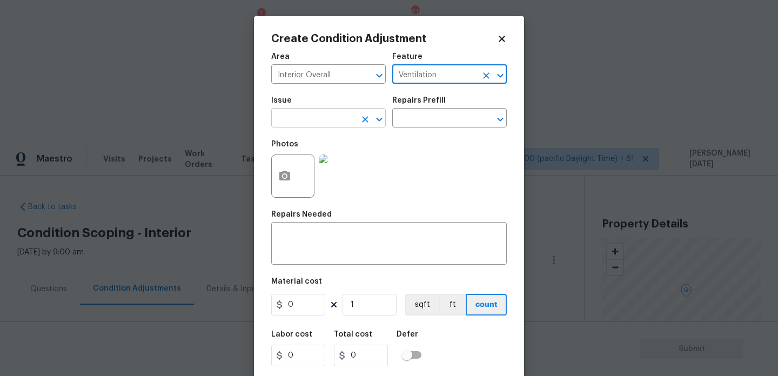
type input "Ventilation"
click at [323, 111] on input "text" at bounding box center [313, 119] width 84 height 17
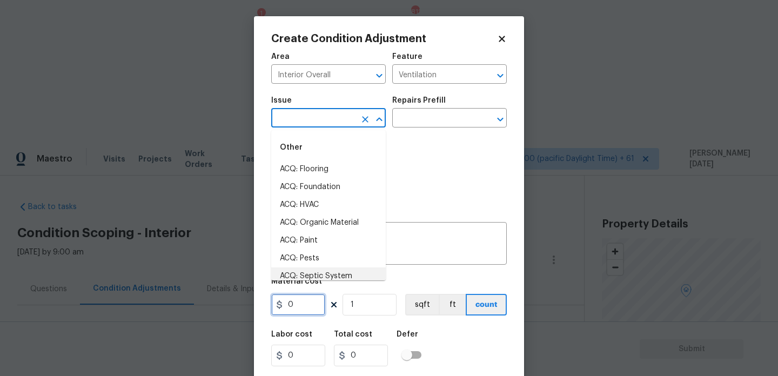
click at [300, 312] on input "0" at bounding box center [298, 305] width 54 height 22
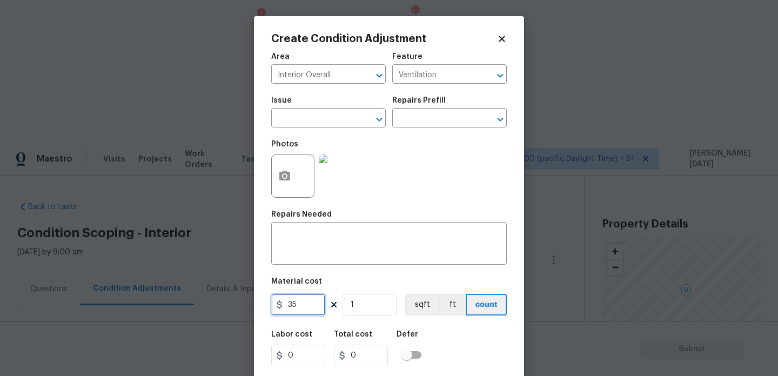
type input "35"
click at [314, 267] on div "Area Interior Overall ​ Feature Ventilation ​ Issue ​ Repairs Prefill ​ Photos …" at bounding box center [389, 224] width 236 height 357
click at [326, 253] on textarea at bounding box center [389, 244] width 223 height 23
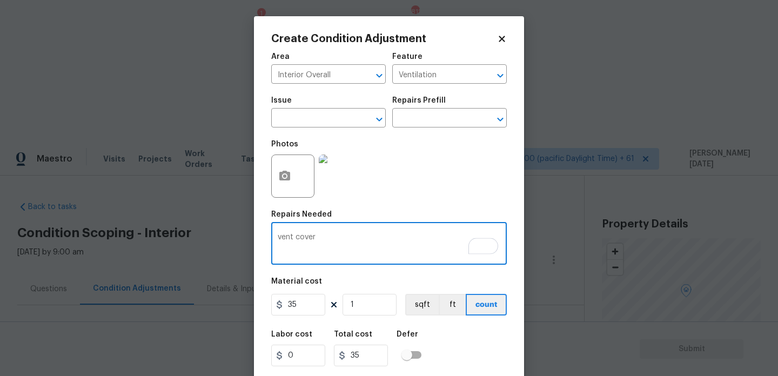
scroll to position [28, 0]
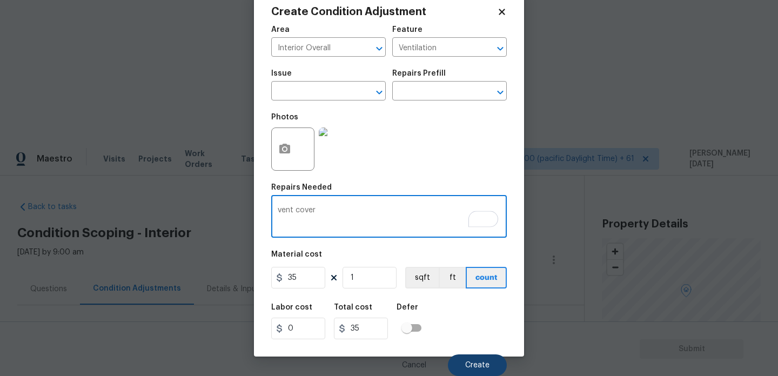
type textarea "vent cover"
click at [469, 371] on button "Create" at bounding box center [477, 365] width 59 height 22
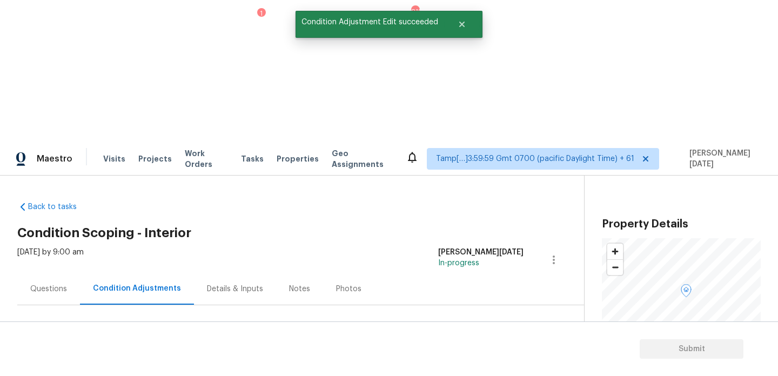
scroll to position [0, 0]
click at [487, 366] on span "Add Condition Adjustment" at bounding box center [496, 371] width 109 height 10
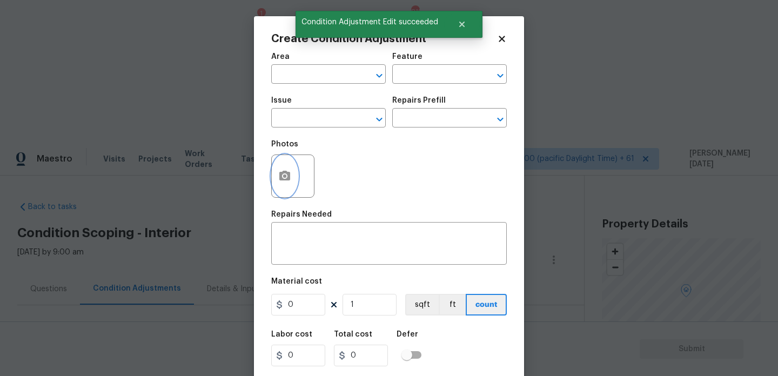
click at [287, 186] on button "button" at bounding box center [285, 176] width 26 height 42
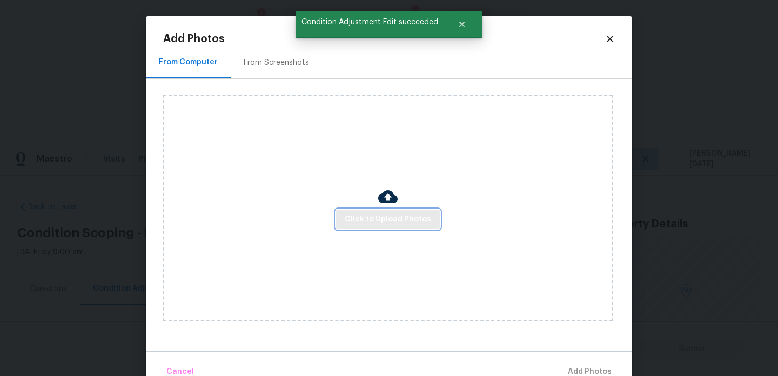
click at [375, 227] on button "Click to Upload Photos" at bounding box center [388, 220] width 104 height 20
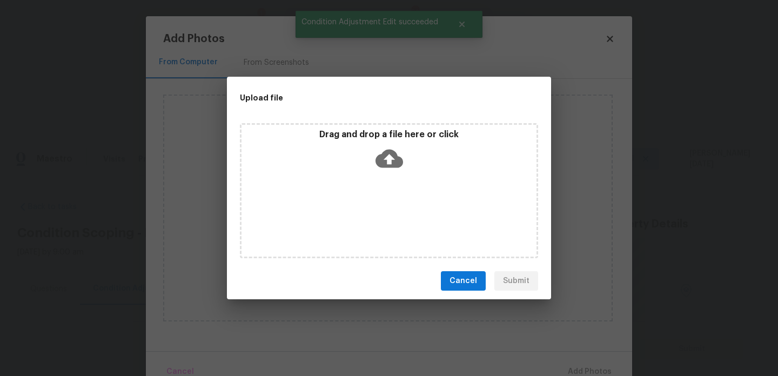
click at [375, 227] on div "Drag and drop a file here or click" at bounding box center [389, 190] width 298 height 135
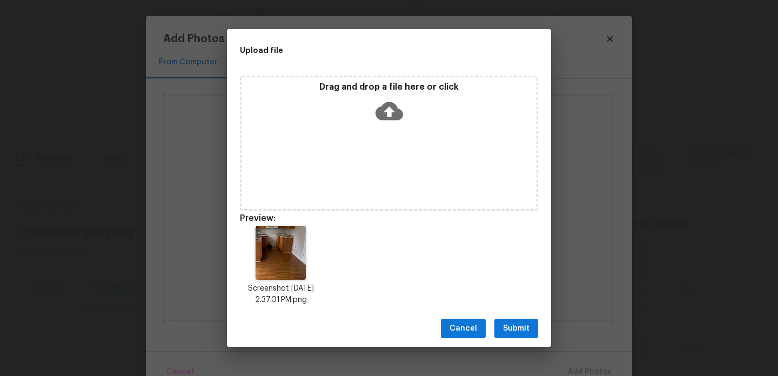
click at [510, 327] on span "Submit" at bounding box center [516, 329] width 26 height 14
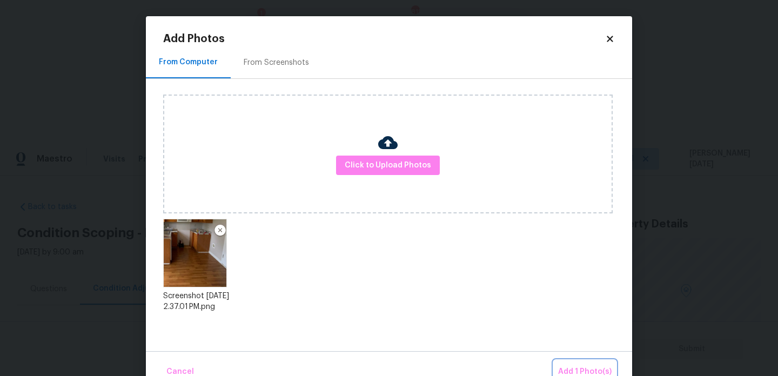
click at [585, 363] on button "Add 1 Photo(s)" at bounding box center [585, 371] width 62 height 23
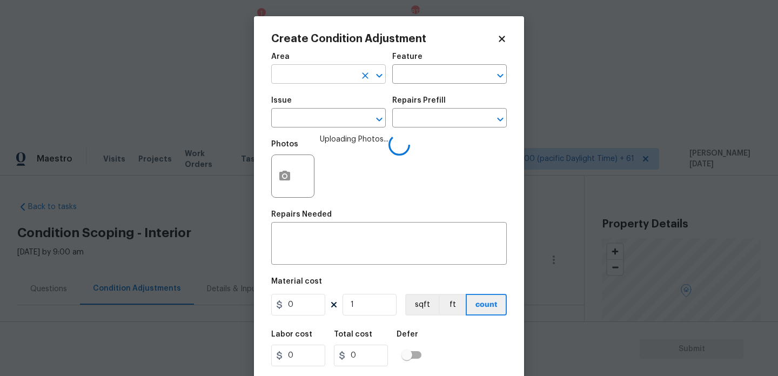
click at [285, 71] on input "text" at bounding box center [313, 75] width 84 height 17
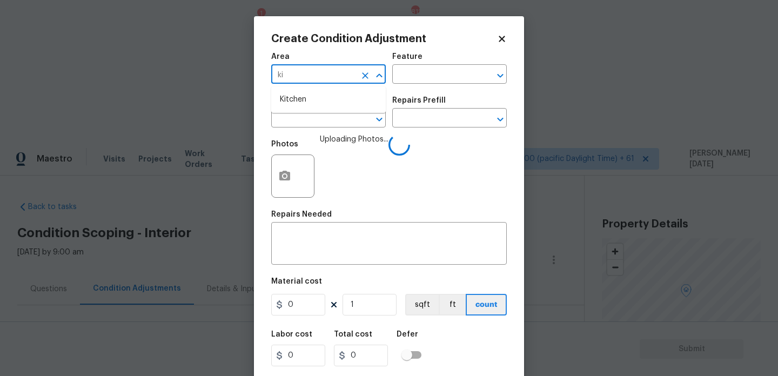
type input "kit"
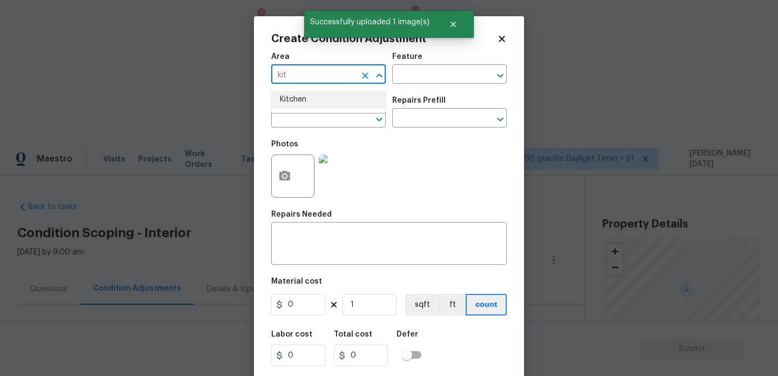
click at [293, 98] on li "Kitchen" at bounding box center [328, 100] width 115 height 18
type input "Kitchen"
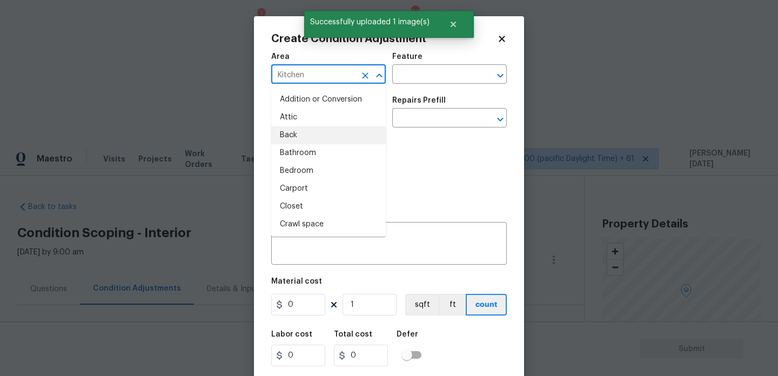
click at [416, 148] on div "Photos" at bounding box center [389, 169] width 236 height 70
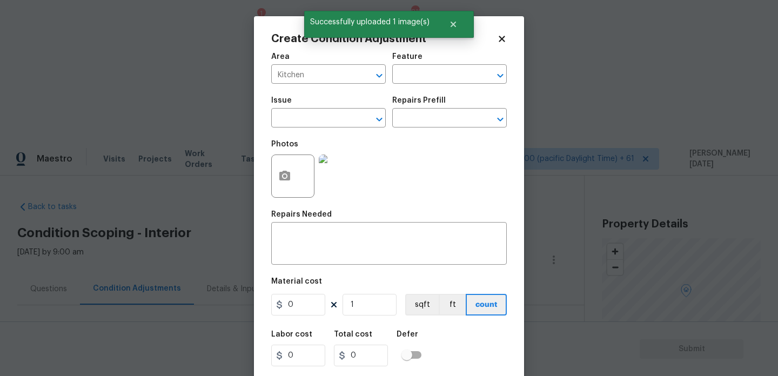
click at [324, 131] on span "Issue ​" at bounding box center [328, 112] width 115 height 44
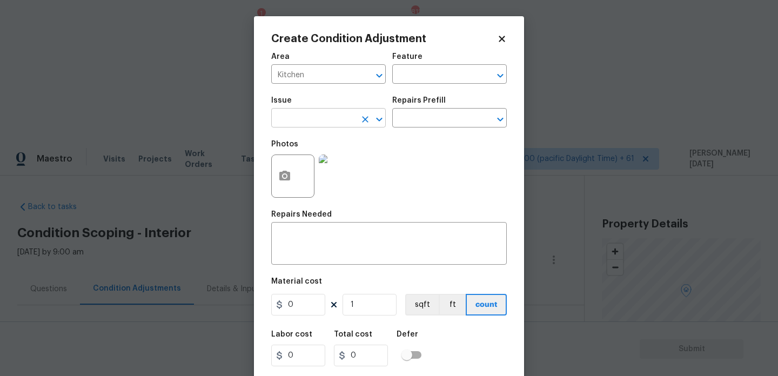
click at [301, 124] on input "text" at bounding box center [313, 119] width 84 height 17
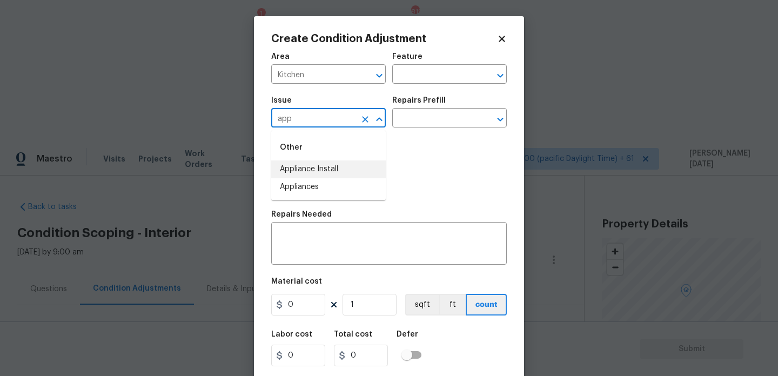
click at [312, 187] on li "Appliances" at bounding box center [328, 187] width 115 height 18
type input "Appliances"
click at [465, 121] on input "text" at bounding box center [434, 119] width 84 height 17
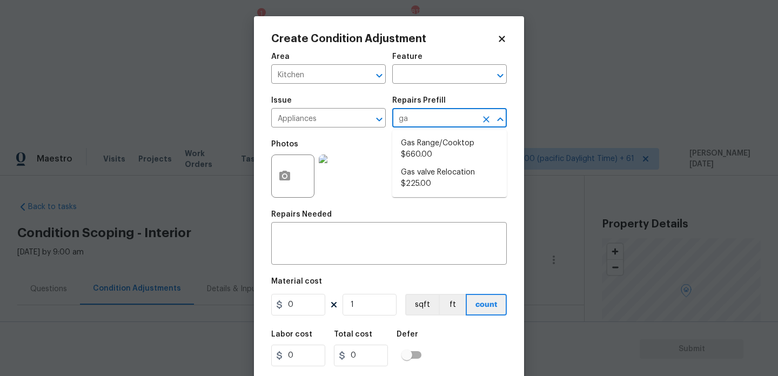
type input "gas"
click at [464, 149] on li "Gas Range/Cooktop $660.00" at bounding box center [449, 149] width 115 height 29
type input "Appliances"
type textarea "Remove the existing gas range/cooktop and prep the area for a new unit. Install…"
type input "660"
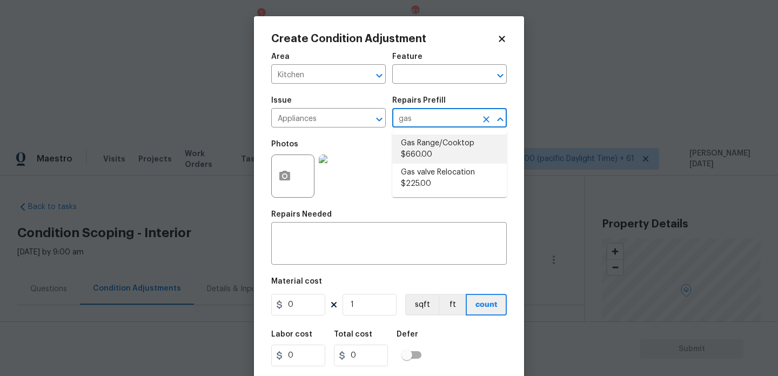
type input "660"
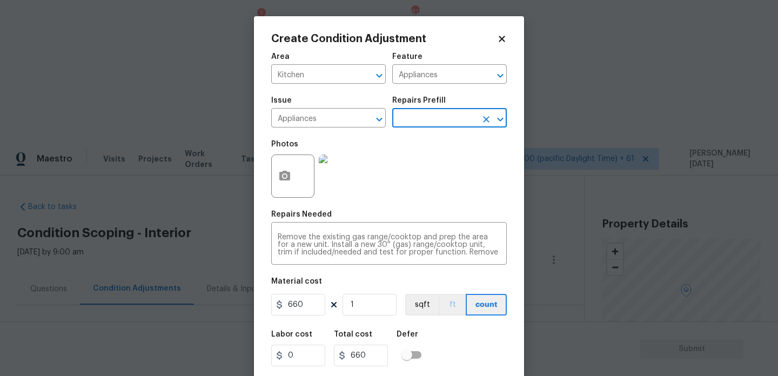
scroll to position [28, 0]
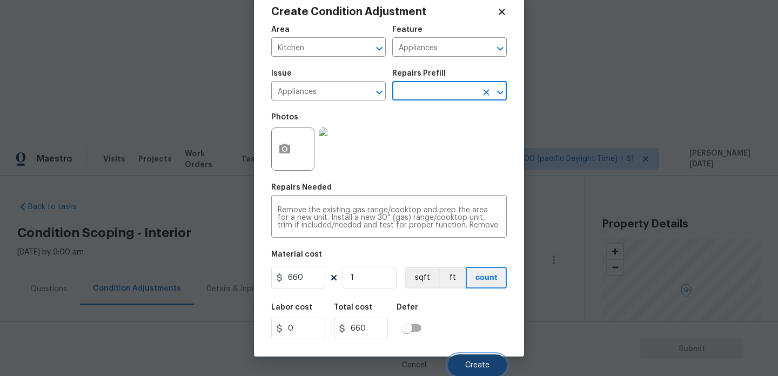
click at [462, 361] on button "Create" at bounding box center [477, 365] width 59 height 22
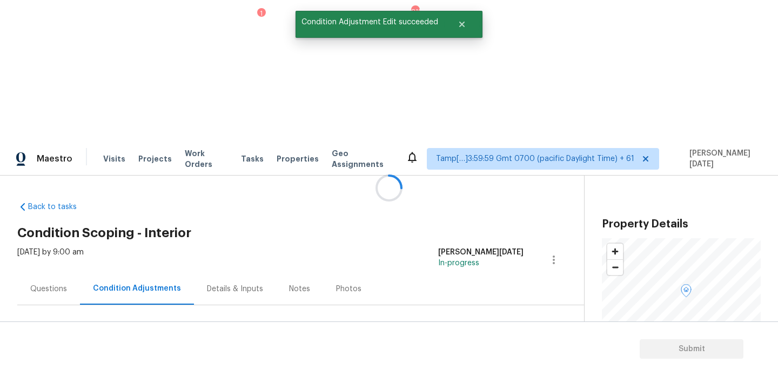
scroll to position [0, 0]
click at [478, 359] on span "Add Condition Adjustment" at bounding box center [497, 371] width 122 height 24
click at [479, 359] on button "Add Condition Adjustment" at bounding box center [497, 370] width 122 height 23
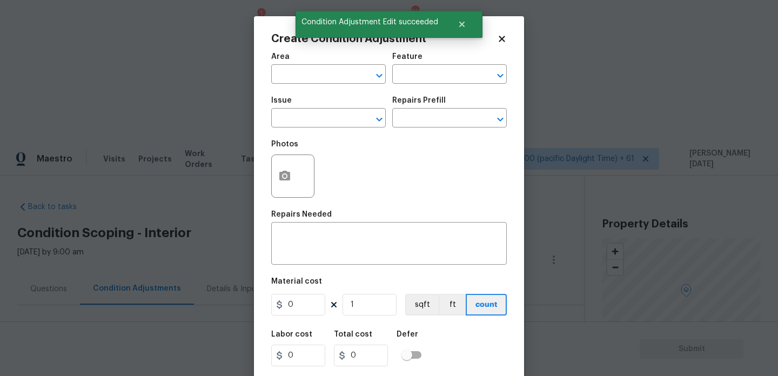
click at [554, 206] on body "Maestro Visits Projects Work Orders Tasks 1 Properties Geo Assignments 812 Tamp…" at bounding box center [389, 330] width 778 height 376
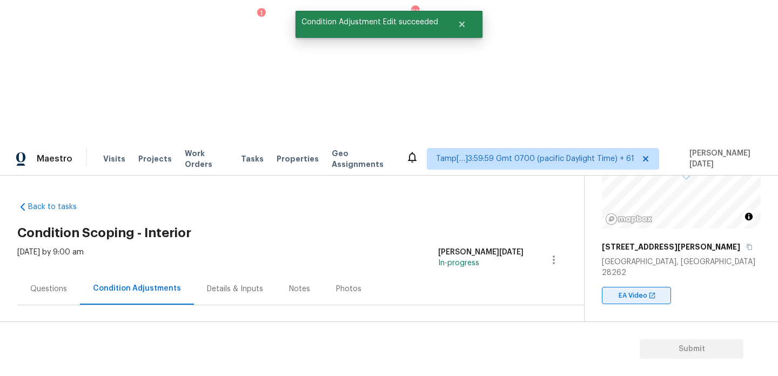
scroll to position [122, 0]
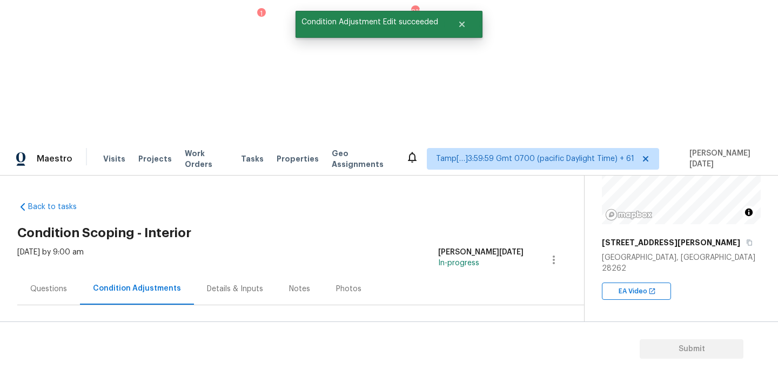
copy span "1087"
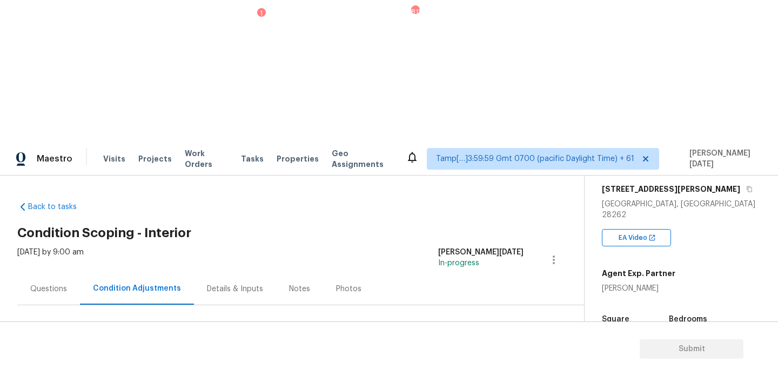
scroll to position [178, 0]
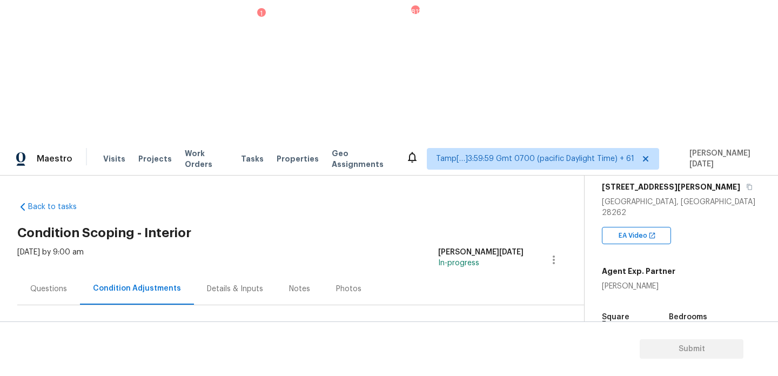
click at [486, 366] on span "Add Condition Adjustment" at bounding box center [496, 371] width 109 height 10
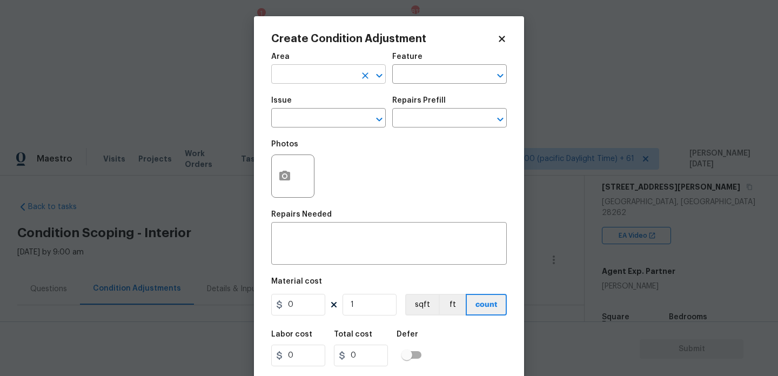
click at [295, 79] on input "text" at bounding box center [313, 75] width 84 height 17
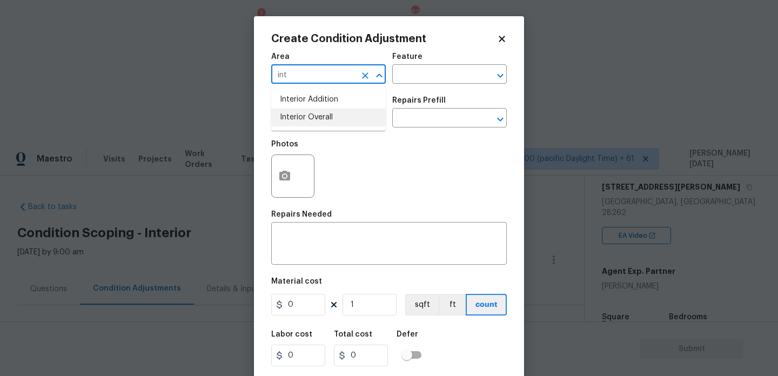
click at [318, 121] on li "Interior Overall" at bounding box center [328, 118] width 115 height 18
type input "Interior Overall"
click at [318, 121] on input "text" at bounding box center [313, 119] width 84 height 17
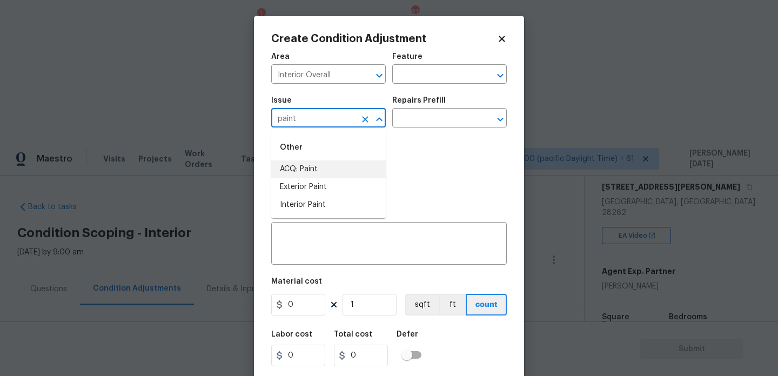
click at [324, 163] on li "ACQ: Paint" at bounding box center [328, 169] width 115 height 18
type input "ACQ: Paint"
click at [422, 125] on input "text" at bounding box center [434, 119] width 84 height 17
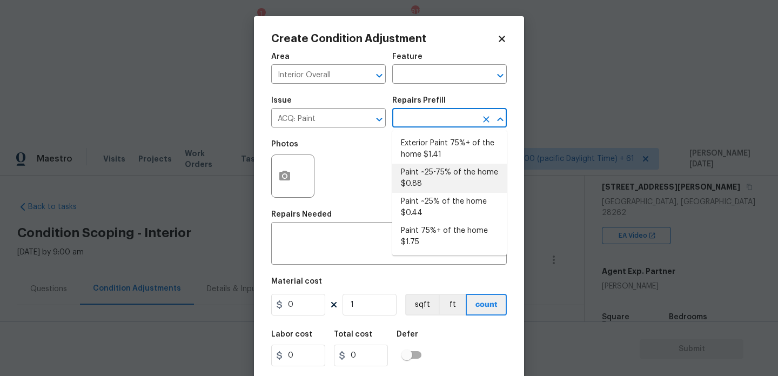
click at [437, 203] on li "Paint ~25% of the home $0.44" at bounding box center [449, 207] width 115 height 29
type input "Acquisition"
type textarea "Acquisition Scope: ~25% of the home needs interior paint"
type input "0.44"
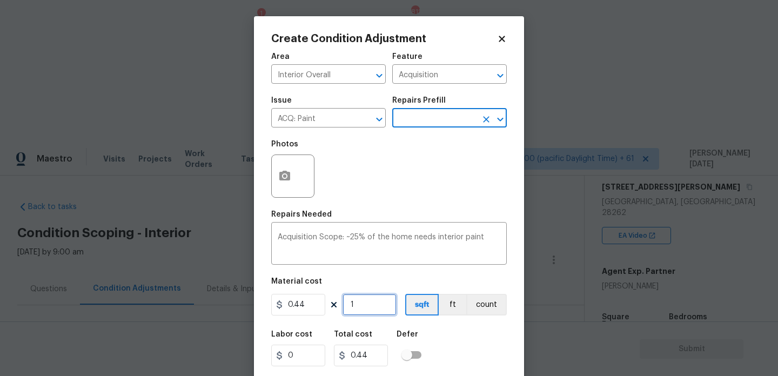
click at [375, 305] on input "1" at bounding box center [370, 305] width 54 height 22
type input "0"
paste input "1087"
type input "1087"
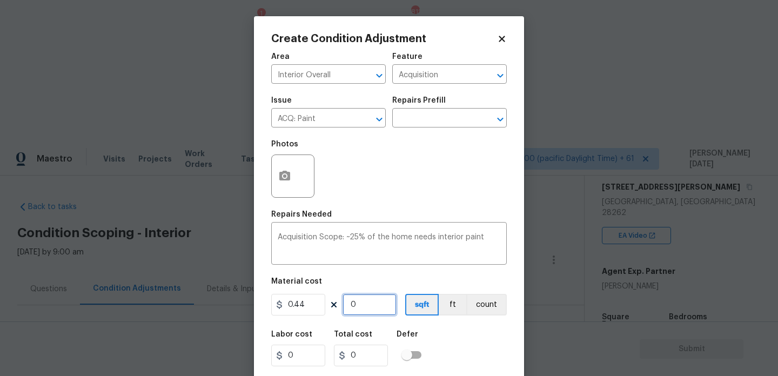
type input "478.28"
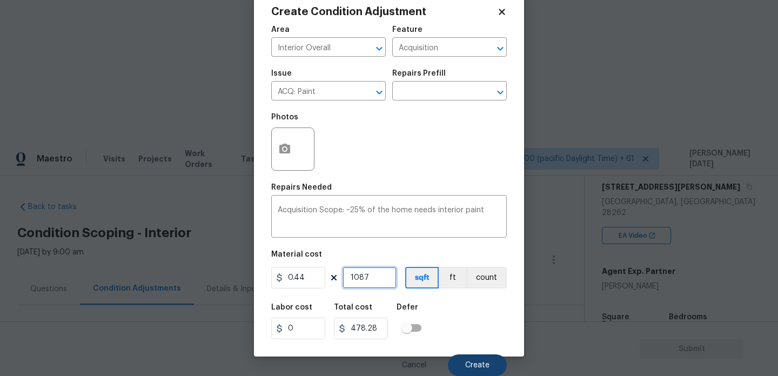
type input "1087"
click at [468, 366] on span "Create" at bounding box center [477, 365] width 24 height 8
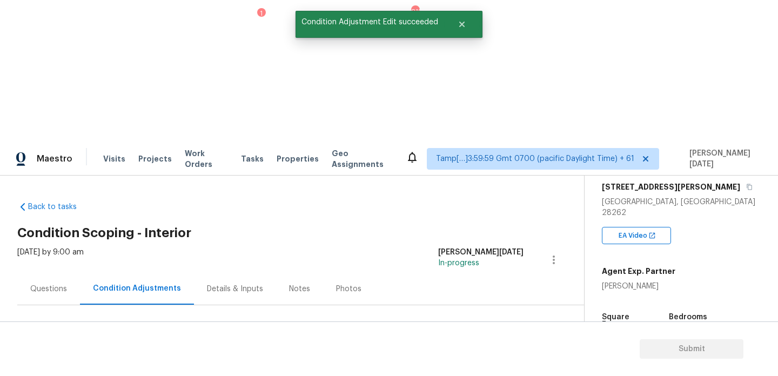
scroll to position [0, 0]
click at [471, 225] on div at bounding box center [389, 188] width 778 height 376
click at [471, 366] on span "Add Condition Adjustment" at bounding box center [496, 371] width 109 height 10
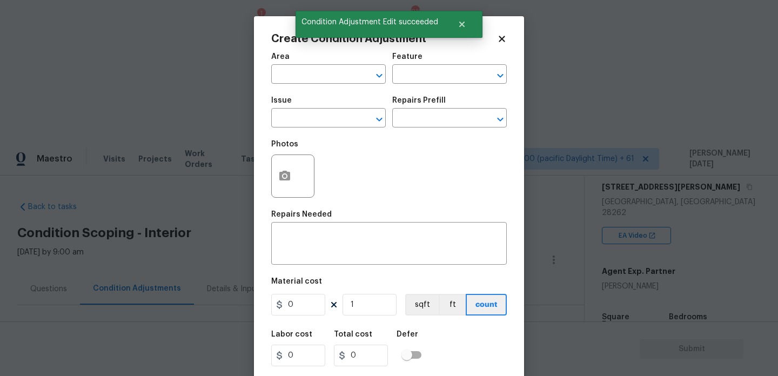
click at [471, 225] on div "Repairs Needed" at bounding box center [389, 218] width 236 height 14
click at [297, 78] on input "text" at bounding box center [313, 75] width 84 height 17
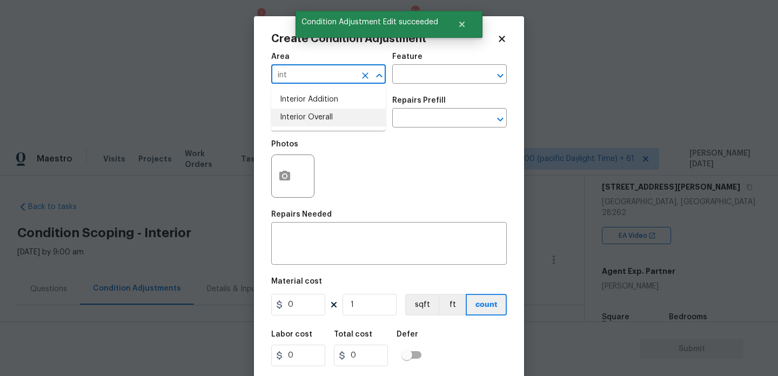
click at [309, 117] on li "Interior Overall" at bounding box center [328, 118] width 115 height 18
type input "Interior Overall"
click at [309, 117] on input "text" at bounding box center [313, 119] width 84 height 17
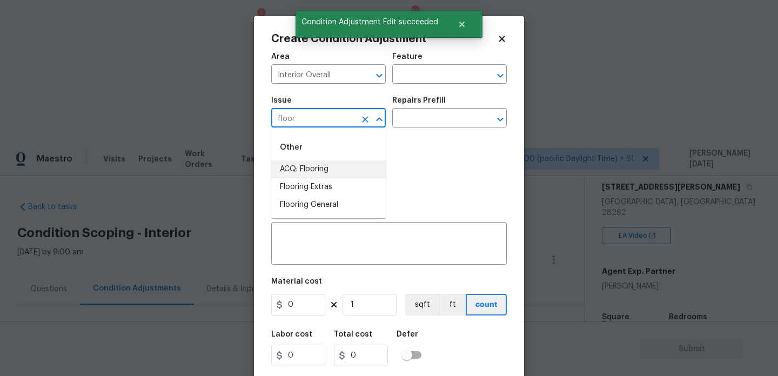
click at [319, 167] on li "ACQ: Flooring" at bounding box center [328, 169] width 115 height 18
type input "ACQ: Flooring"
click at [420, 133] on div "Issue ACQ: Flooring ​ Repairs Prefill ​" at bounding box center [389, 112] width 236 height 44
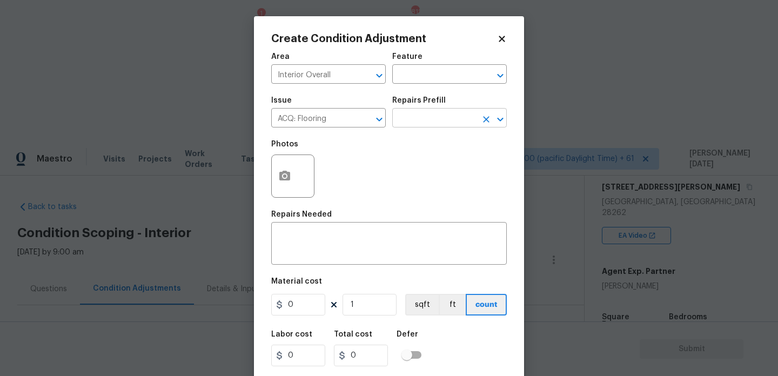
click at [440, 120] on input "text" at bounding box center [434, 119] width 84 height 17
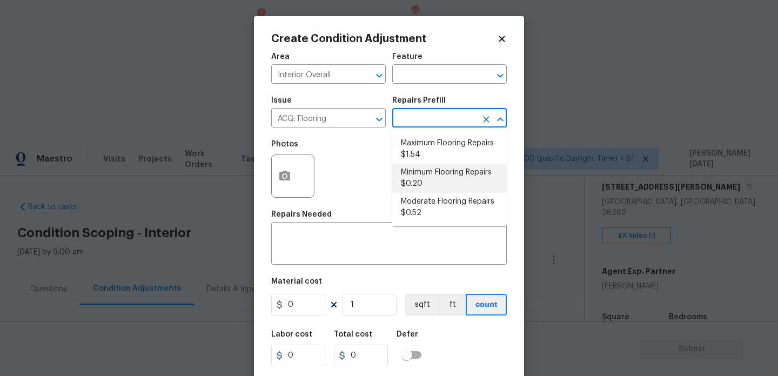
click at [439, 185] on li "Minimum Flooring Repairs $0.20" at bounding box center [449, 178] width 115 height 29
type input "Acquisition"
type textarea "Acquisition Scope: Minimum flooring repairs"
type input "0.2"
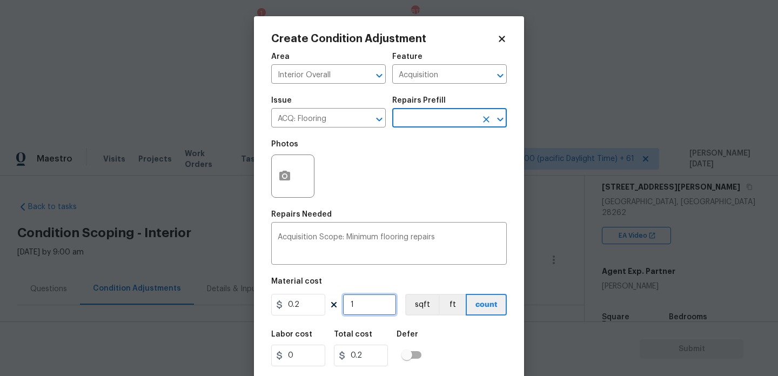
click at [385, 311] on input "1" at bounding box center [370, 305] width 54 height 22
type input "0"
paste input "1087"
type input "1087"
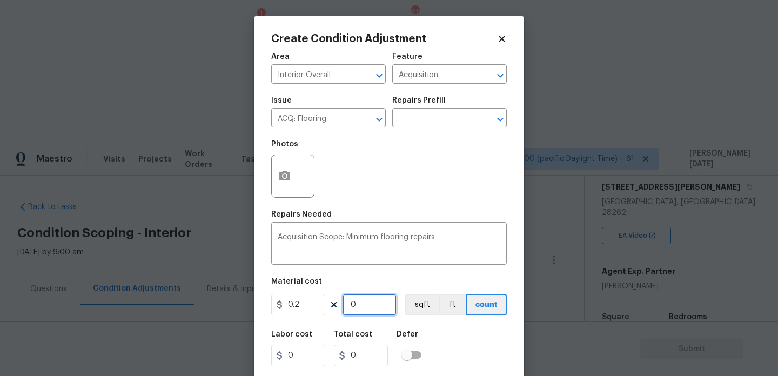
type input "217.4"
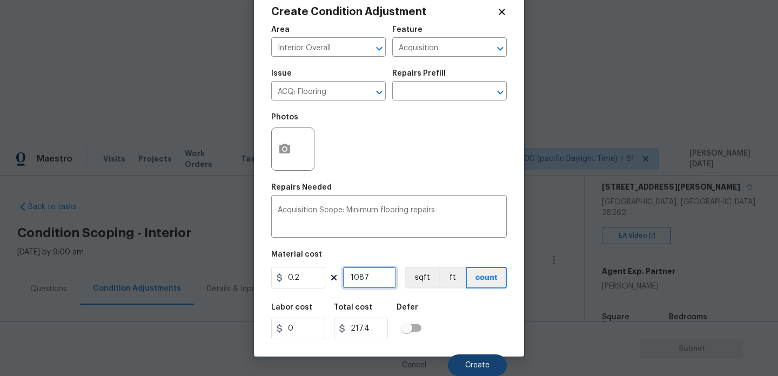
type input "1087"
click at [467, 363] on span "Create" at bounding box center [477, 365] width 24 height 8
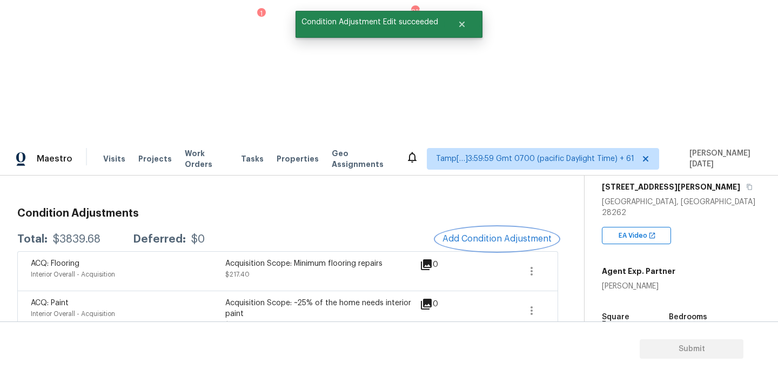
scroll to position [132, 0]
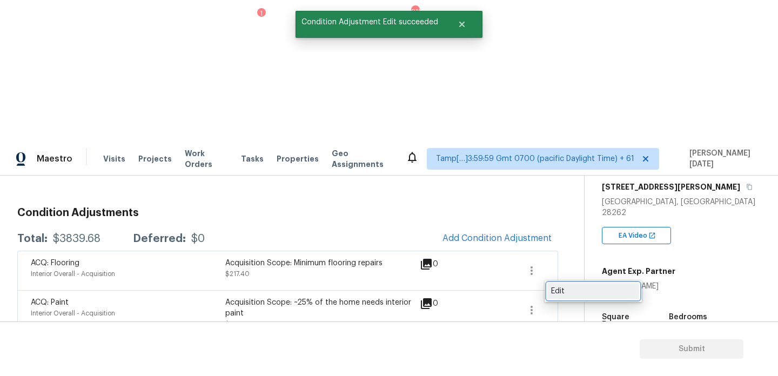
click at [559, 296] on div "Edit" at bounding box center [593, 291] width 84 height 11
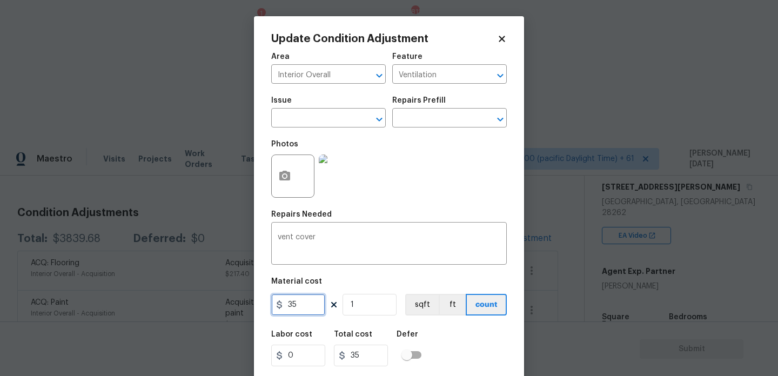
drag, startPoint x: 318, startPoint y: 310, endPoint x: 192, endPoint y: 307, distance: 126.4
click at [192, 307] on div "Update Condition Adjustment Area Interior Overall ​ Feature Ventilation ​ Issue…" at bounding box center [389, 188] width 778 height 376
type input "50"
click at [411, 181] on div "Photos" at bounding box center [389, 169] width 236 height 70
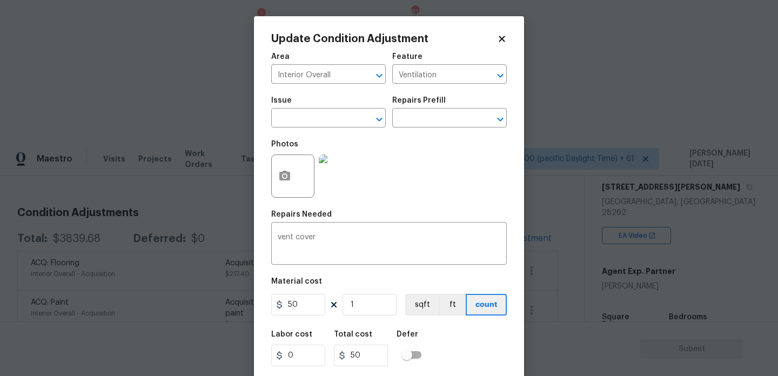
scroll to position [28, 0]
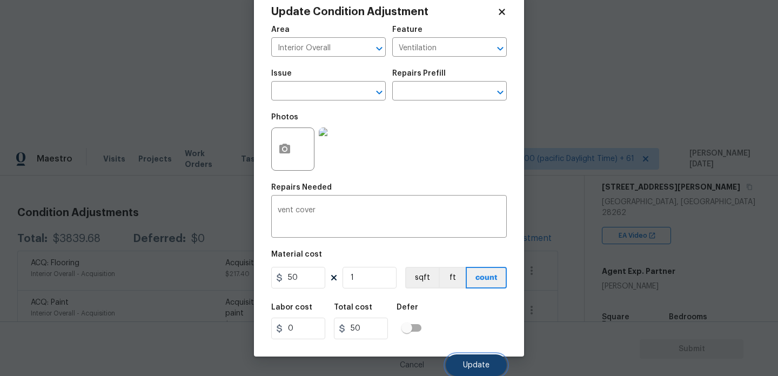
click at [469, 363] on span "Update" at bounding box center [476, 365] width 26 height 8
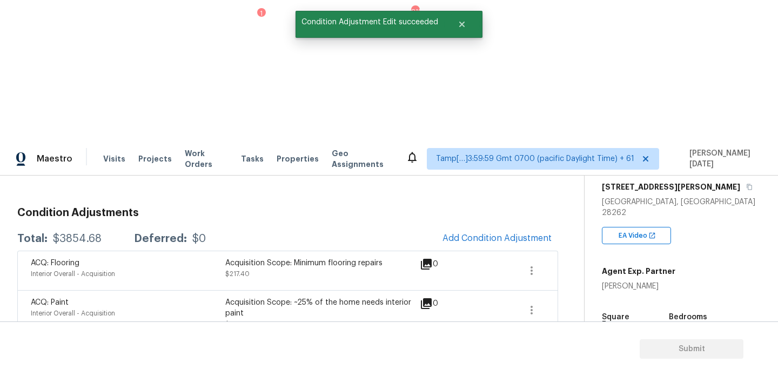
scroll to position [0, 0]
drag, startPoint x: 51, startPoint y: 97, endPoint x: 103, endPoint y: 99, distance: 51.4
click at [103, 233] on div "Total: $3854.68 Deferred: $0" at bounding box center [111, 238] width 189 height 11
copy div "$3854.68"
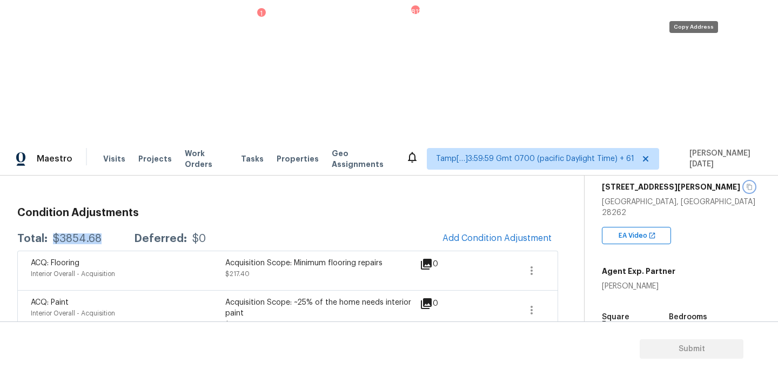
click at [746, 184] on icon "button" at bounding box center [749, 187] width 6 height 6
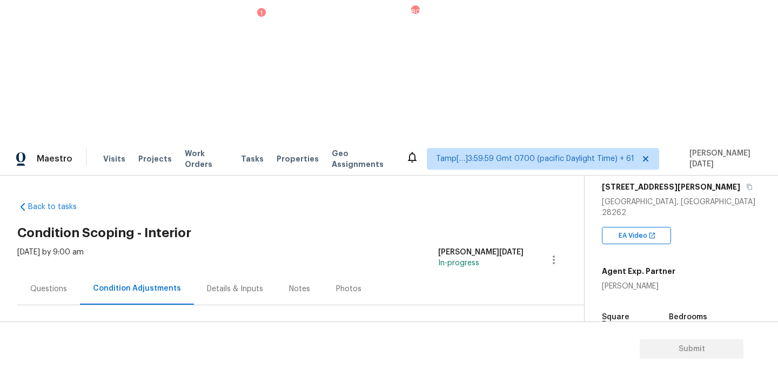
click at [53, 273] on div "Questions" at bounding box center [48, 289] width 63 height 32
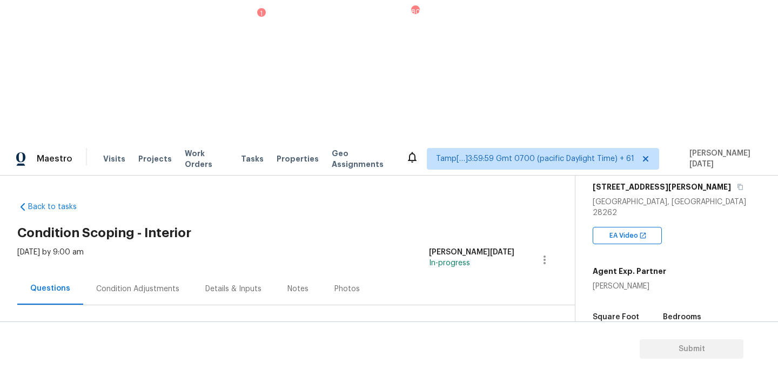
scroll to position [29, 0]
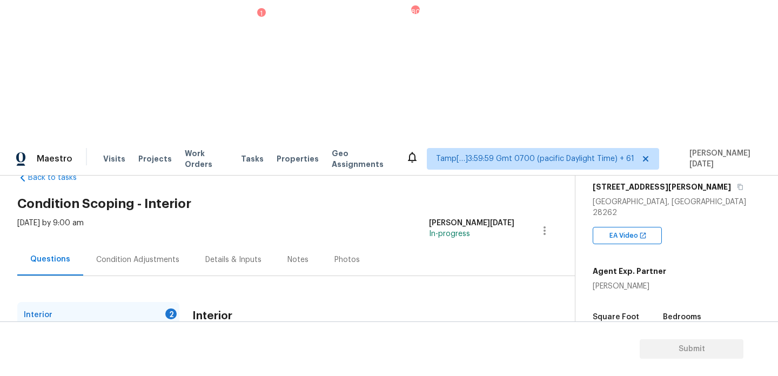
click at [194, 365] on input "Yes" at bounding box center [197, 376] width 23 height 23
checkbox input "true"
click at [246, 302] on div "Interior Are there any gas appliances in the home (oven/range/water heater/heat…" at bounding box center [353, 379] width 322 height 155
checkbox input "true"
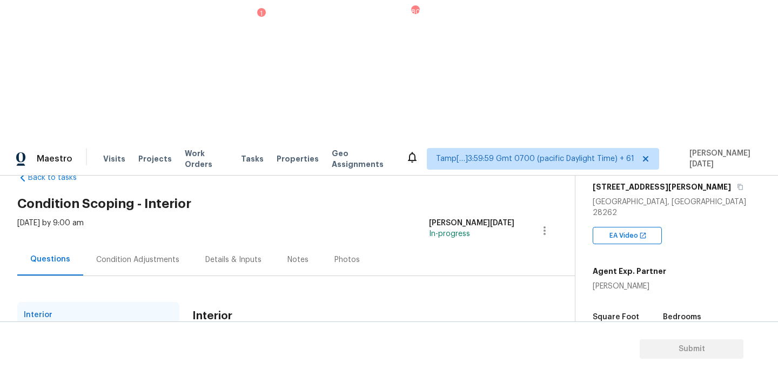
click at [166, 328] on div "Plumbing 1" at bounding box center [98, 341] width 162 height 26
click at [209, 302] on div "Plumbing Notes: ​ Does the home have a septic tank or sewer service? * Sewer Se…" at bounding box center [353, 374] width 322 height 145
checkbox input "true"
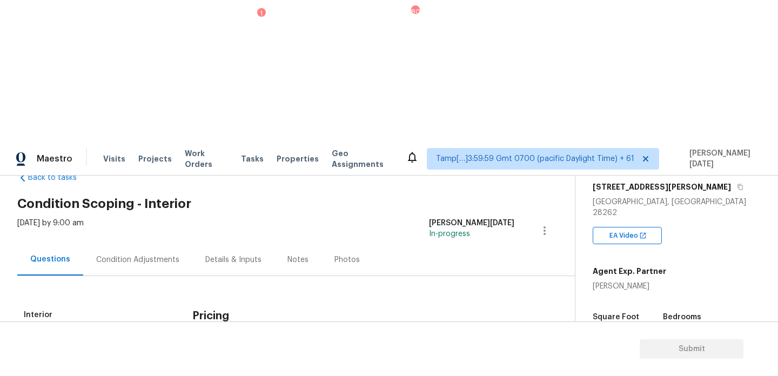
click at [240, 354] on input "No" at bounding box center [235, 365] width 23 height 23
checkbox input "true"
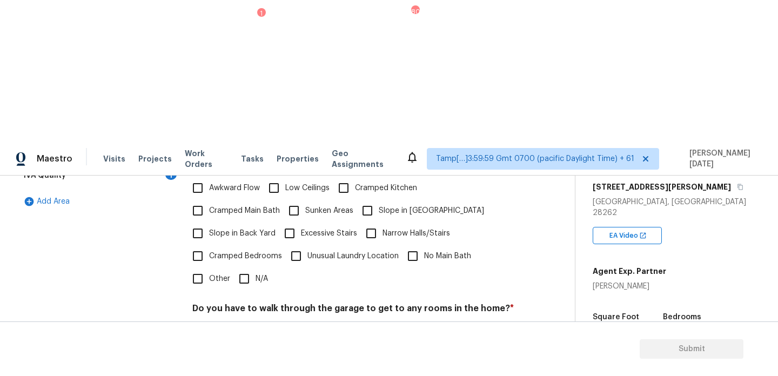
click at [248, 267] on input "N/A" at bounding box center [244, 278] width 23 height 23
checkbox input "true"
click at [244, 193] on div "Pricing Does the home have any additions? * Yes No N/A Does the home have any l…" at bounding box center [353, 264] width 322 height 411
checkbox input "true"
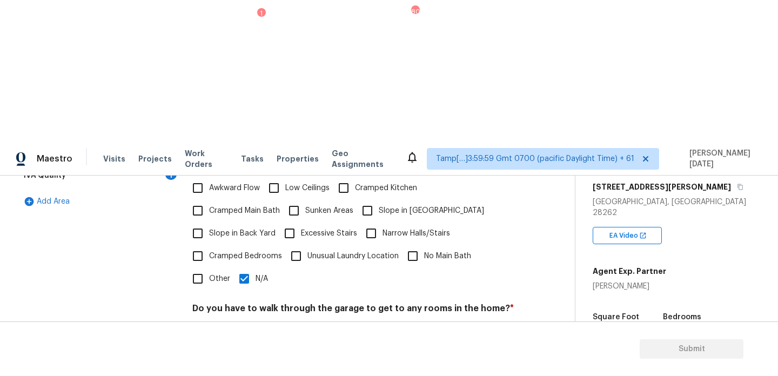
click at [241, 303] on div "Do you have to walk through the garage to get to any rooms in the home? * Yes No" at bounding box center [353, 324] width 322 height 42
click at [241, 323] on input "No" at bounding box center [235, 334] width 23 height 23
checkbox input "true"
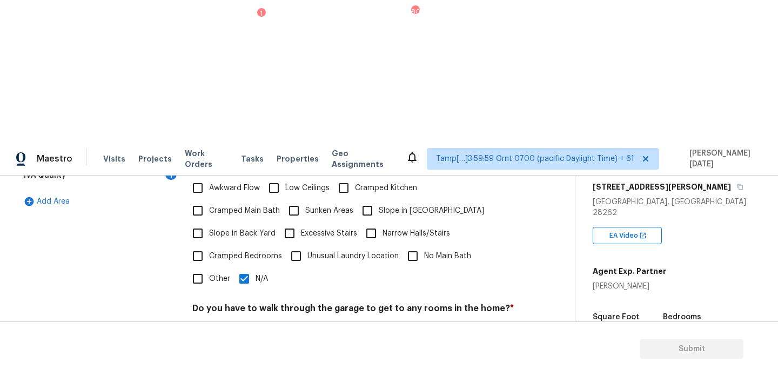
checkbox input "true"
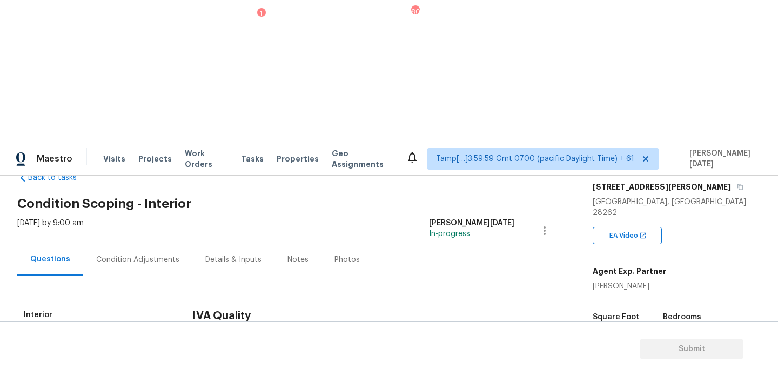
checkbox input "true"
click at [129, 254] on div "Condition Adjustments" at bounding box center [137, 259] width 83 height 11
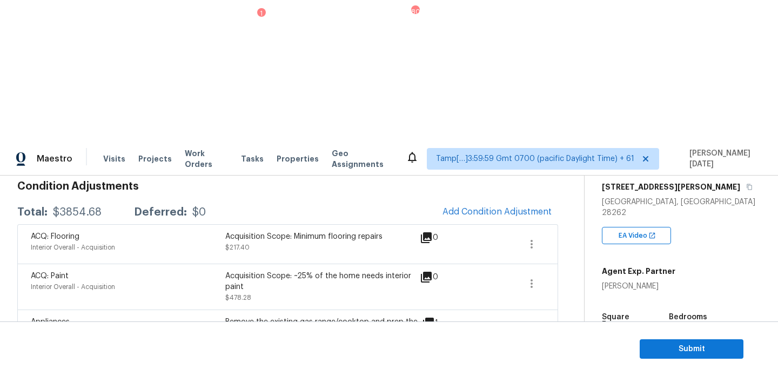
scroll to position [168, 0]
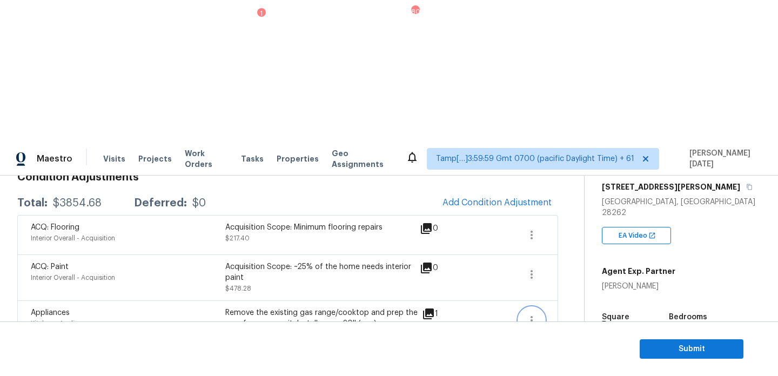
click at [541, 307] on button "button" at bounding box center [532, 320] width 26 height 26
click at [567, 180] on div "Edit" at bounding box center [593, 177] width 84 height 11
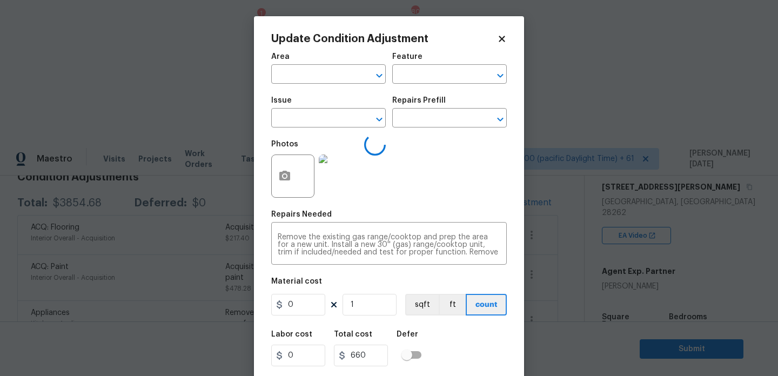
type input "Kitchen"
type input "Appliances"
drag, startPoint x: 305, startPoint y: 310, endPoint x: 236, endPoint y: 310, distance: 69.2
click at [236, 310] on div "Update Condition Adjustment Area Kitchen ​ Feature Appliances ​ Issue Appliance…" at bounding box center [389, 188] width 778 height 376
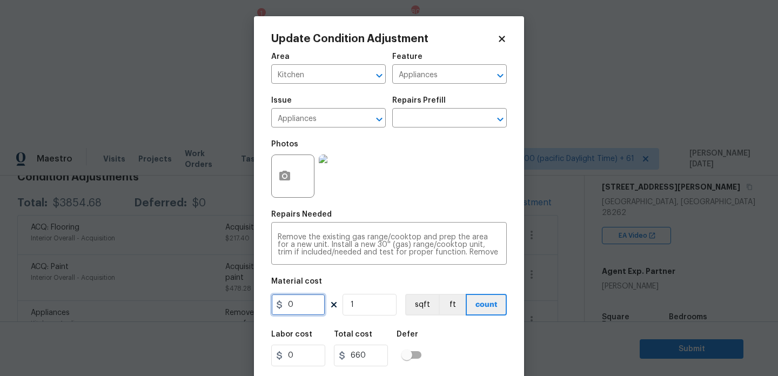
type input "0"
click at [447, 181] on div "Photos" at bounding box center [389, 169] width 236 height 70
type input "0"
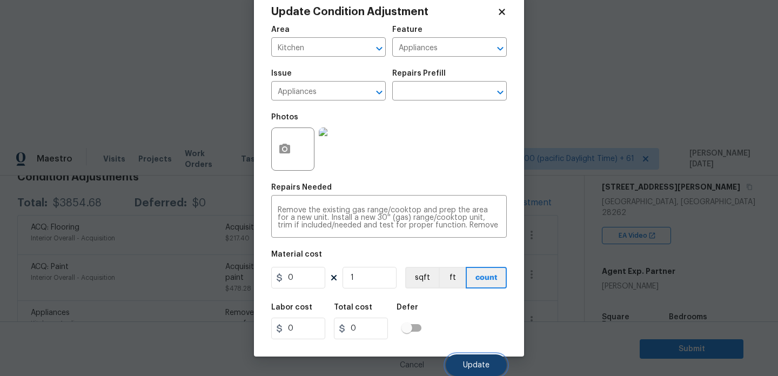
click at [469, 356] on button "Update" at bounding box center [476, 365] width 61 height 22
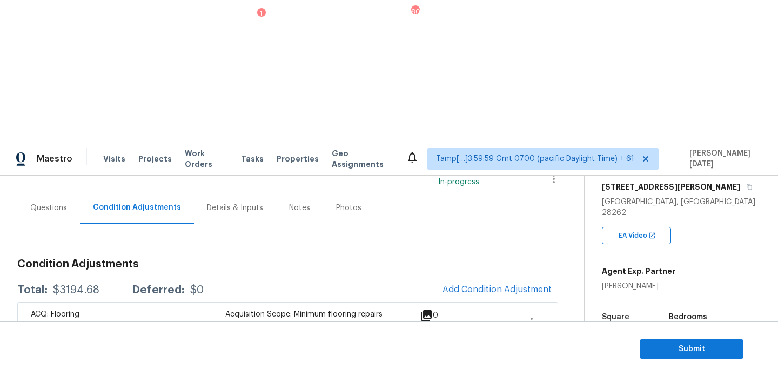
scroll to position [79, 0]
click at [647, 343] on button "Submit" at bounding box center [692, 349] width 104 height 20
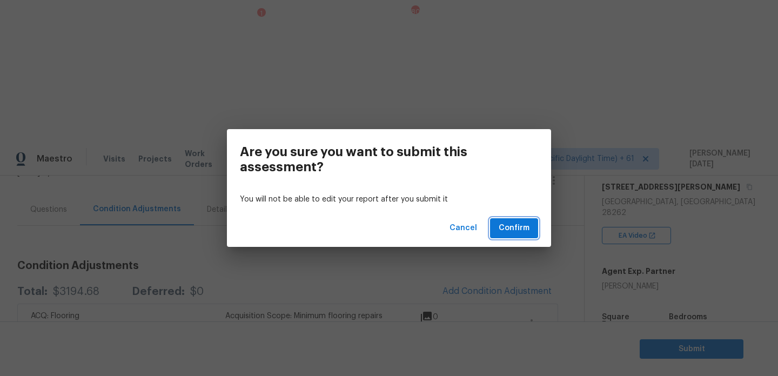
click at [524, 230] on span "Confirm" at bounding box center [514, 229] width 31 height 14
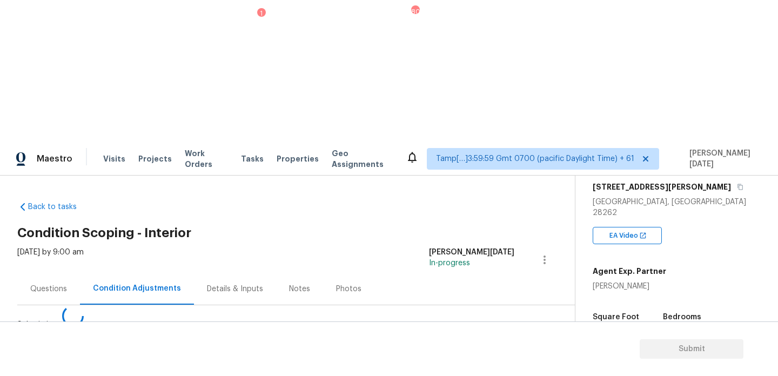
scroll to position [0, 0]
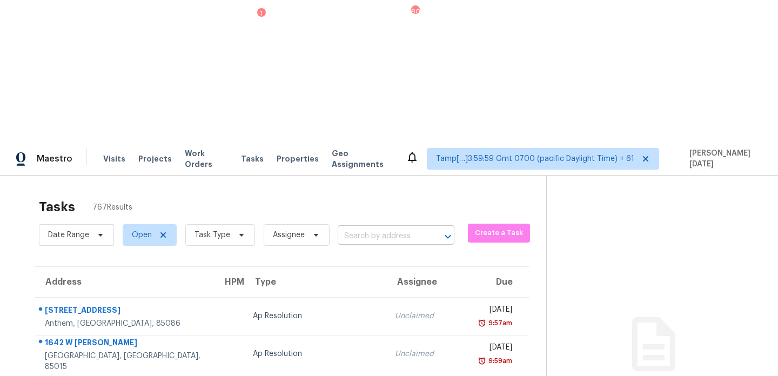
click at [378, 228] on input "text" at bounding box center [381, 236] width 86 height 17
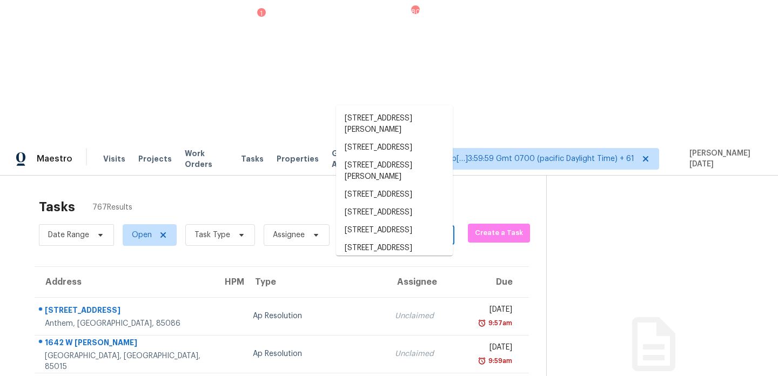
paste input "433 Minturn Loop NE, Rio Rancho, NM 87124"
type input "433 Minturn Loop NE, Rio Rancho, NM 87124"
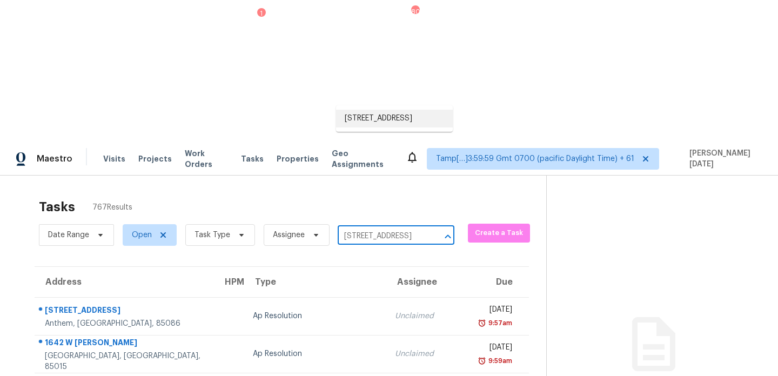
click at [385, 127] on li "433 Minturn Loop NE, Rio Rancho, NM 87124" at bounding box center [394, 119] width 117 height 18
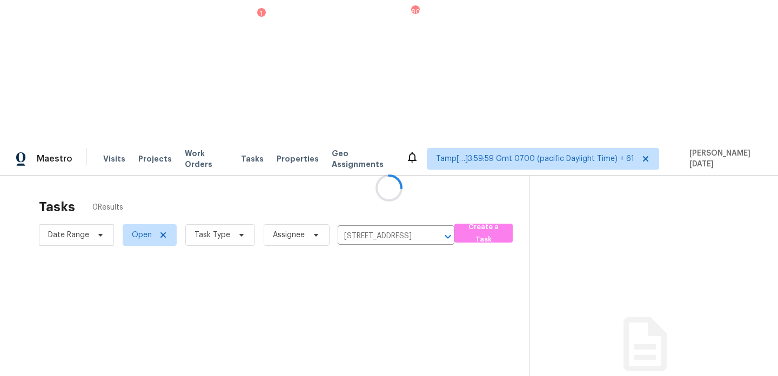
click at [406, 166] on div at bounding box center [389, 188] width 778 height 376
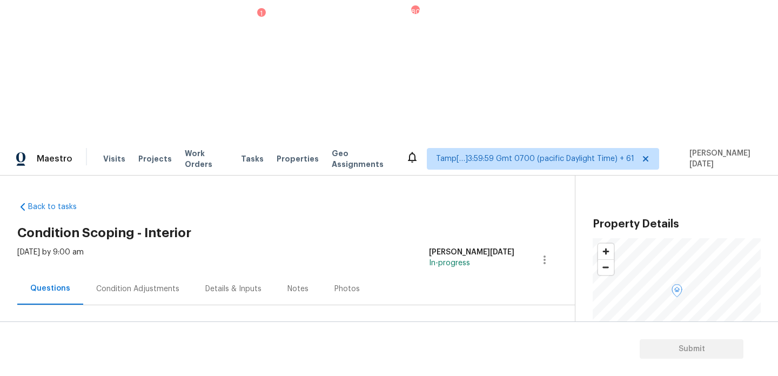
click at [126, 284] on div "Condition Adjustments" at bounding box center [137, 289] width 83 height 11
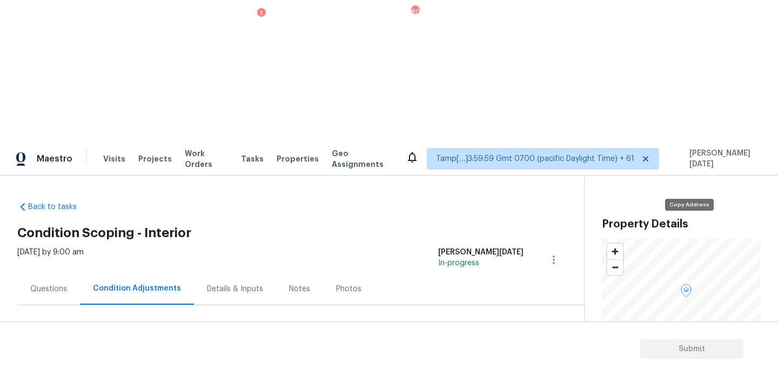
click at [686, 362] on icon "button" at bounding box center [686, 365] width 5 height 6
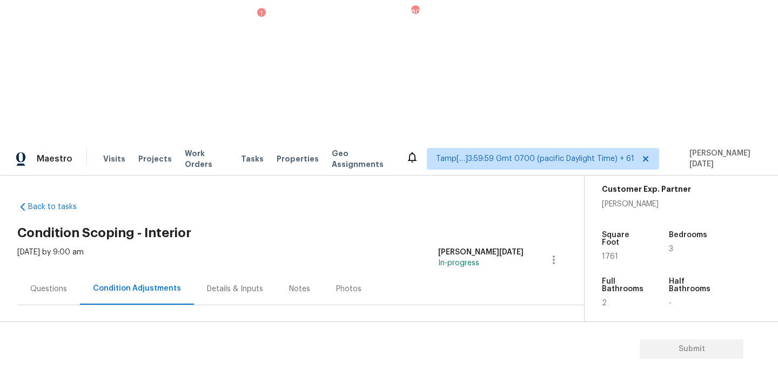
click at [276, 273] on div "Notes" at bounding box center [299, 289] width 47 height 32
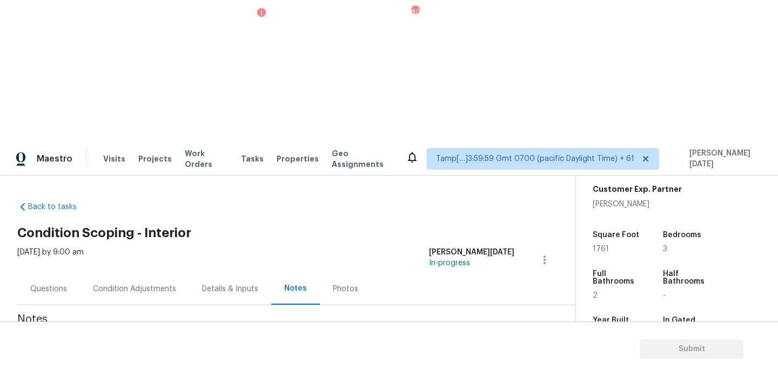
click at [151, 342] on textarea at bounding box center [283, 361] width 519 height 38
click at [151, 342] on textarea "To enrich screen reader interactions, please activate Accessibility in Grammarl…" at bounding box center [283, 361] width 519 height 38
paste textarea "IVA completed. Scopes are added as per the HPM's input"
type textarea "IVA completed. Scopes are added as per the HPM's input"
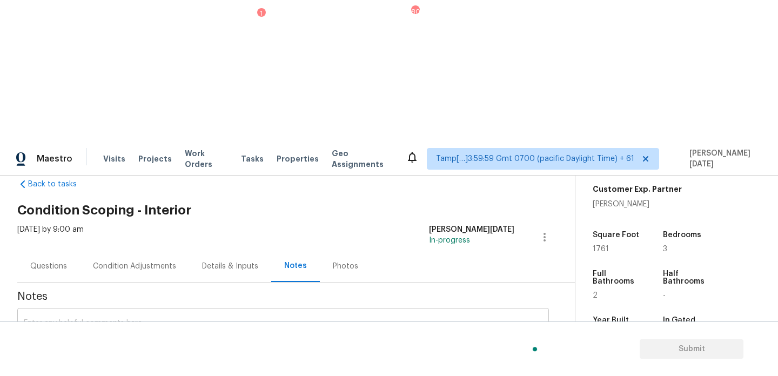
scroll to position [23, 0]
click at [147, 250] on div "Condition Adjustments" at bounding box center [134, 266] width 109 height 32
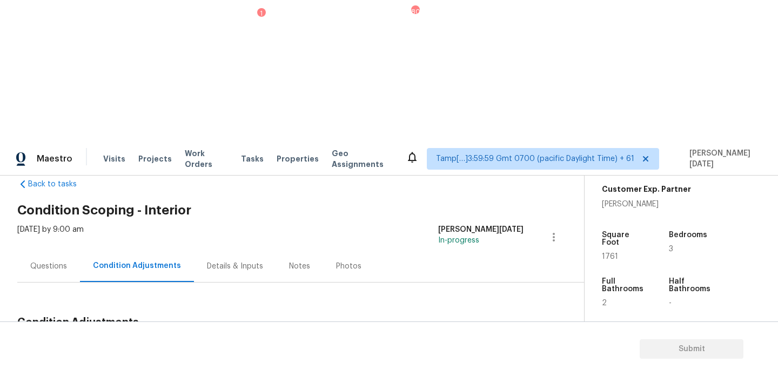
click at [44, 261] on div "Questions" at bounding box center [48, 266] width 37 height 11
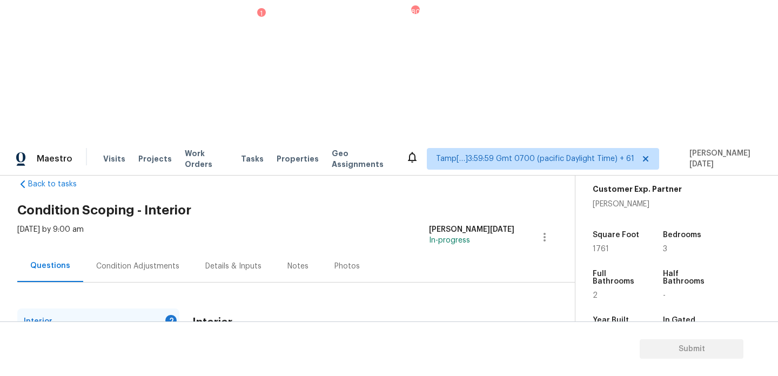
click at [601, 245] on span "1761" at bounding box center [601, 249] width 16 height 8
copy span "1761"
click at [116, 261] on div "Condition Adjustments" at bounding box center [137, 266] width 83 height 11
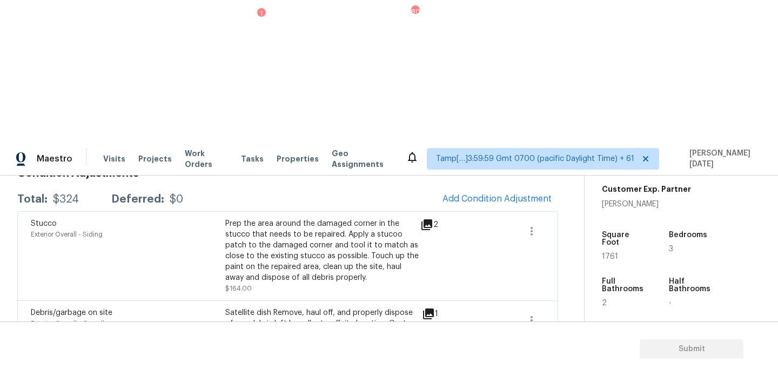
scroll to position [20, 0]
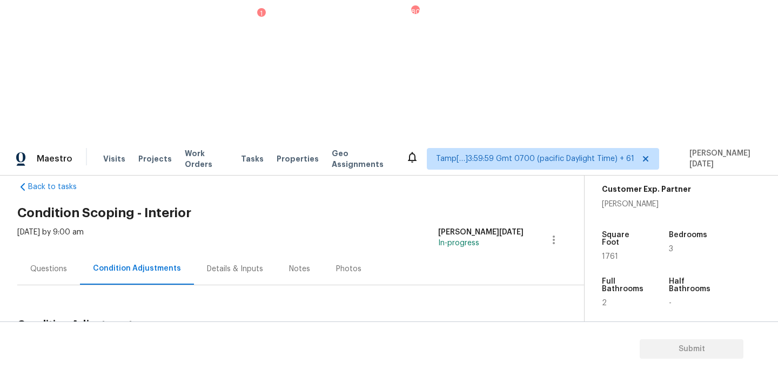
click at [469, 346] on span "Add Condition Adjustment" at bounding box center [496, 351] width 109 height 10
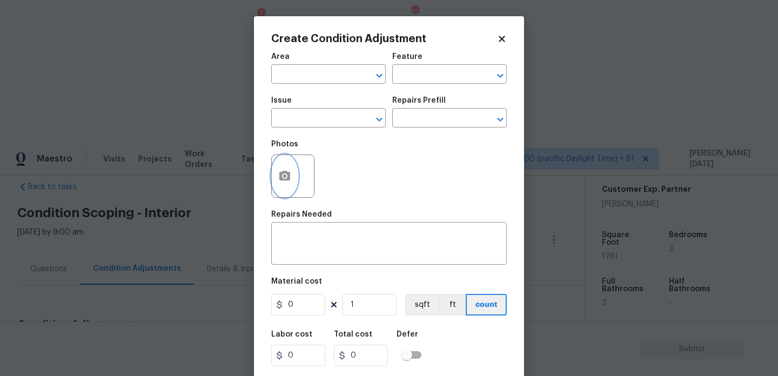
click at [286, 185] on button "button" at bounding box center [285, 176] width 26 height 42
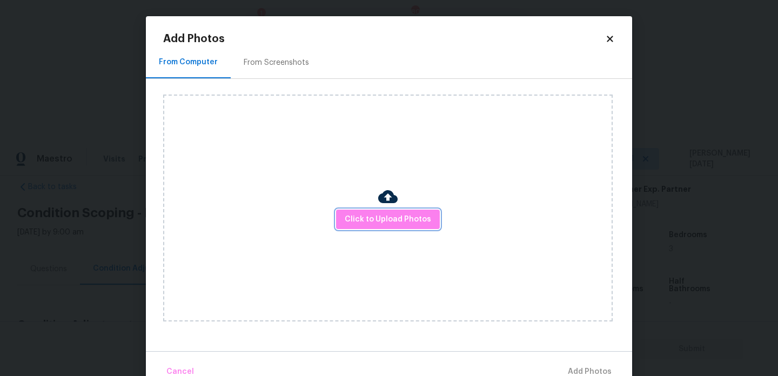
click at [359, 216] on span "Click to Upload Photos" at bounding box center [388, 220] width 86 height 14
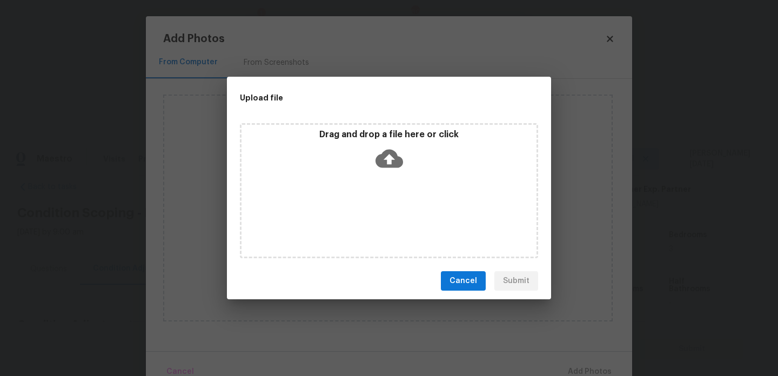
click at [359, 216] on div "Drag and drop a file here or click" at bounding box center [389, 190] width 298 height 135
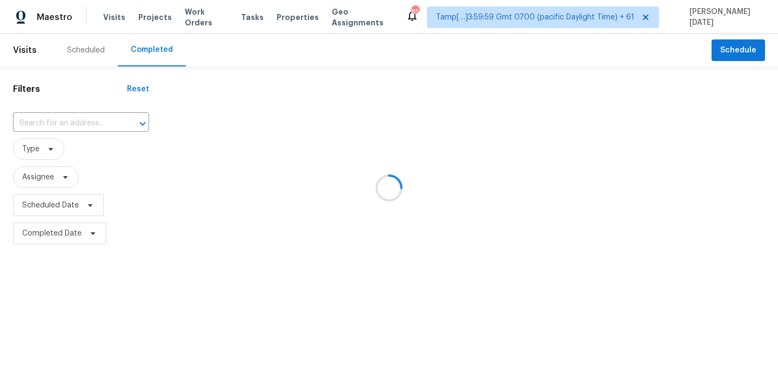
click at [91, 125] on div at bounding box center [389, 188] width 778 height 376
click at [65, 123] on div at bounding box center [389, 188] width 778 height 376
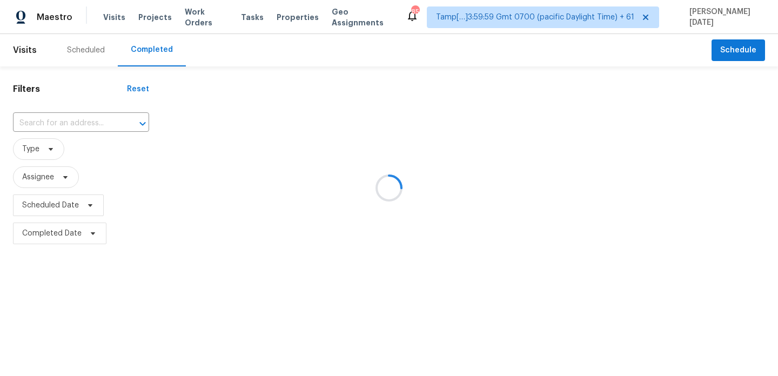
click at [65, 123] on div at bounding box center [389, 188] width 778 height 376
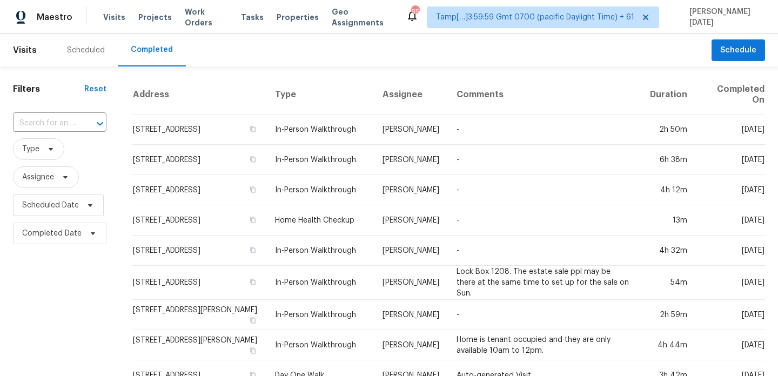
click at [65, 123] on input "text" at bounding box center [44, 123] width 63 height 17
paste input "[STREET_ADDRESS]"
type input "[STREET_ADDRESS]"
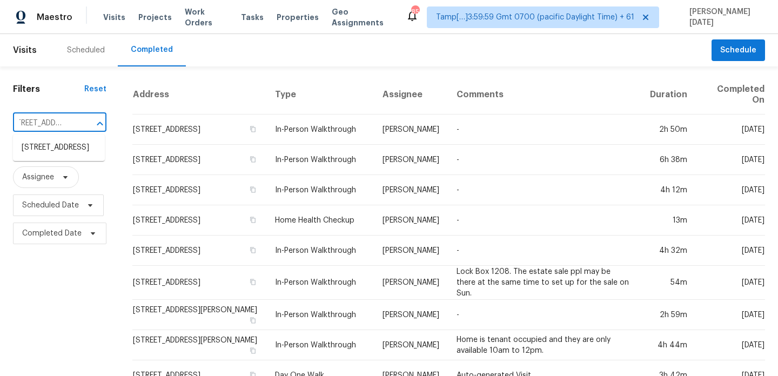
click at [64, 145] on li "[STREET_ADDRESS]" at bounding box center [59, 148] width 92 height 18
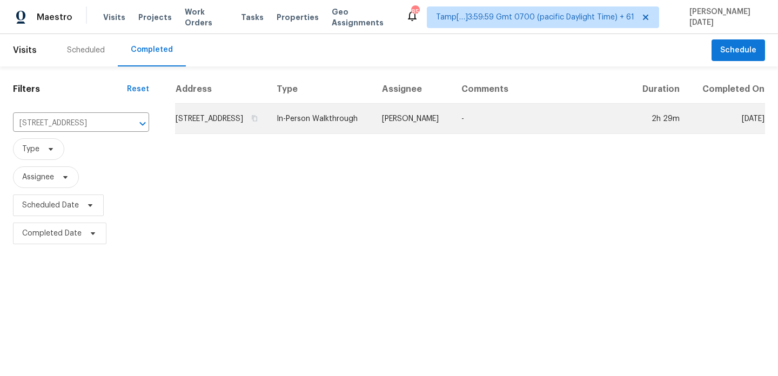
click at [268, 129] on td "[STREET_ADDRESS]" at bounding box center [221, 119] width 93 height 30
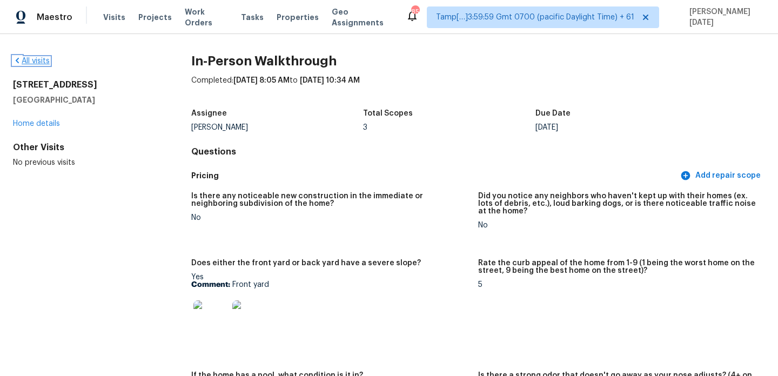
click at [39, 62] on link "All visits" at bounding box center [31, 61] width 37 height 8
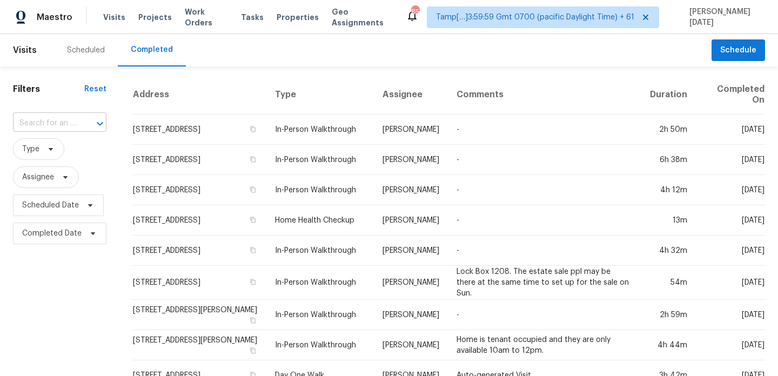
click at [44, 125] on input "text" at bounding box center [44, 123] width 63 height 17
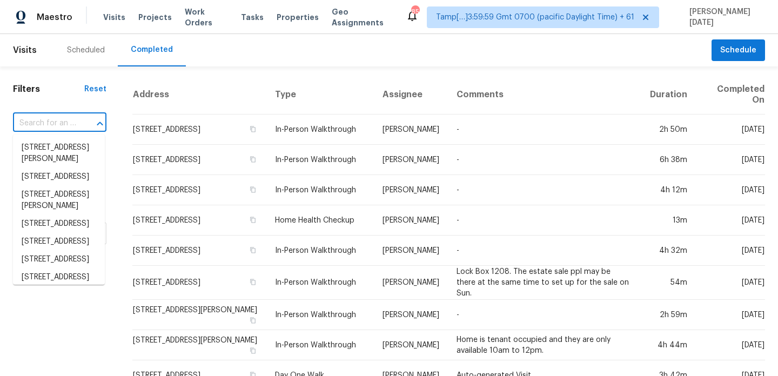
paste input "5701 E Helen St, Tucson, AZ 85712"
type input "5701 E Helen St, Tucson, AZ 85712"
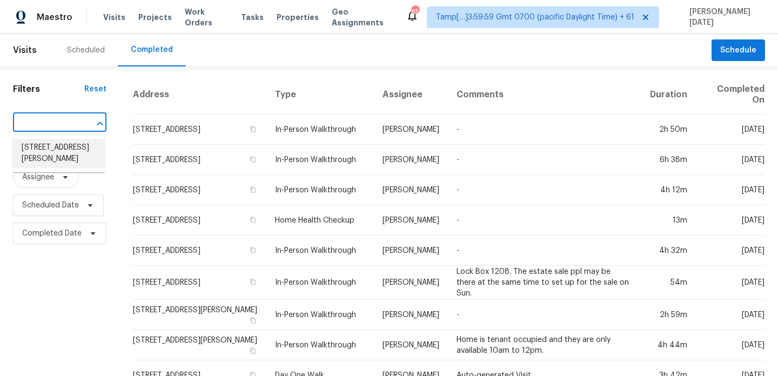
click at [51, 154] on li "5701 E Helen St, Tucson, AZ 85712" at bounding box center [59, 153] width 92 height 29
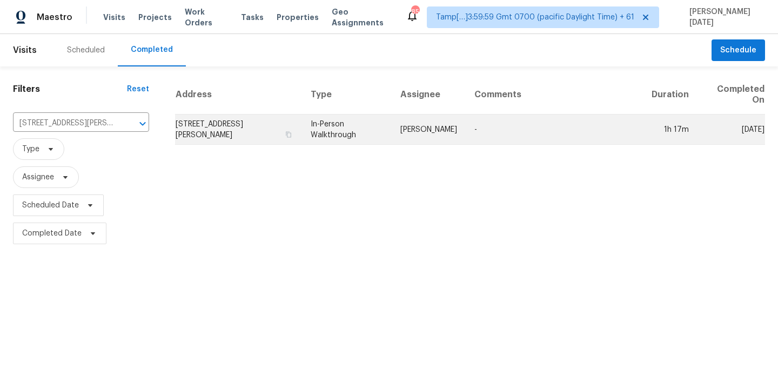
click at [430, 129] on td "John Perkins" at bounding box center [429, 130] width 74 height 30
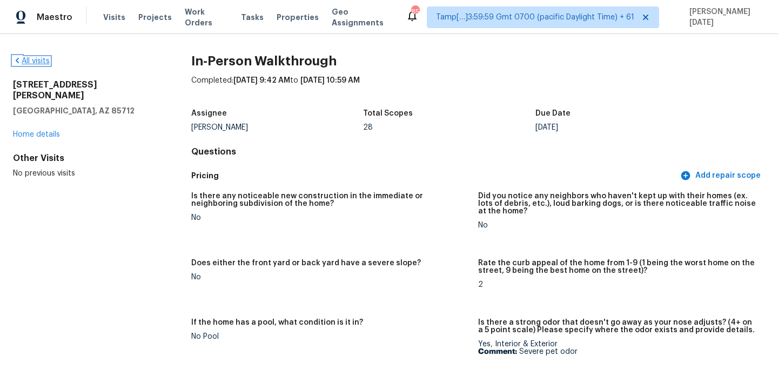
click at [35, 58] on link "All visits" at bounding box center [31, 61] width 37 height 8
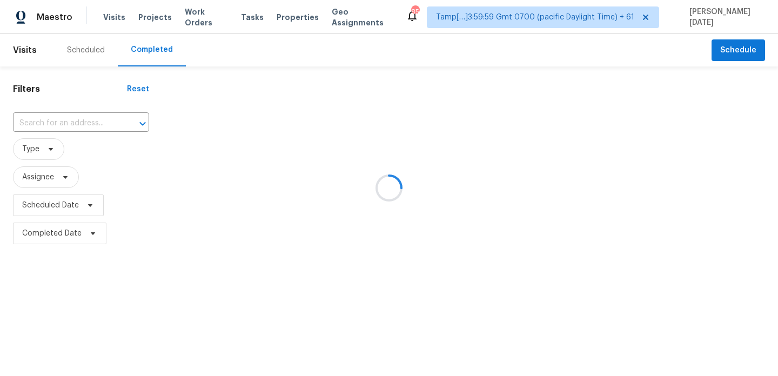
click at [73, 126] on div at bounding box center [389, 188] width 778 height 376
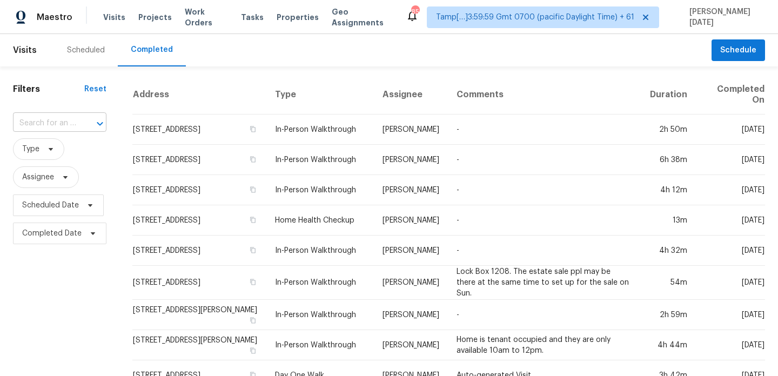
click at [68, 119] on input "text" at bounding box center [44, 123] width 63 height 17
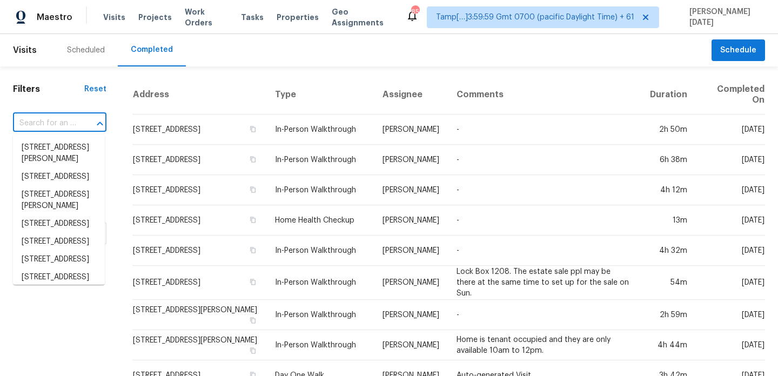
paste input "1729 Yellow Rose St, Las Vegas, NV 89108"
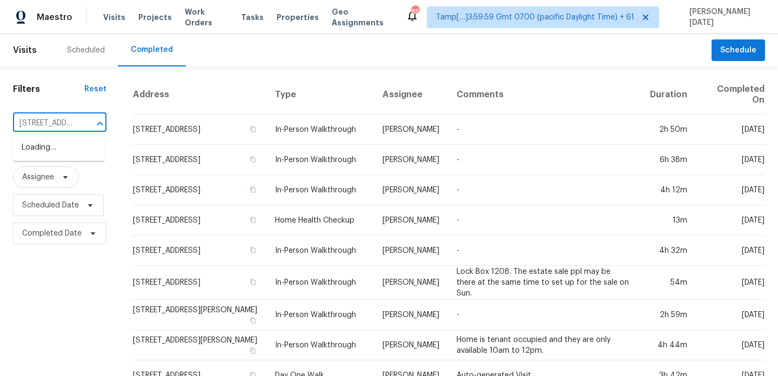
type input "1729 Yellow Rose St, Las Vegas, NV 89108"
click at [72, 151] on li "1729 Yellow Rose St, Las Vegas, NV 89108" at bounding box center [59, 148] width 92 height 18
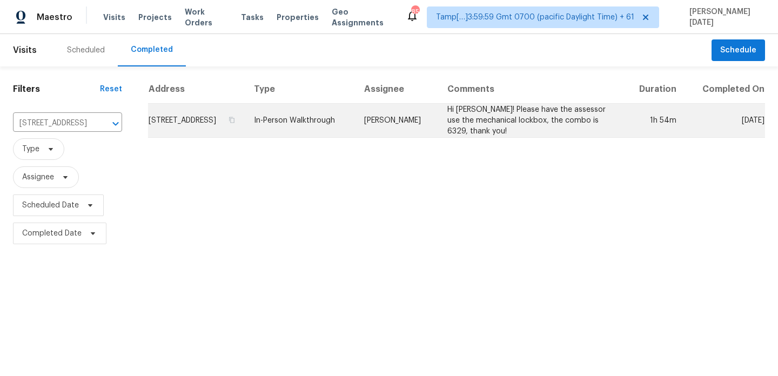
click at [355, 136] on td "In-Person Walkthrough" at bounding box center [300, 121] width 110 height 34
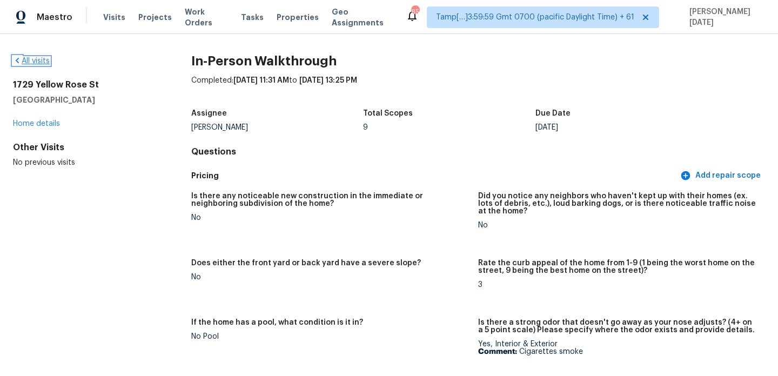
click at [26, 57] on link "All visits" at bounding box center [31, 61] width 37 height 8
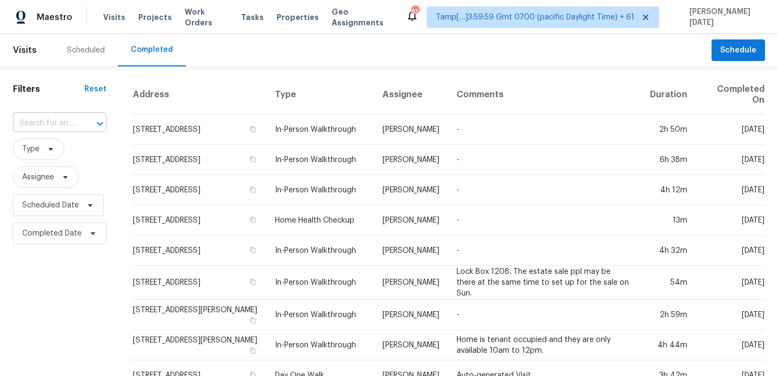
click at [56, 121] on input "text" at bounding box center [44, 123] width 63 height 17
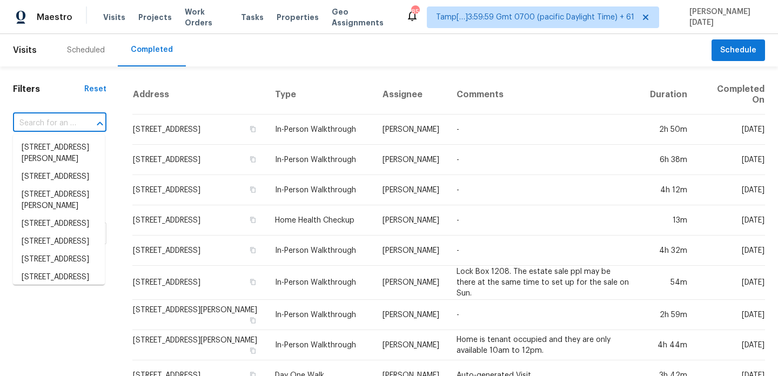
paste input "[STREET_ADDRESS]"
type input "[STREET_ADDRESS]"
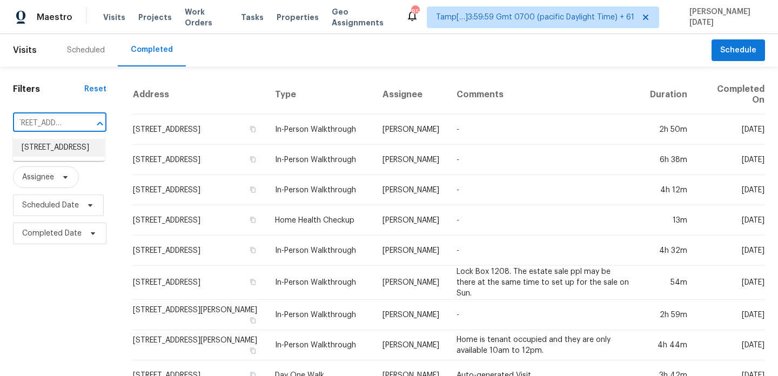
click at [62, 155] on li "[STREET_ADDRESS]" at bounding box center [59, 148] width 92 height 18
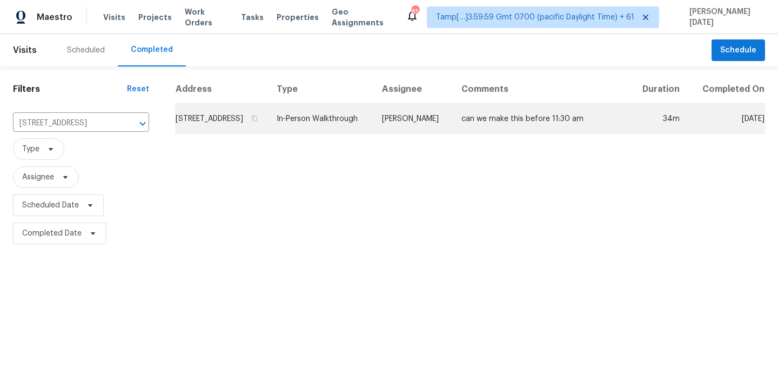
click at [373, 131] on td "In-Person Walkthrough" at bounding box center [320, 119] width 105 height 30
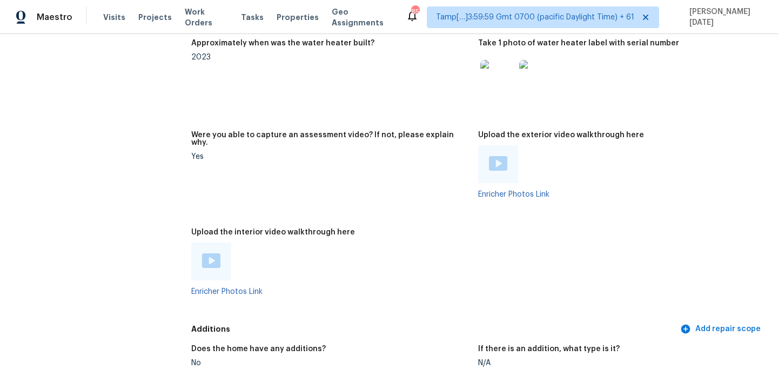
scroll to position [2044, 0]
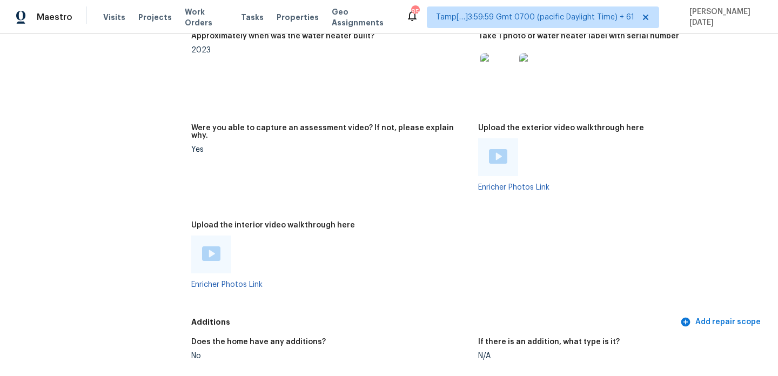
click at [210, 246] on img at bounding box center [211, 253] width 18 height 15
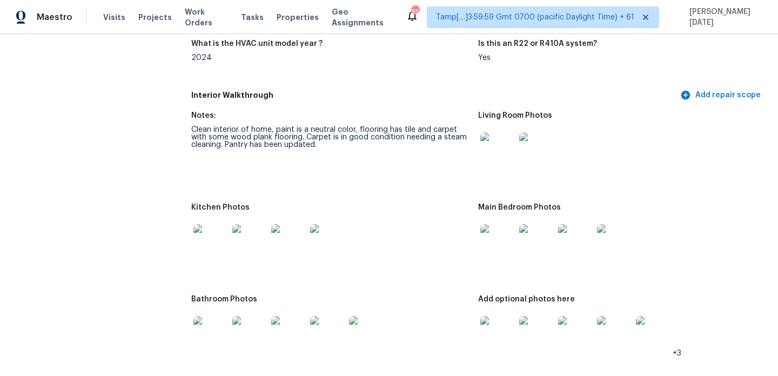
scroll to position [1225, 0]
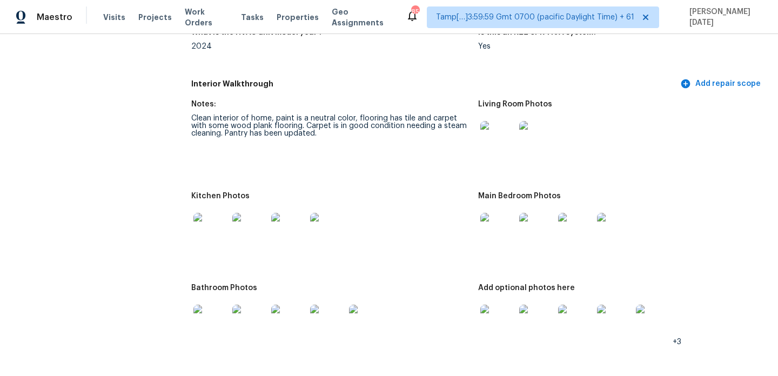
click at [498, 139] on img at bounding box center [497, 138] width 35 height 35
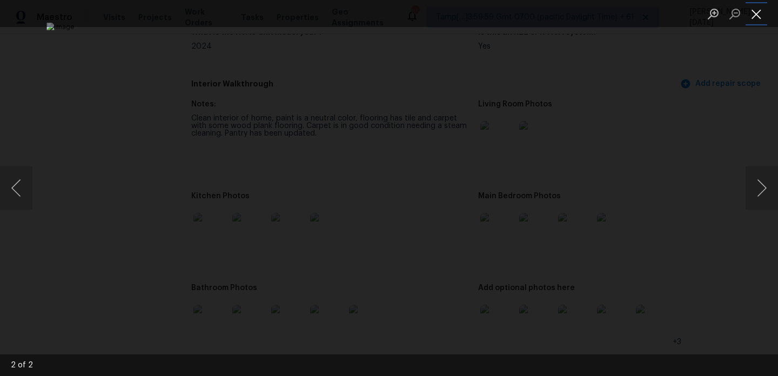
click at [762, 4] on button "Close lightbox" at bounding box center [757, 13] width 22 height 19
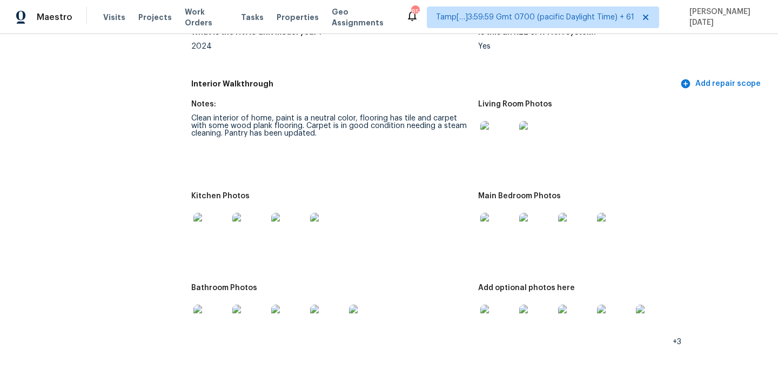
click at [197, 315] on img at bounding box center [210, 322] width 35 height 35
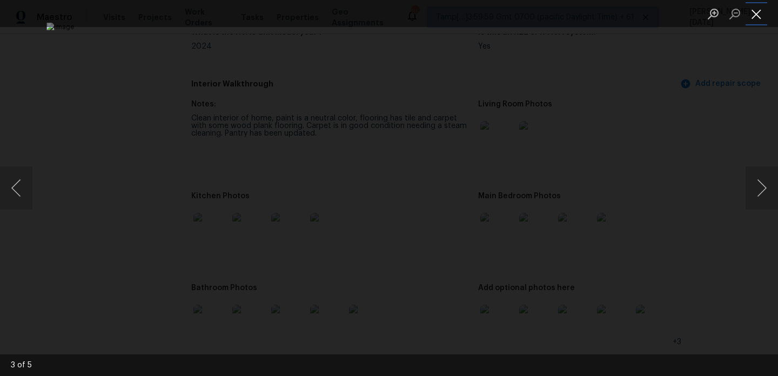
click at [759, 18] on button "Close lightbox" at bounding box center [757, 13] width 22 height 19
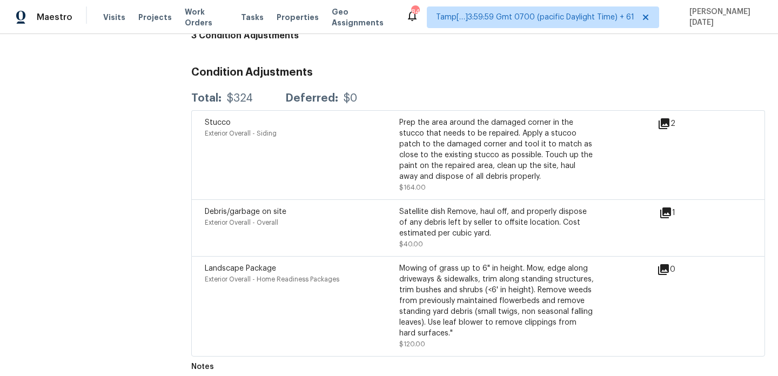
scroll to position [0, 0]
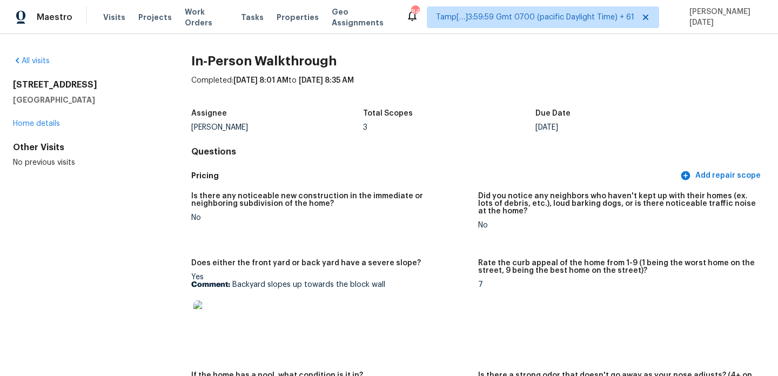
click at [508, 196] on h5 "Did you notice any neighbors who haven't kept up with their homes (ex. lots of …" at bounding box center [617, 203] width 278 height 23
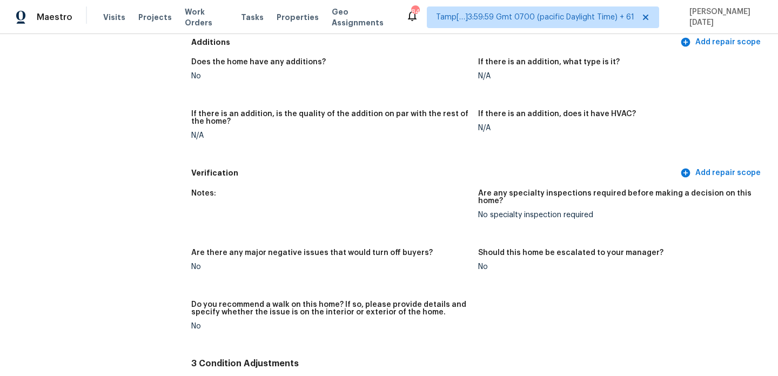
scroll to position [2652, 0]
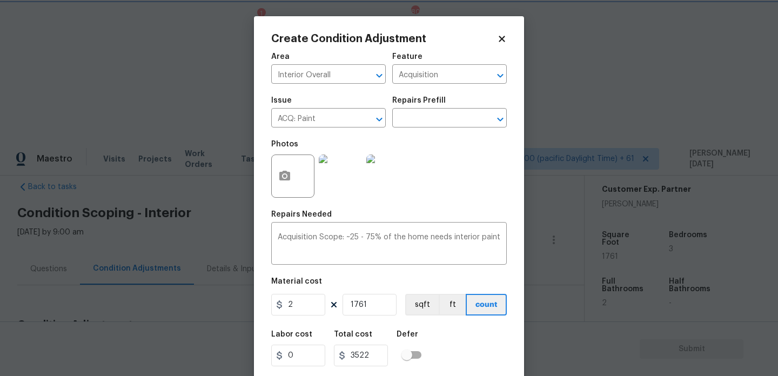
scroll to position [28, 0]
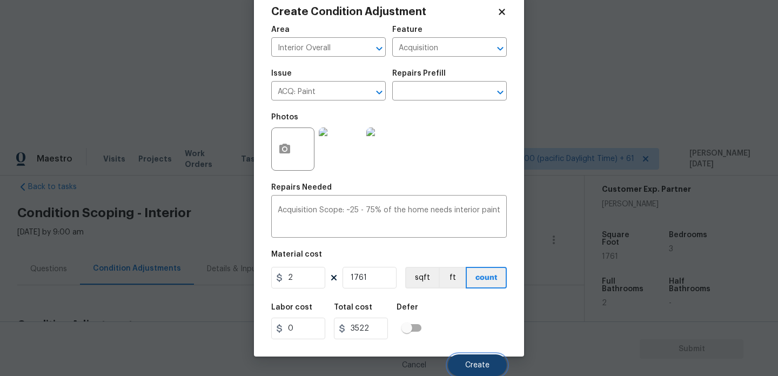
click at [471, 370] on button "Create" at bounding box center [477, 365] width 59 height 22
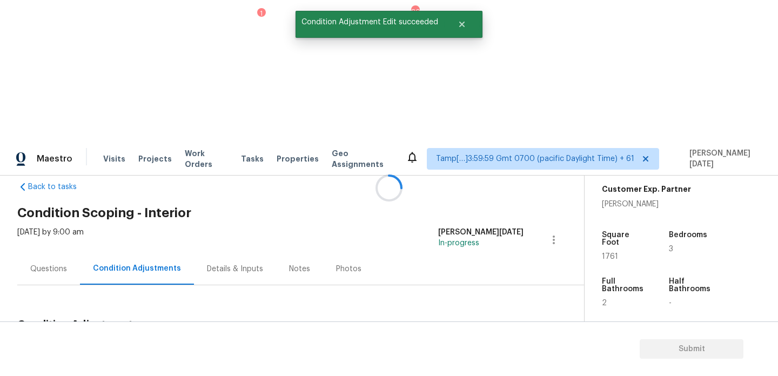
scroll to position [0, 0]
click at [469, 346] on span "Add Condition Adjustment" at bounding box center [496, 351] width 109 height 10
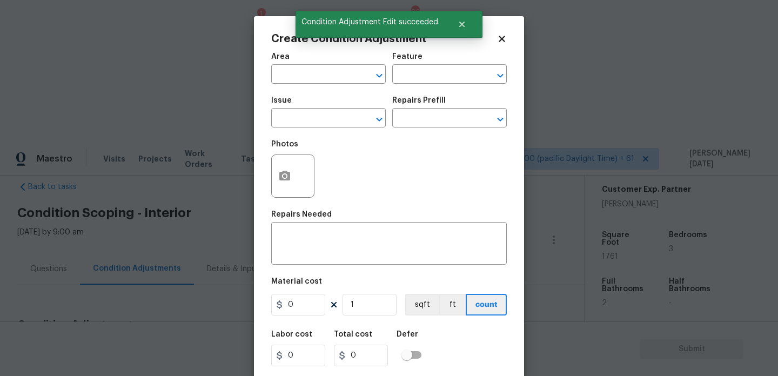
click at [469, 209] on div "Area ​ Feature ​ Issue ​ Repairs Prefill ​ Photos Repairs Needed x ​ Material c…" at bounding box center [389, 224] width 236 height 357
click at [283, 76] on input "text" at bounding box center [313, 75] width 84 height 17
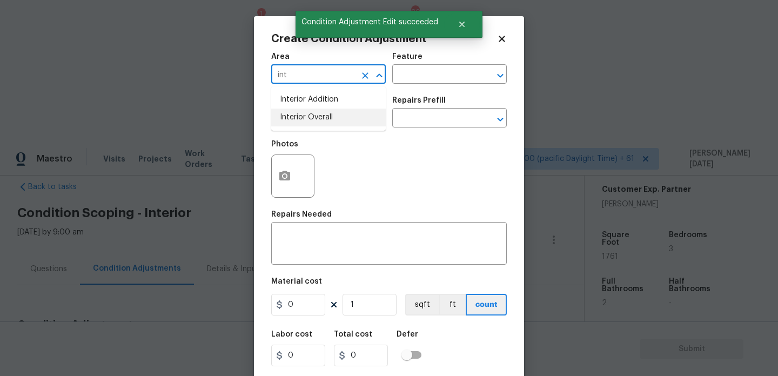
click at [294, 120] on li "Interior Overall" at bounding box center [328, 118] width 115 height 18
type input "Interior Overall"
click at [294, 120] on input "text" at bounding box center [313, 119] width 84 height 17
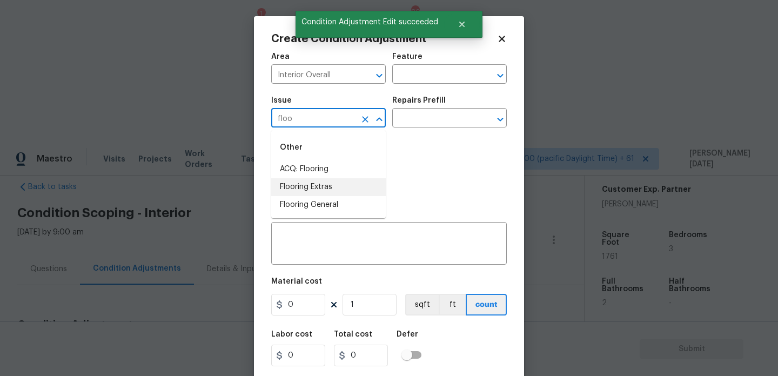
click at [305, 191] on li "Flooring Extras" at bounding box center [328, 187] width 115 height 18
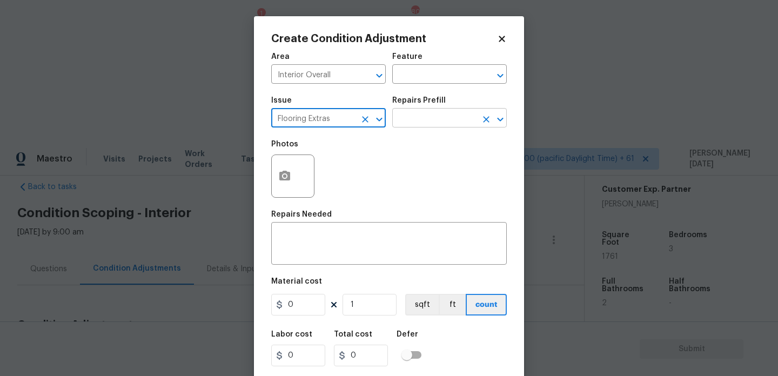
type input "Flooring Extras"
click at [421, 119] on input "text" at bounding box center [434, 119] width 84 height 17
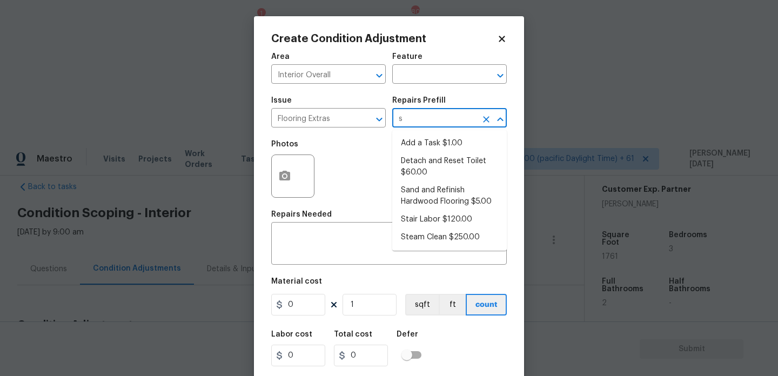
type input "st"
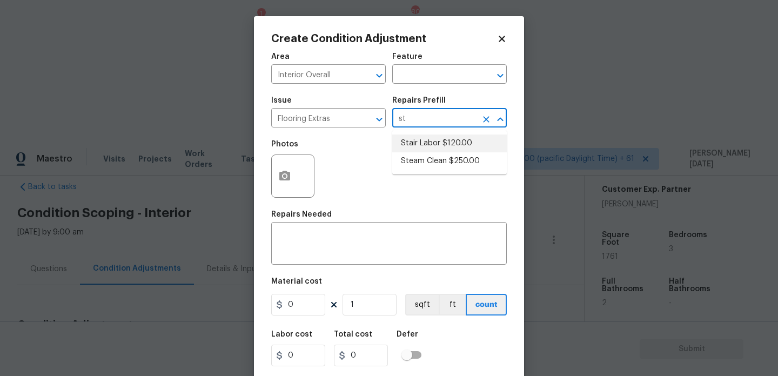
click at [437, 160] on li "Steam Clean $250.00" at bounding box center [449, 161] width 115 height 18
type input "Overall Flooring"
type textarea "Steam clean floors"
type input "250"
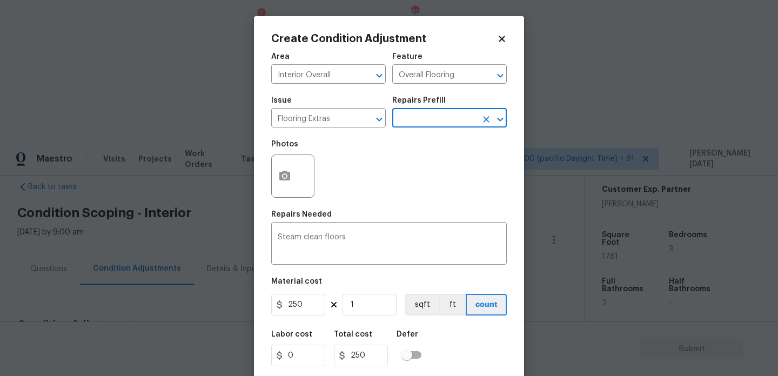
scroll to position [28, 0]
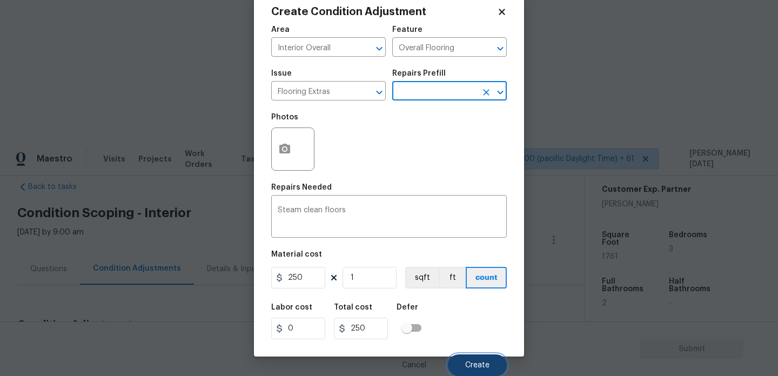
click at [472, 357] on button "Create" at bounding box center [477, 365] width 59 height 22
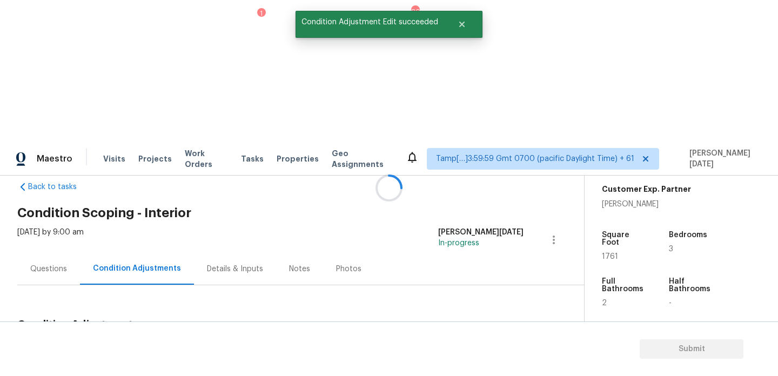
scroll to position [0, 0]
drag, startPoint x: 50, startPoint y: 208, endPoint x: 96, endPoint y: 208, distance: 45.9
click at [96, 346] on div "Total: $4096 Deferred: $0" at bounding box center [103, 351] width 173 height 11
copy div "$4096"
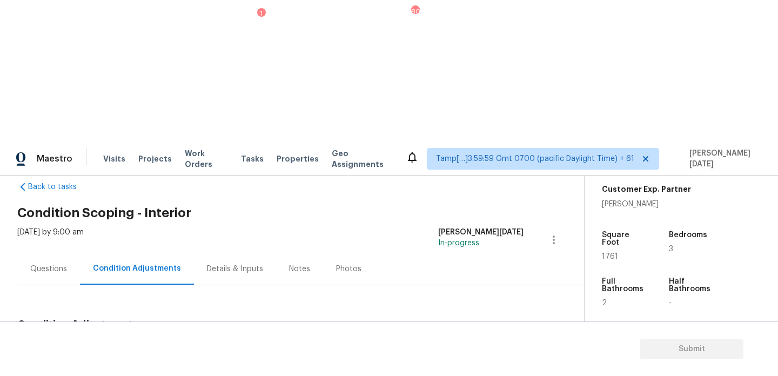
click at [292, 253] on div "Notes" at bounding box center [299, 269] width 47 height 32
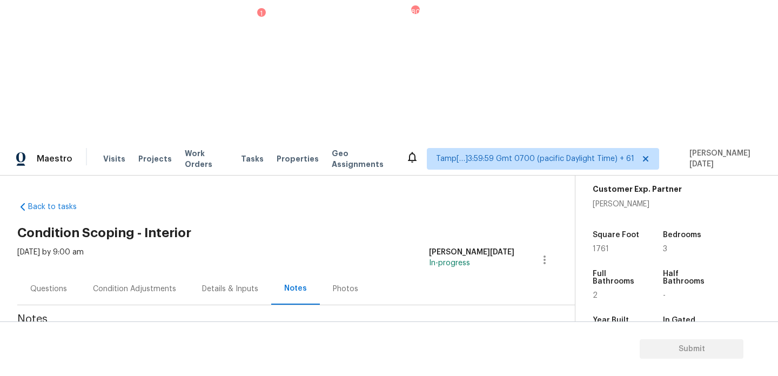
scroll to position [23, 0]
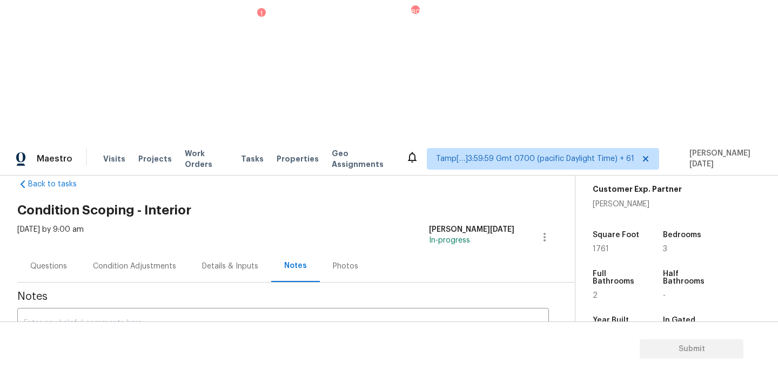
click at [158, 261] on div "Condition Adjustments" at bounding box center [134, 266] width 83 height 11
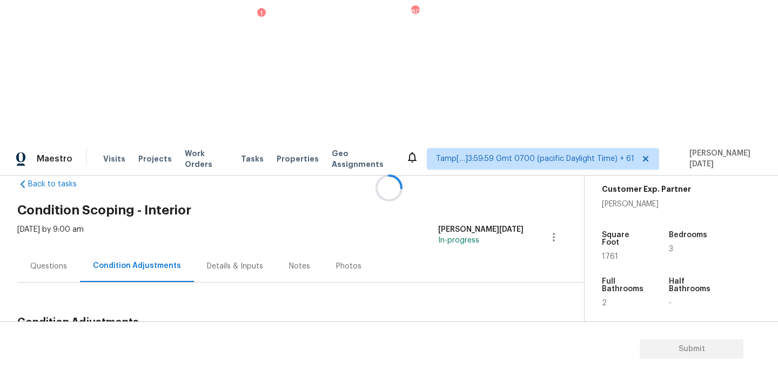
click at [61, 120] on div at bounding box center [389, 188] width 778 height 376
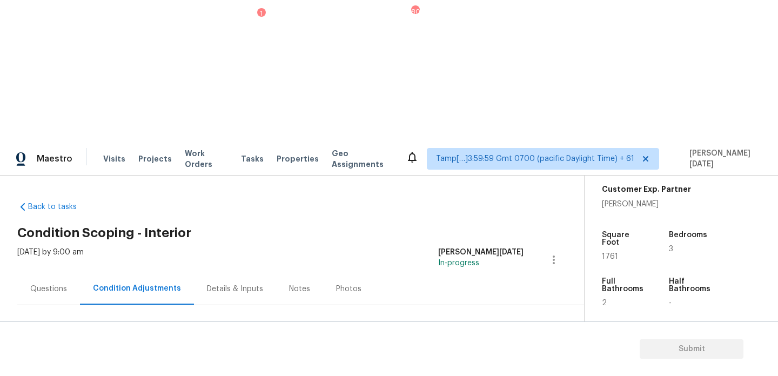
drag, startPoint x: 51, startPoint y: 229, endPoint x: 84, endPoint y: 229, distance: 33.5
click at [84, 366] on div "Total: $4096 Deferred: $0" at bounding box center [103, 371] width 173 height 11
copy div "$4096"
click at [45, 273] on div "Questions" at bounding box center [48, 289] width 63 height 32
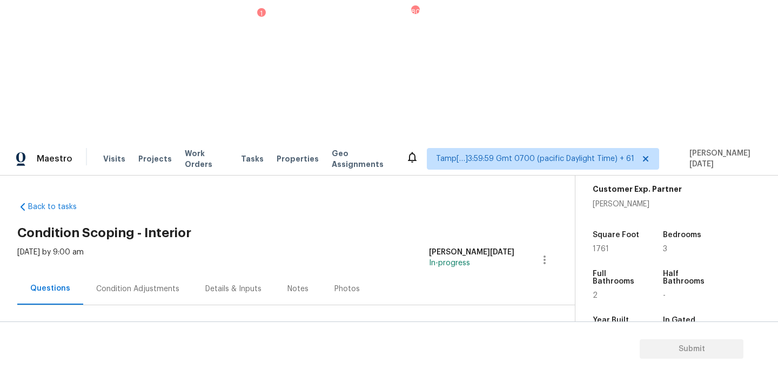
scroll to position [29, 0]
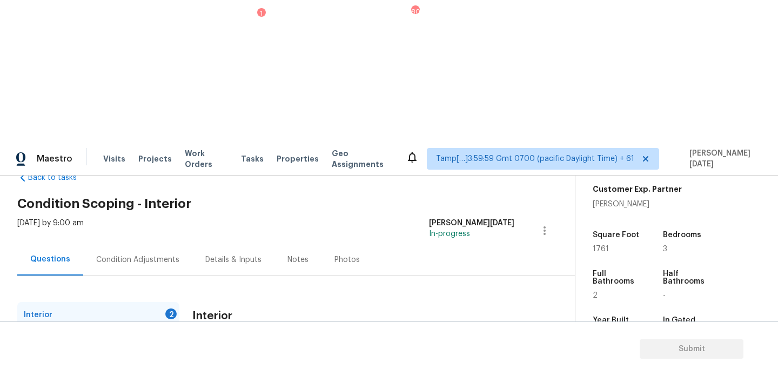
click at [202, 365] on input "Yes" at bounding box center [197, 376] width 23 height 23
checkbox input "true"
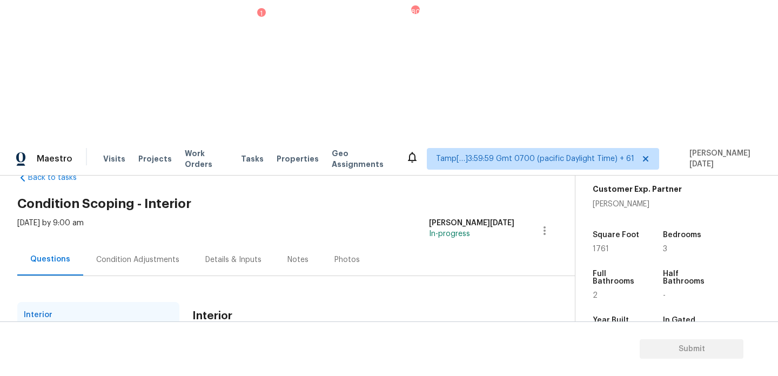
checkbox input "true"
click at [239, 354] on input "No" at bounding box center [235, 365] width 23 height 23
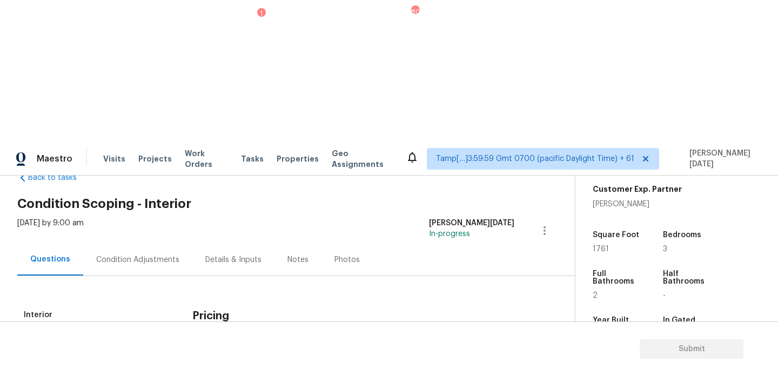
checkbox input "true"
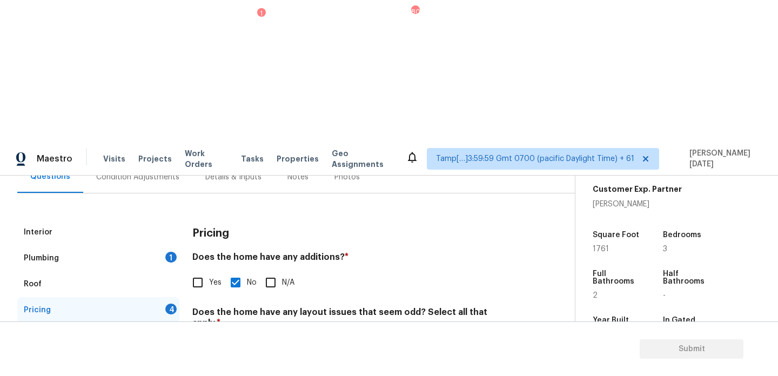
scroll to position [130, 0]
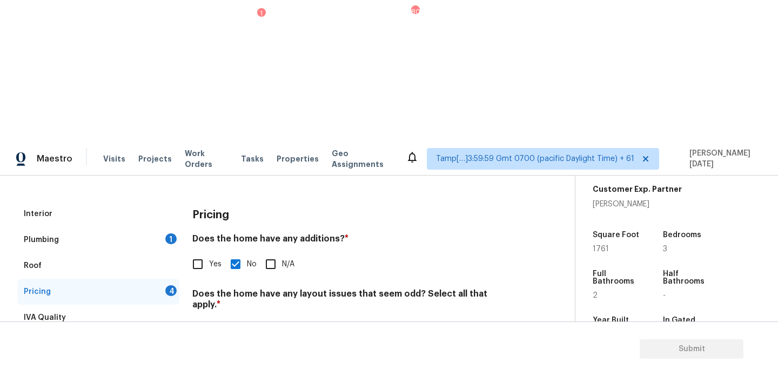
click at [224, 370] on span "Slope in Back Yard" at bounding box center [242, 375] width 66 height 11
click at [209, 364] on input "Slope in Back Yard" at bounding box center [197, 375] width 23 height 23
checkbox input "true"
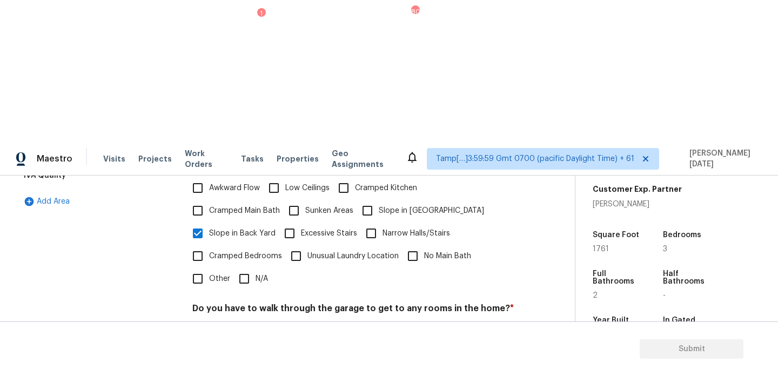
click at [231, 323] on input "No" at bounding box center [235, 334] width 23 height 23
checkbox input "true"
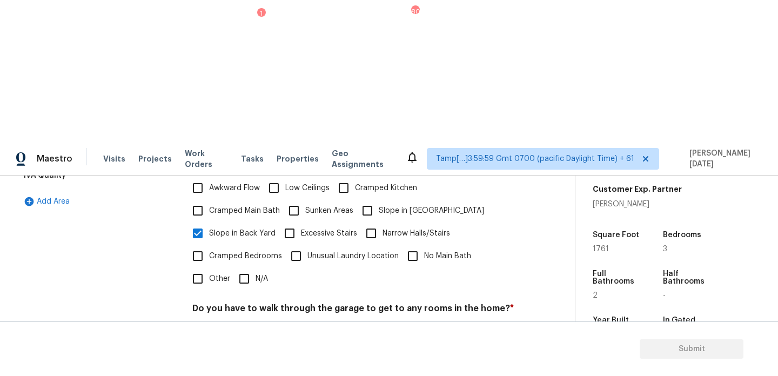
checkbox input "true"
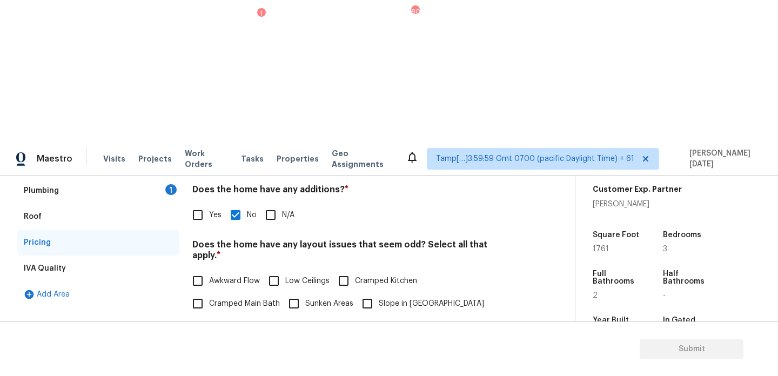
scroll to position [153, 0]
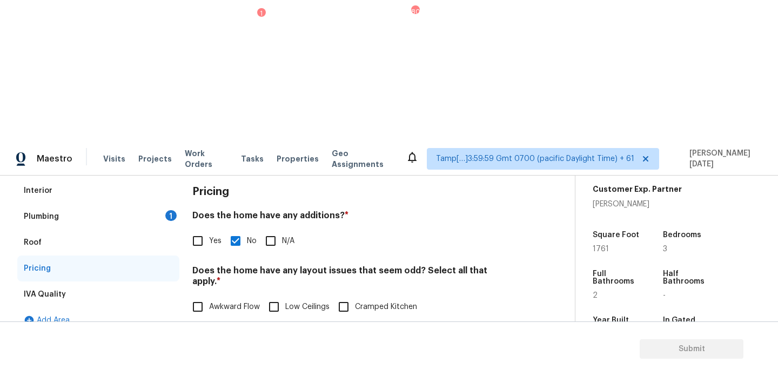
click at [164, 204] on div "Plumbing 1" at bounding box center [98, 217] width 162 height 26
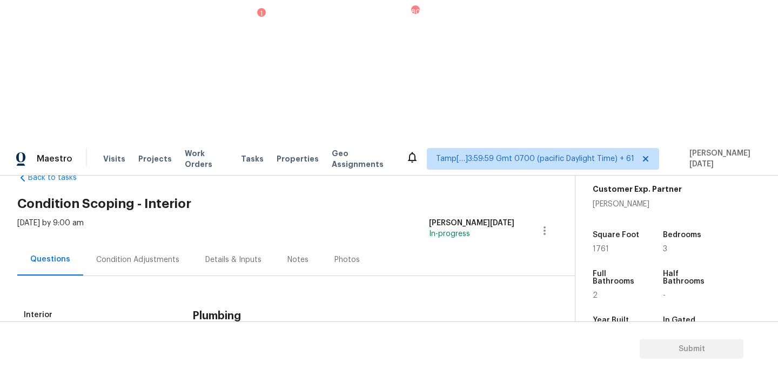
scroll to position [29, 0]
checkbox input "true"
click at [104, 302] on div "Interior" at bounding box center [98, 315] width 162 height 26
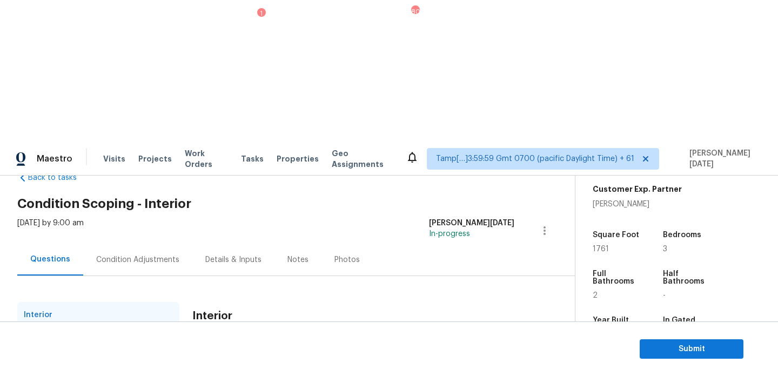
click at [128, 254] on div "Condition Adjustments" at bounding box center [137, 259] width 83 height 11
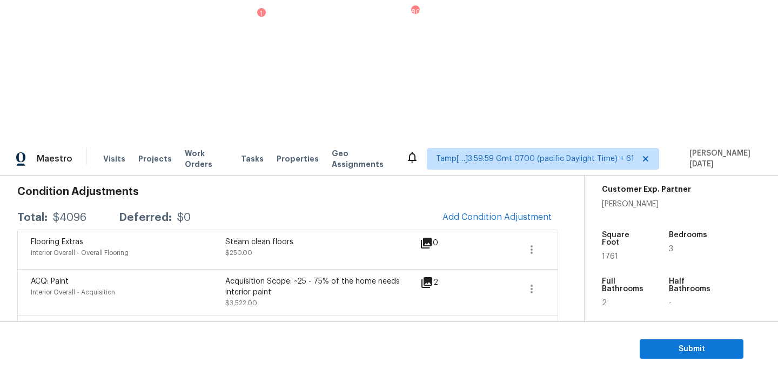
scroll to position [154, 0]
click at [535, 282] on icon "button" at bounding box center [531, 288] width 13 height 13
click at [596, 155] on ul "Edit" at bounding box center [593, 145] width 97 height 22
click at [585, 146] on div "Edit" at bounding box center [593, 144] width 84 height 11
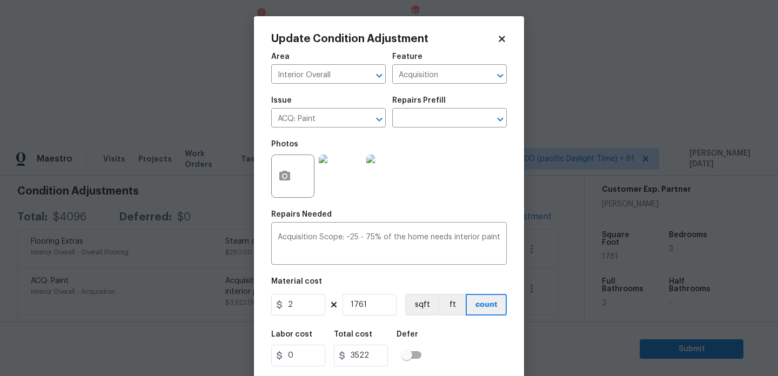
click at [501, 38] on icon at bounding box center [502, 39] width 6 height 6
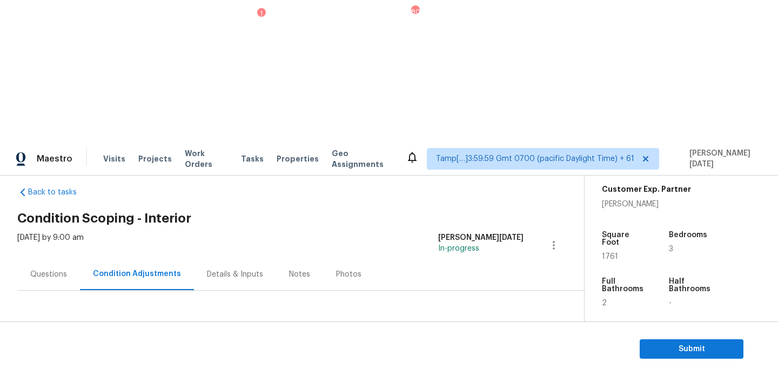
scroll to position [12, 0]
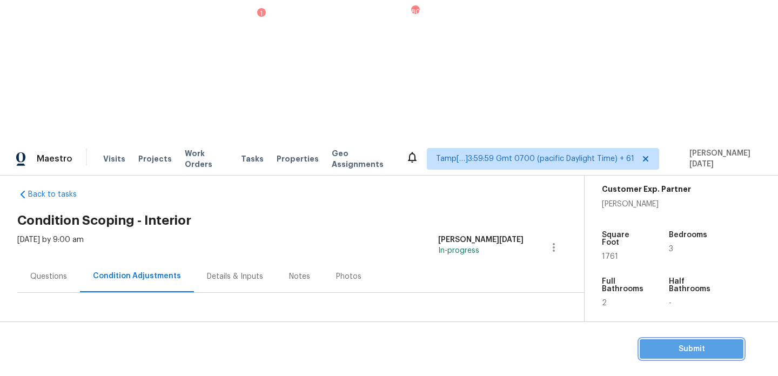
click at [657, 350] on span "Submit" at bounding box center [691, 350] width 86 height 14
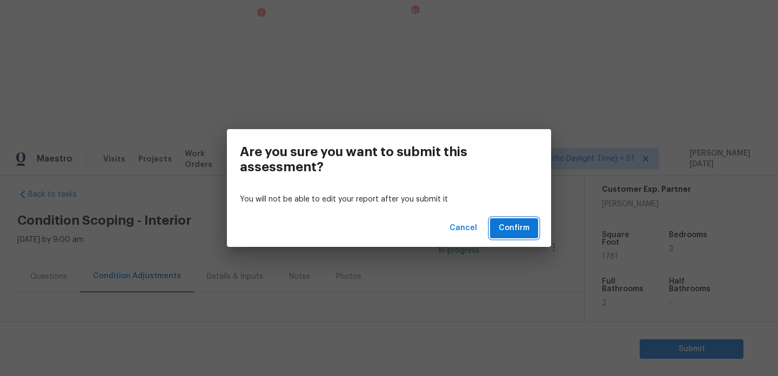
click at [513, 230] on span "Confirm" at bounding box center [514, 229] width 31 height 14
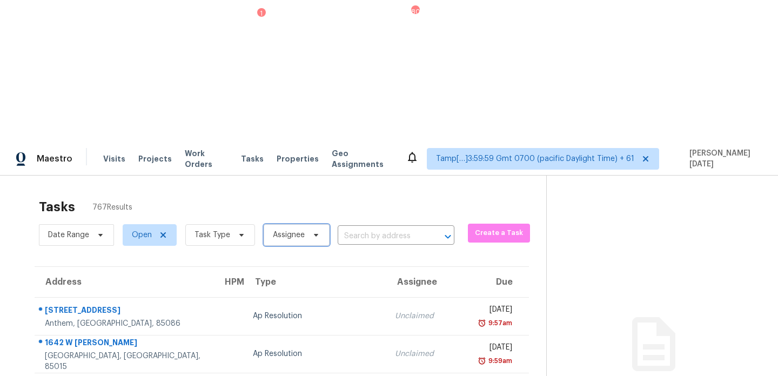
click at [297, 230] on span "Assignee" at bounding box center [289, 235] width 32 height 11
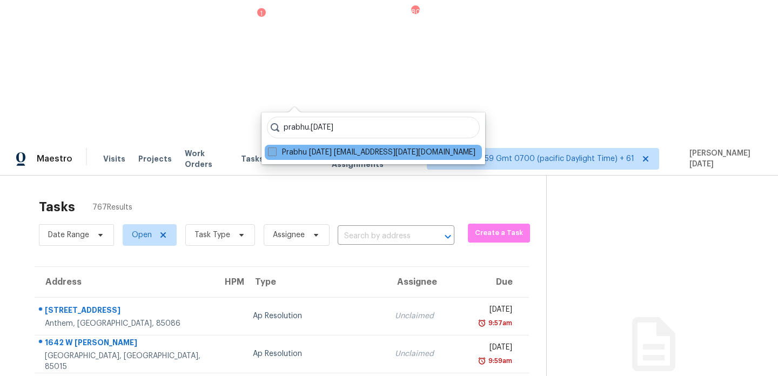
type input "prabhu.[DATE]"
click at [270, 156] on label "Prabhu [DATE] [EMAIL_ADDRESS][DATE][DOMAIN_NAME]" at bounding box center [371, 152] width 207 height 11
click at [270, 154] on input "Prabhu [DATE] [EMAIL_ADDRESS][DATE][DOMAIN_NAME]" at bounding box center [271, 150] width 7 height 7
checkbox input "true"
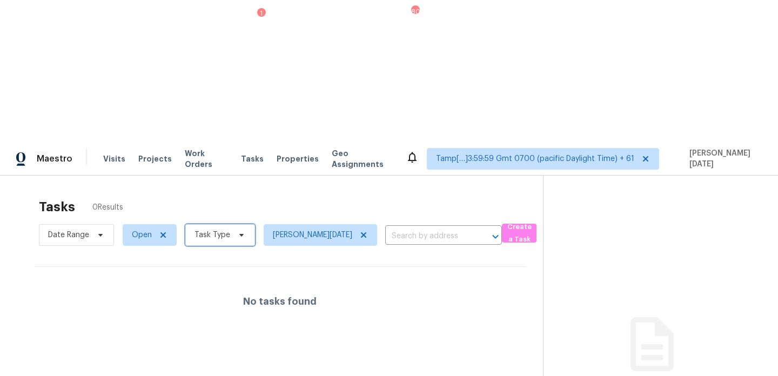
click at [212, 230] on span "Task Type" at bounding box center [212, 235] width 36 height 11
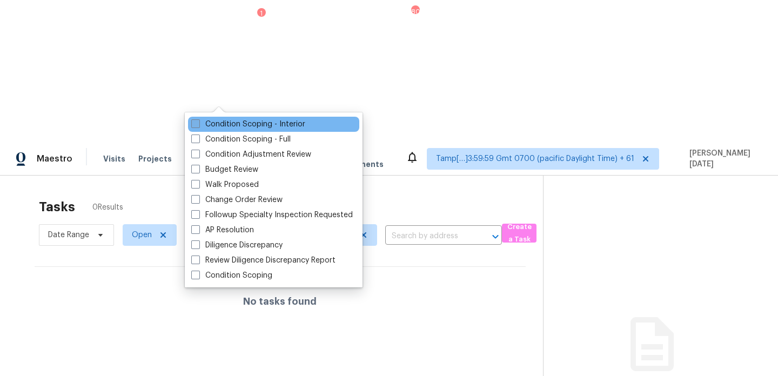
click at [215, 119] on label "Condition Scoping - Interior" at bounding box center [248, 124] width 114 height 11
click at [198, 119] on input "Condition Scoping - Interior" at bounding box center [194, 122] width 7 height 7
checkbox input "true"
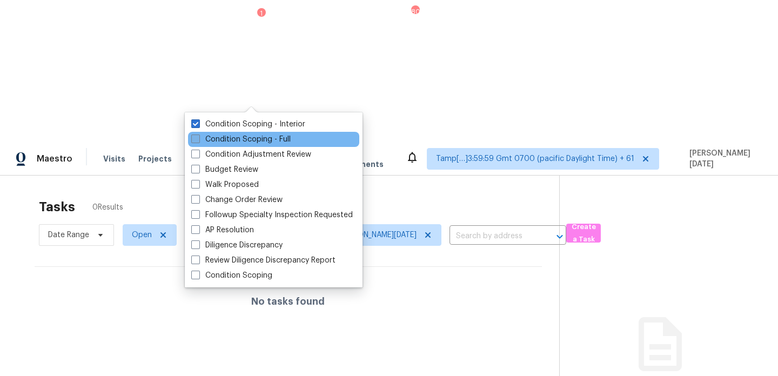
click at [212, 134] on label "Condition Scoping - Full" at bounding box center [240, 139] width 99 height 11
click at [198, 134] on input "Condition Scoping - Full" at bounding box center [194, 137] width 7 height 7
checkbox input "true"
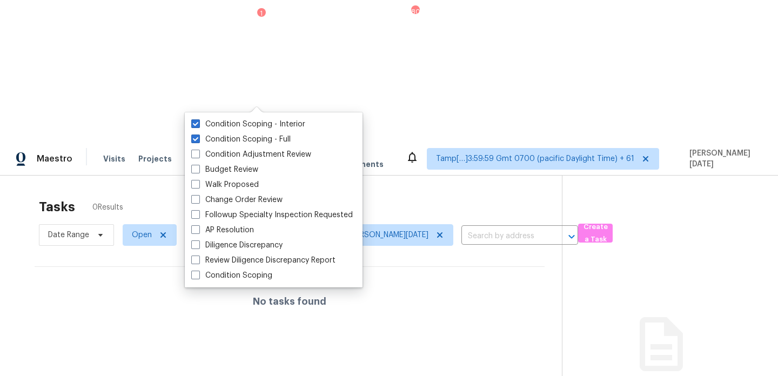
click at [273, 193] on div "Tasks 0 Results" at bounding box center [300, 207] width 523 height 28
